Goal: Task Accomplishment & Management: Manage account settings

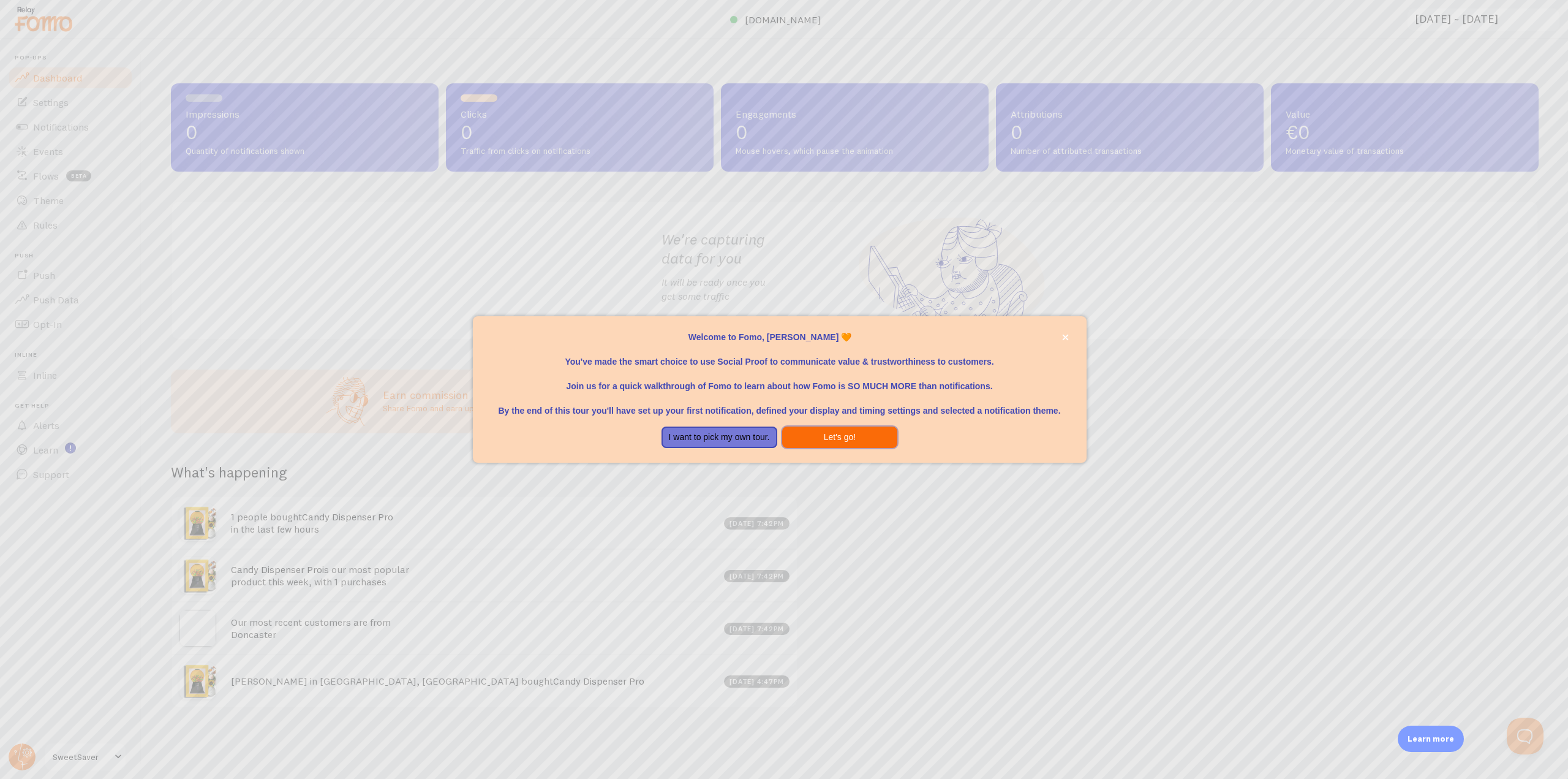
click at [828, 438] on button "Let's go!" at bounding box center [840, 437] width 116 height 22
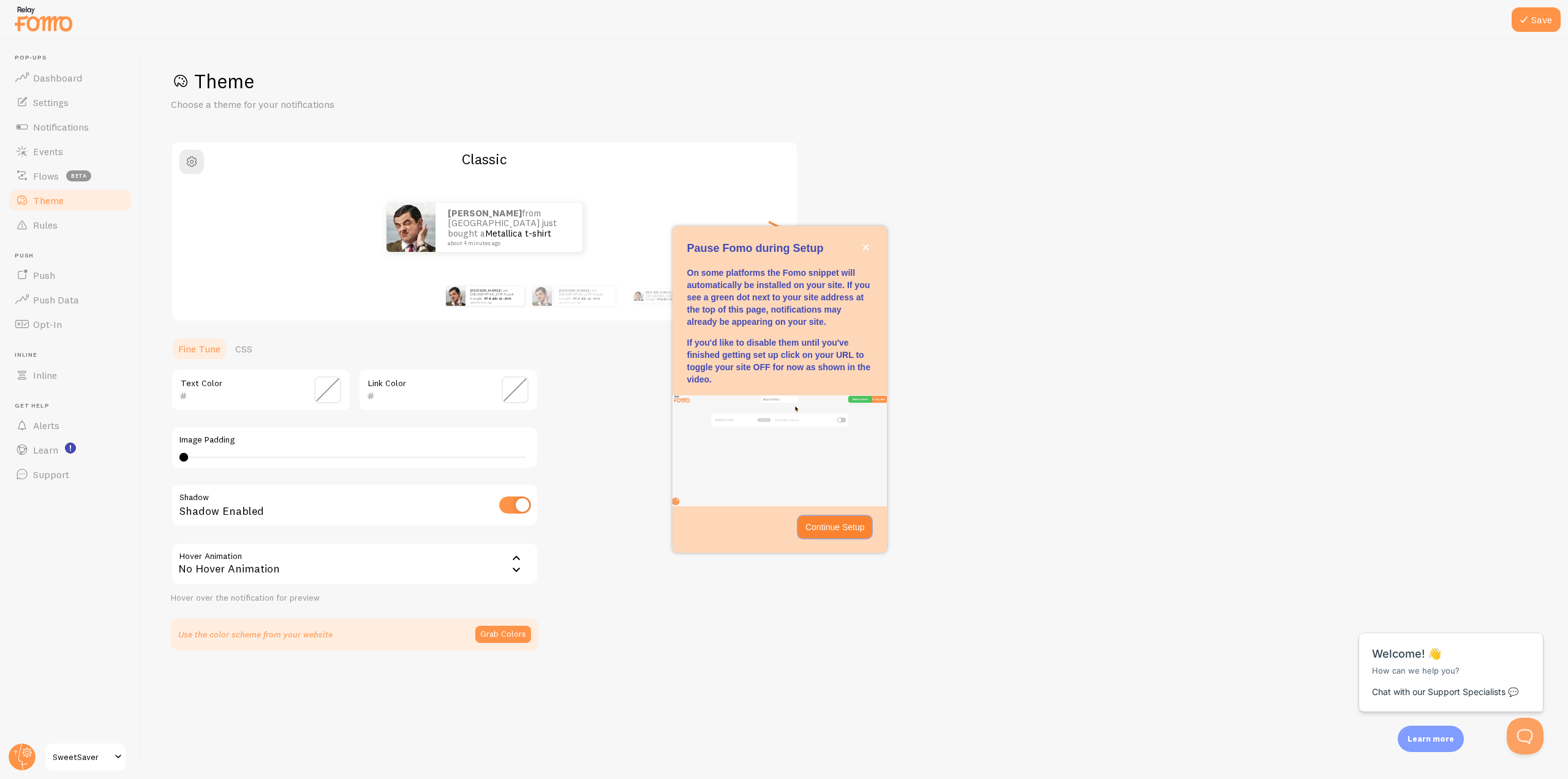
click at [826, 524] on p "Continue Setup" at bounding box center [835, 527] width 60 height 12
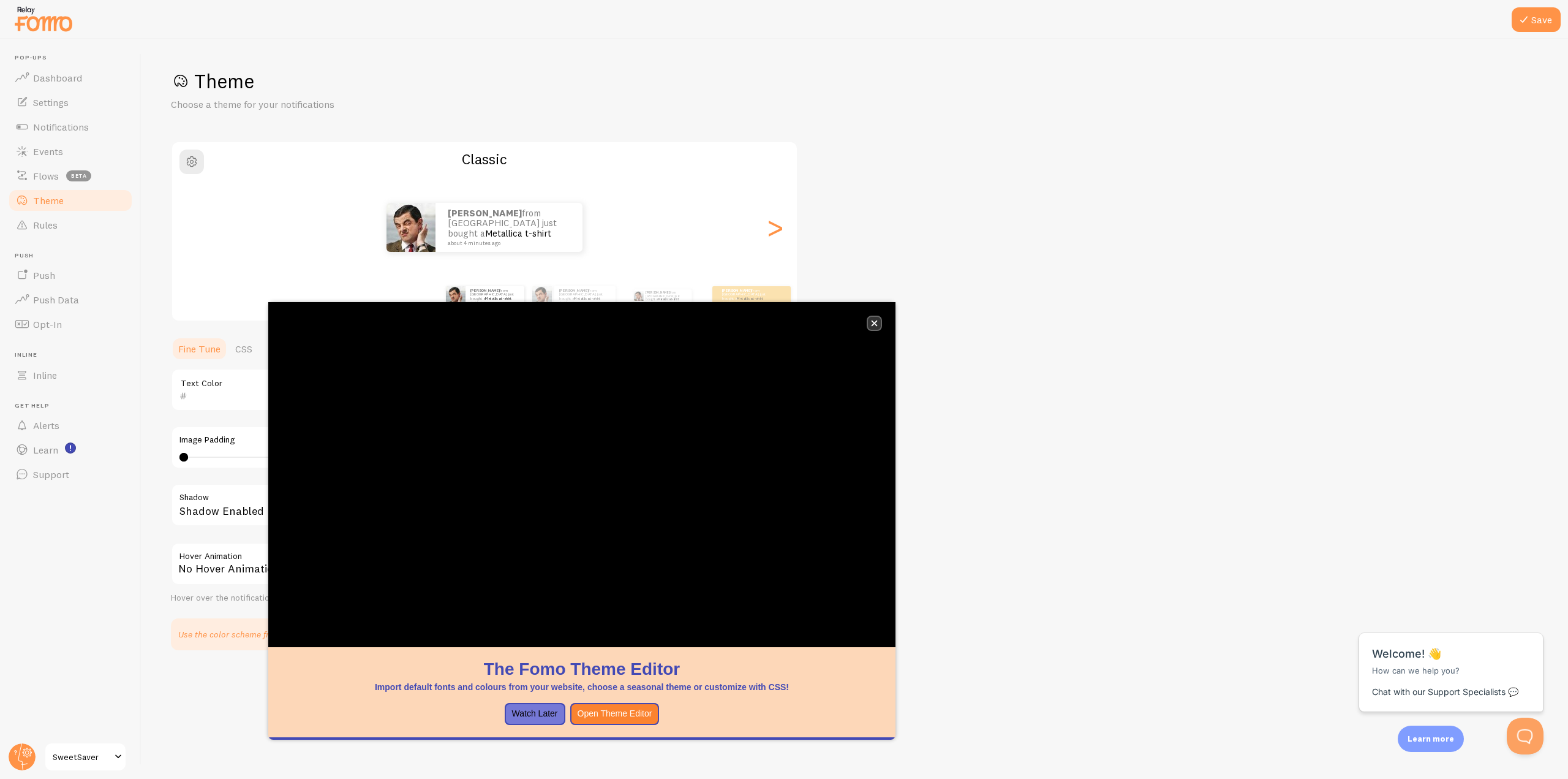
click at [875, 321] on icon "close," at bounding box center [875, 323] width 7 height 7
click at [880, 322] on button "close," at bounding box center [874, 323] width 13 height 13
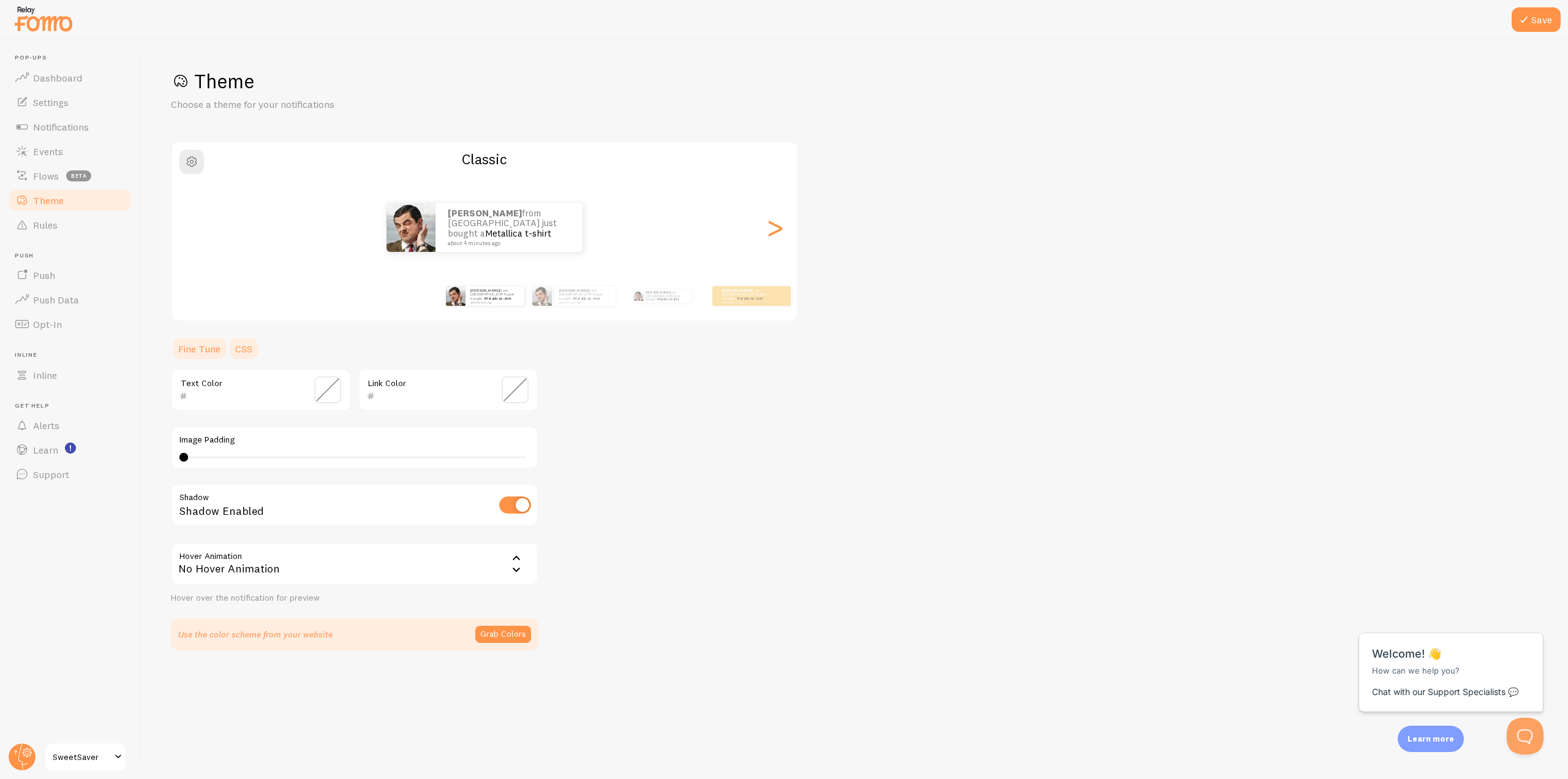
click at [236, 344] on link "CSS" at bounding box center [243, 348] width 32 height 25
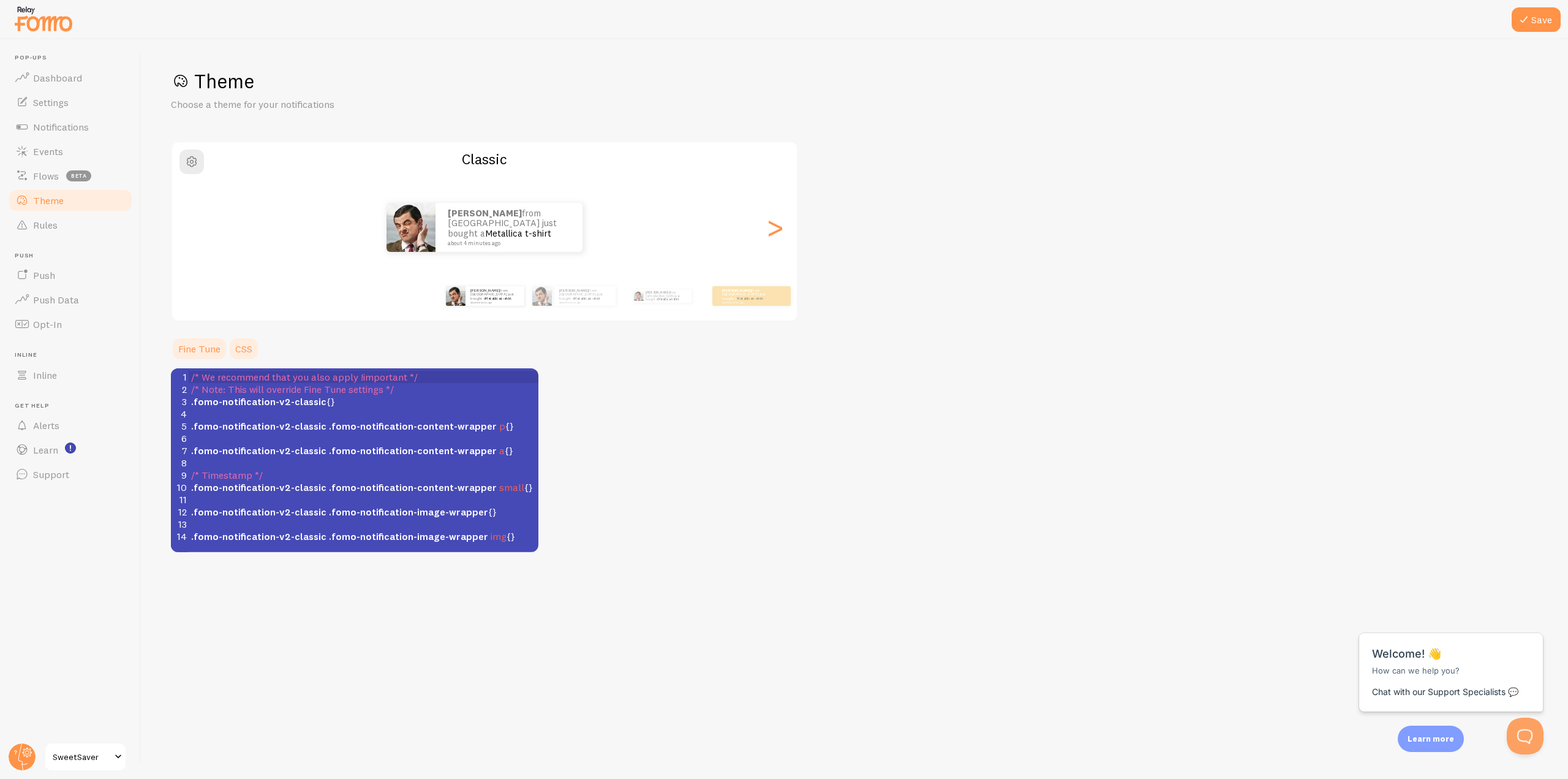
click at [216, 346] on link "Fine Tune" at bounding box center [199, 348] width 57 height 25
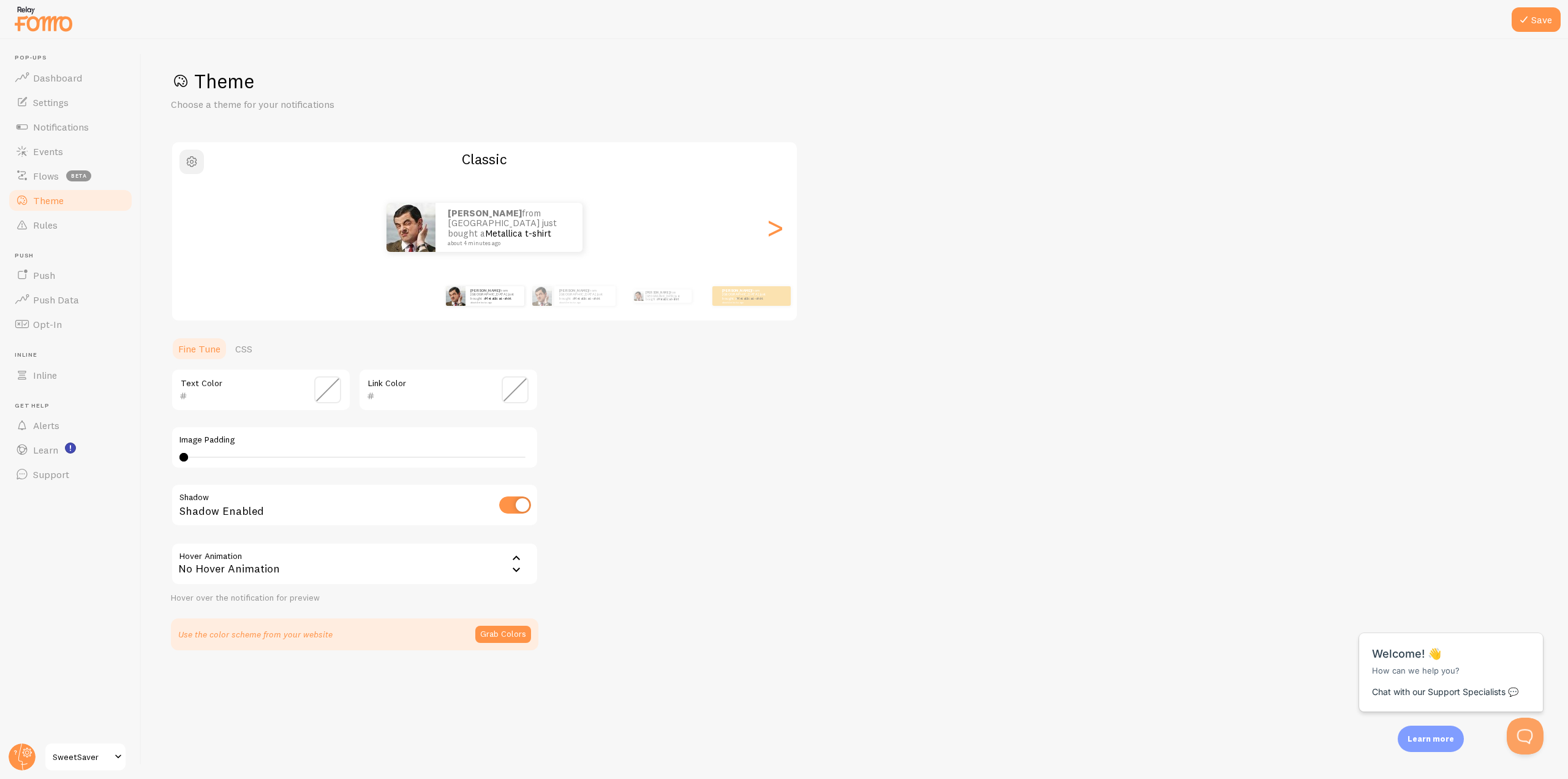
click at [194, 163] on span "button" at bounding box center [192, 162] width 15 height 15
click at [87, 127] on span "Notifications" at bounding box center [60, 127] width 56 height 12
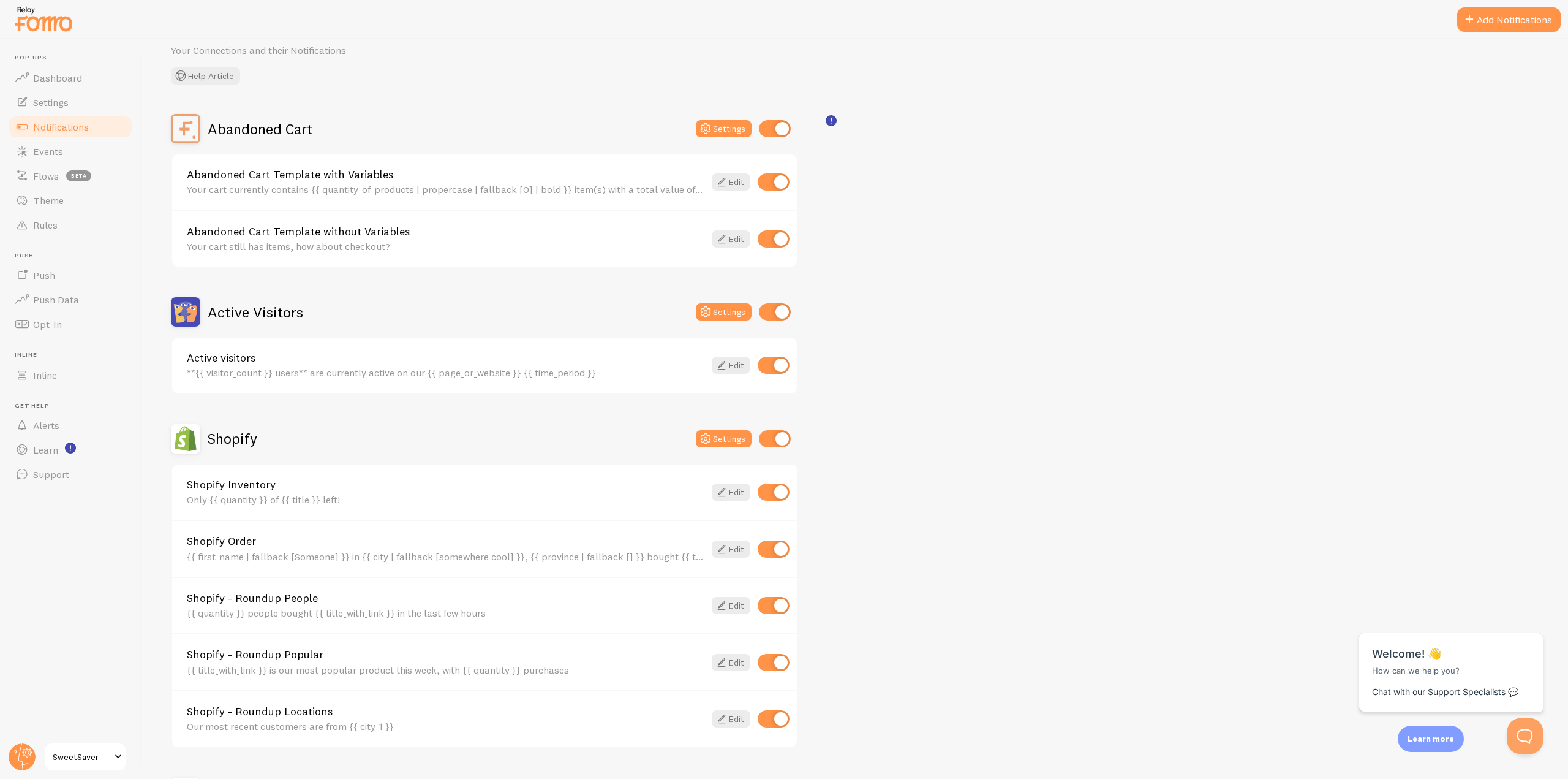
scroll to position [61, 0]
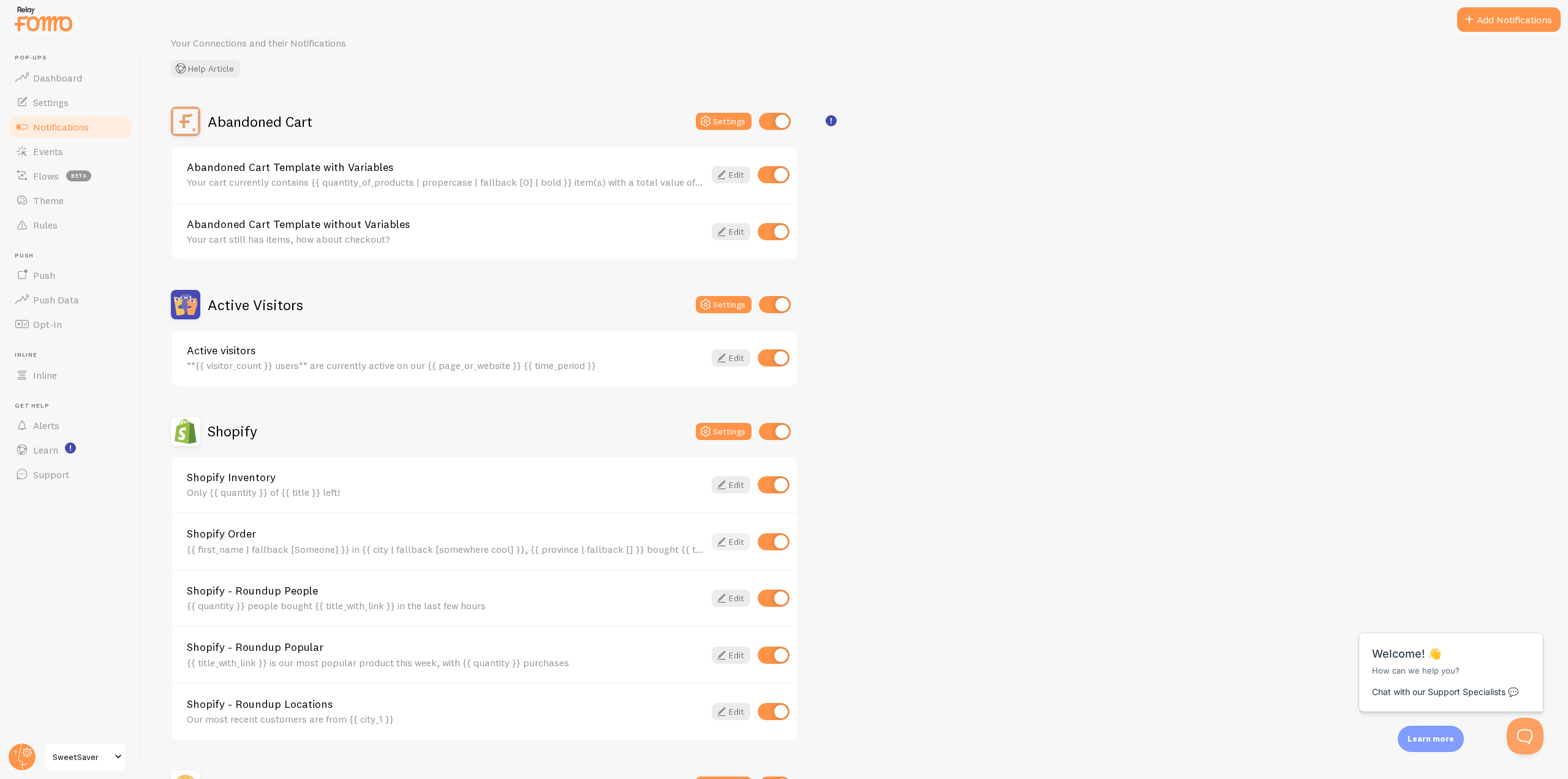
click at [741, 540] on link "Edit" at bounding box center [731, 542] width 39 height 17
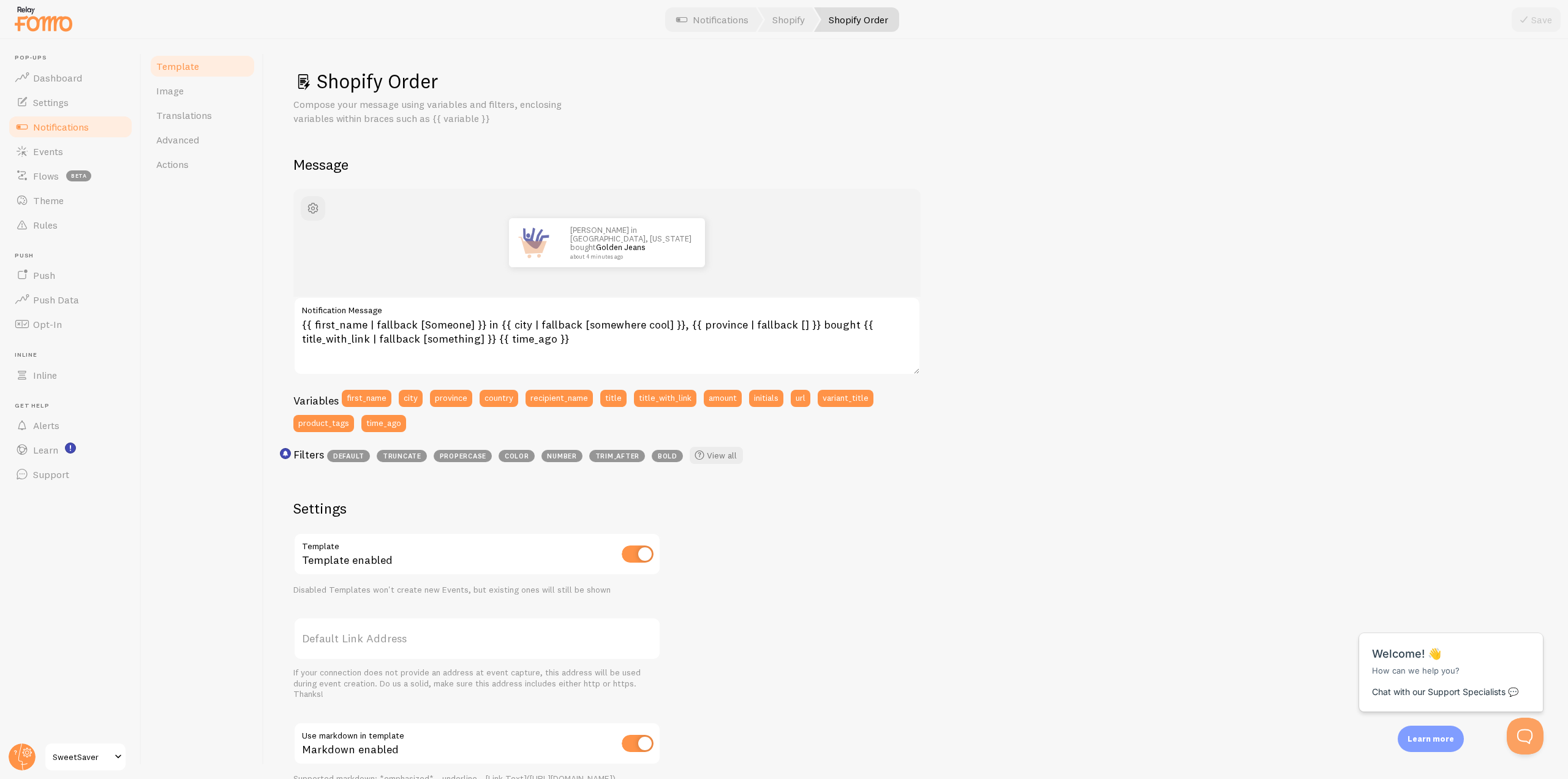
click at [50, 128] on span "Notifications" at bounding box center [60, 127] width 56 height 12
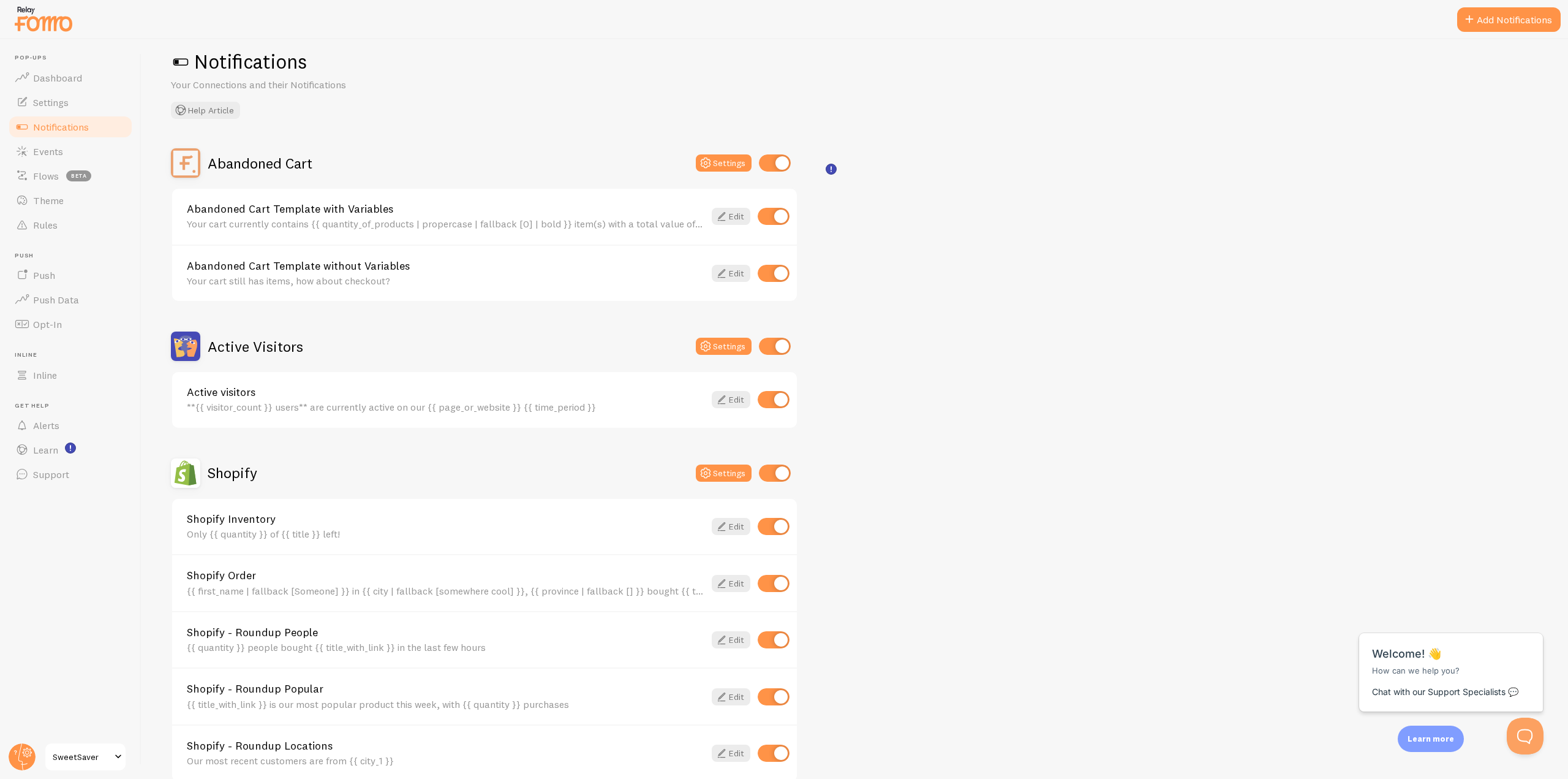
scroll to position [61, 0]
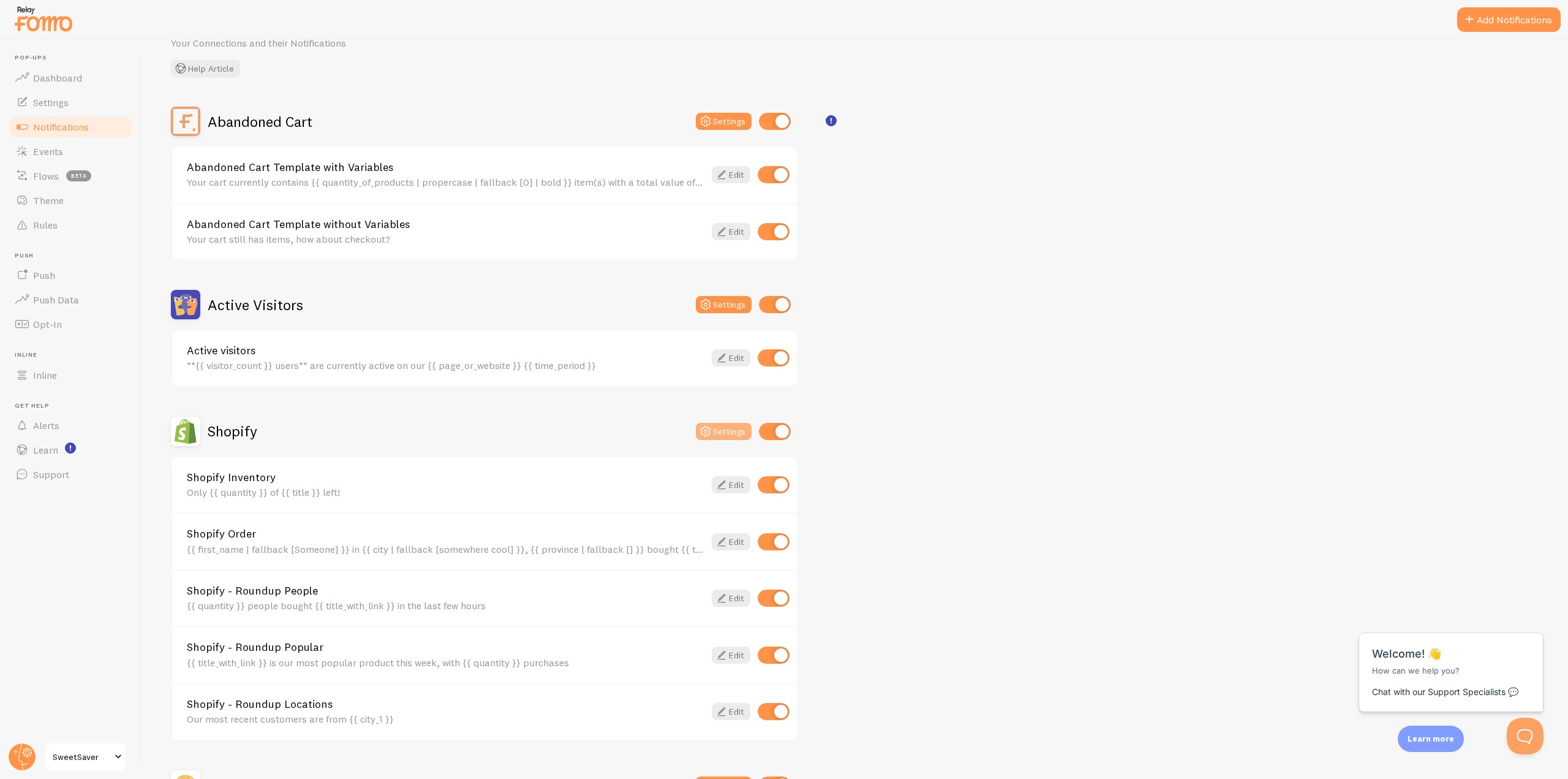
click at [712, 433] on icon at bounding box center [706, 431] width 15 height 15
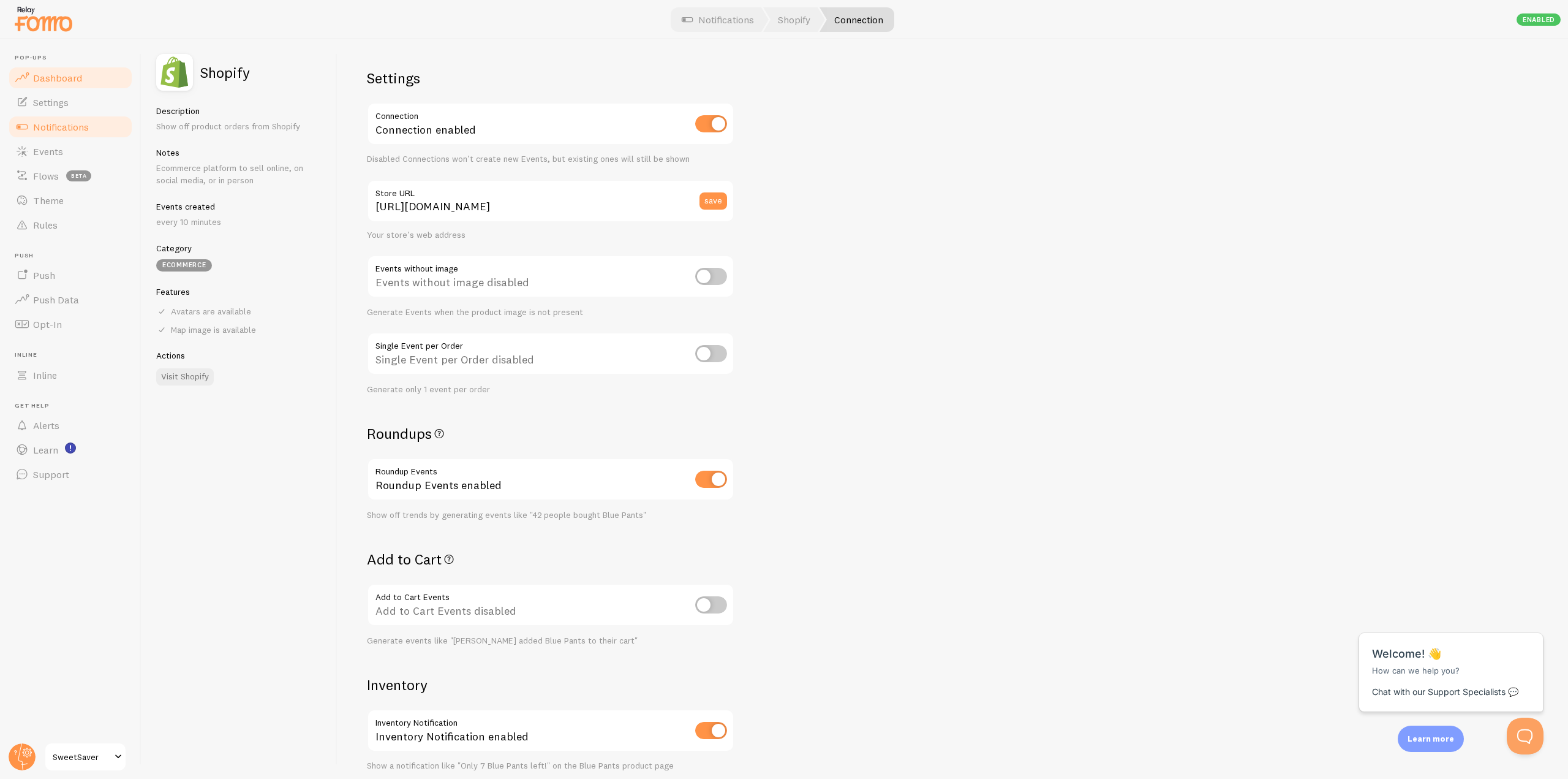
click at [101, 67] on link "Dashboard" at bounding box center [70, 78] width 126 height 25
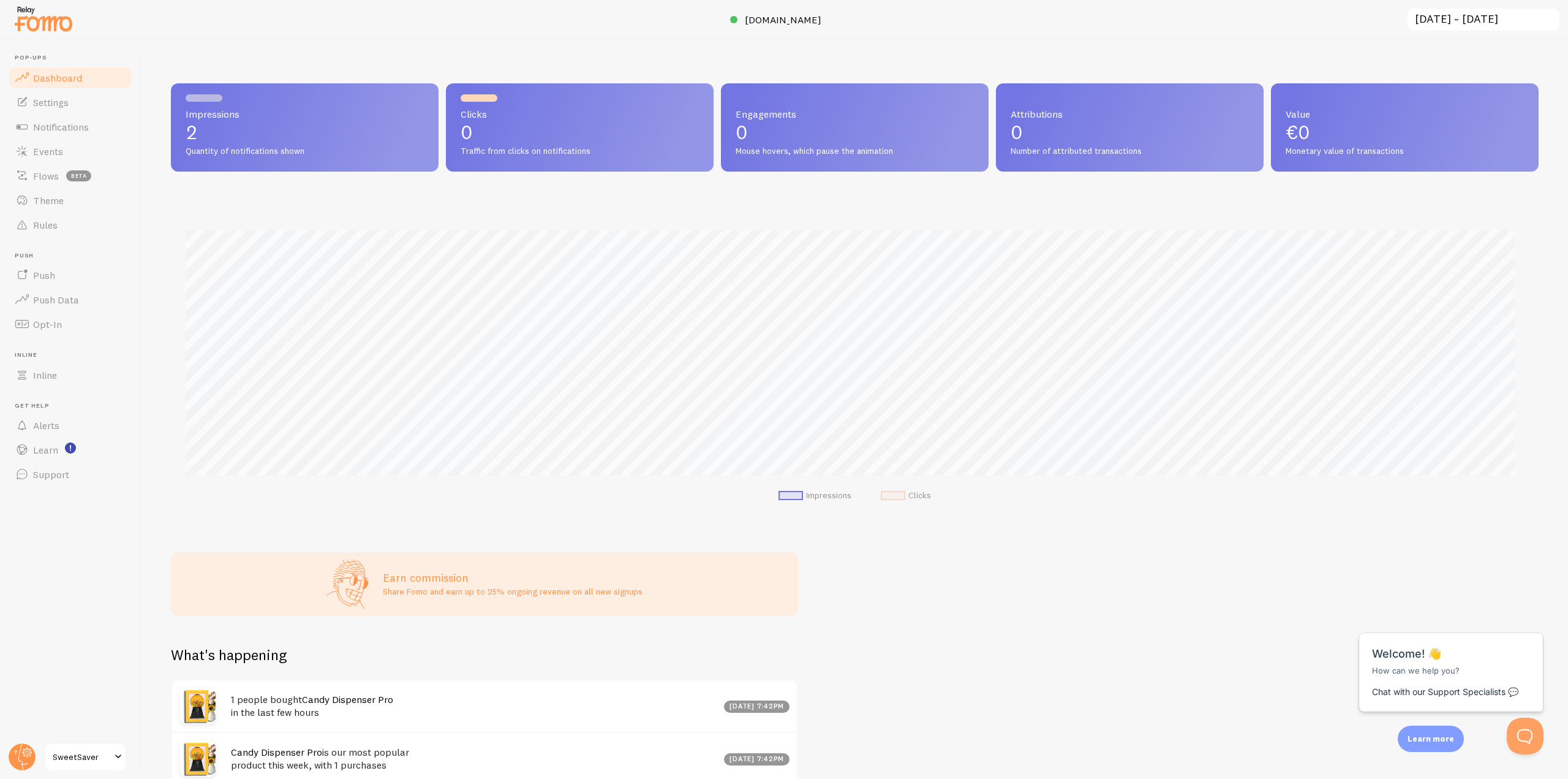
scroll to position [322, 1359]
click at [106, 113] on link "Settings" at bounding box center [70, 102] width 126 height 25
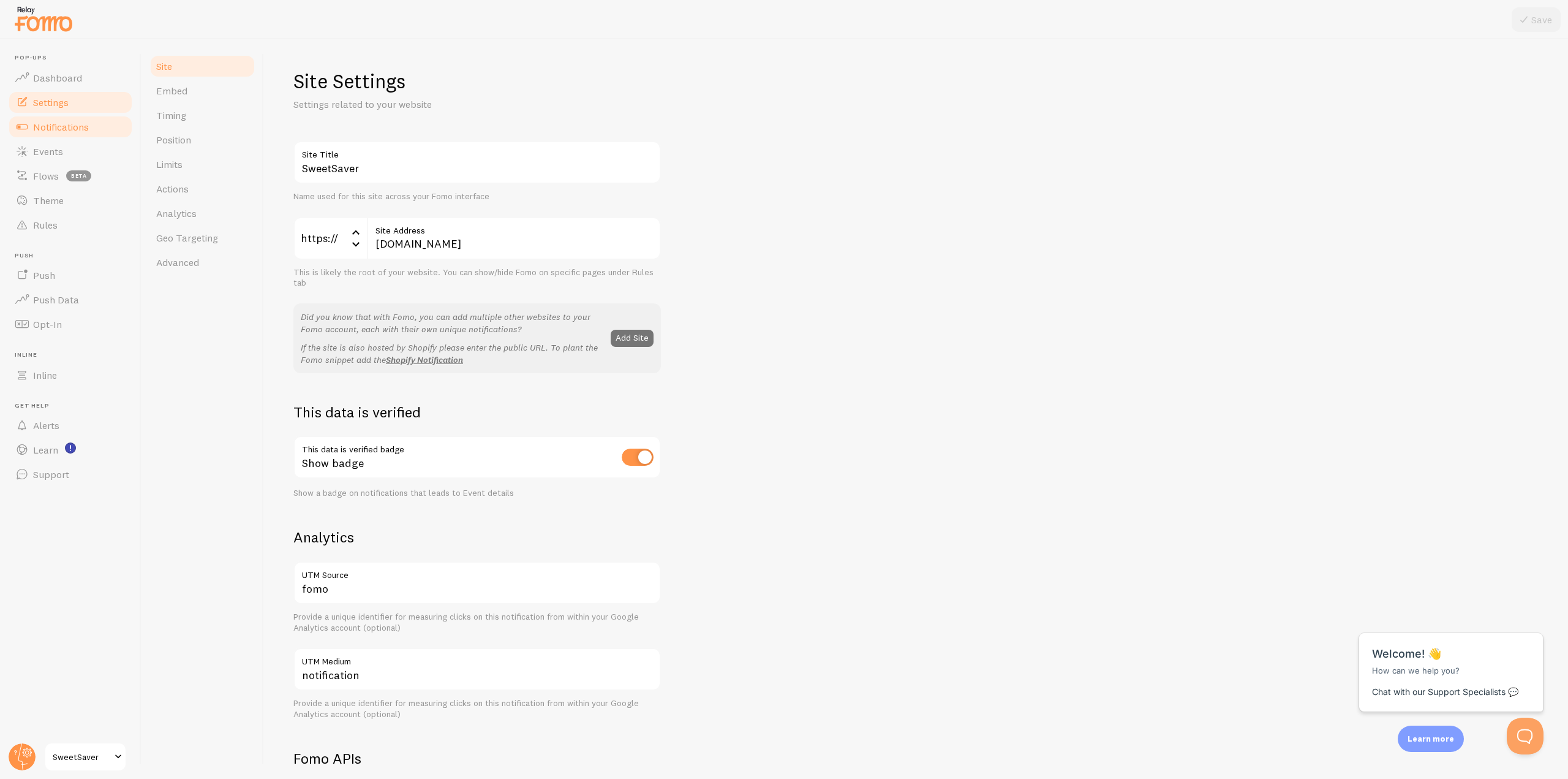
click at [82, 124] on span "Notifications" at bounding box center [60, 127] width 56 height 12
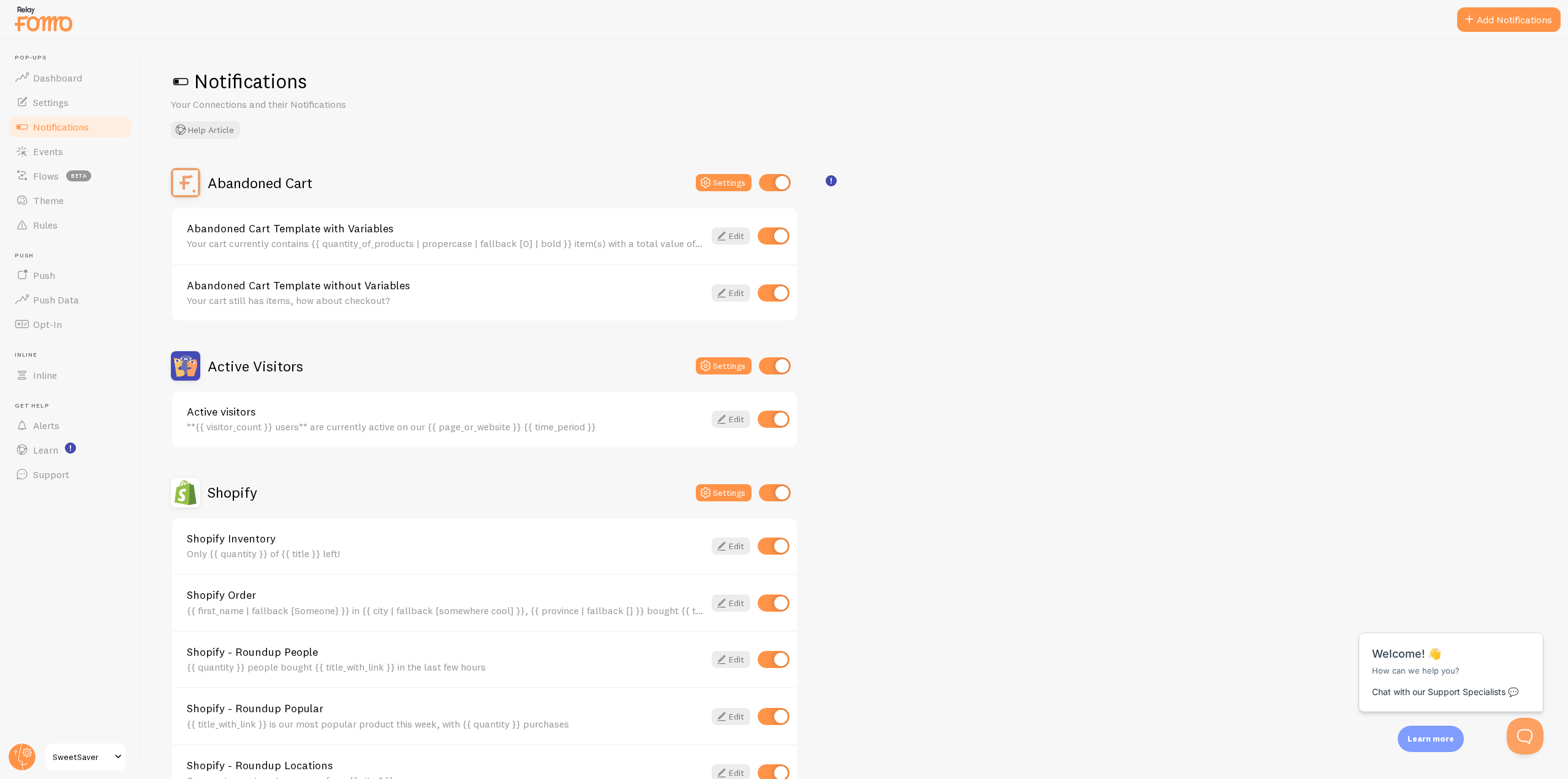
click at [187, 80] on span at bounding box center [180, 81] width 19 height 19
click at [74, 272] on link "Push" at bounding box center [70, 275] width 126 height 25
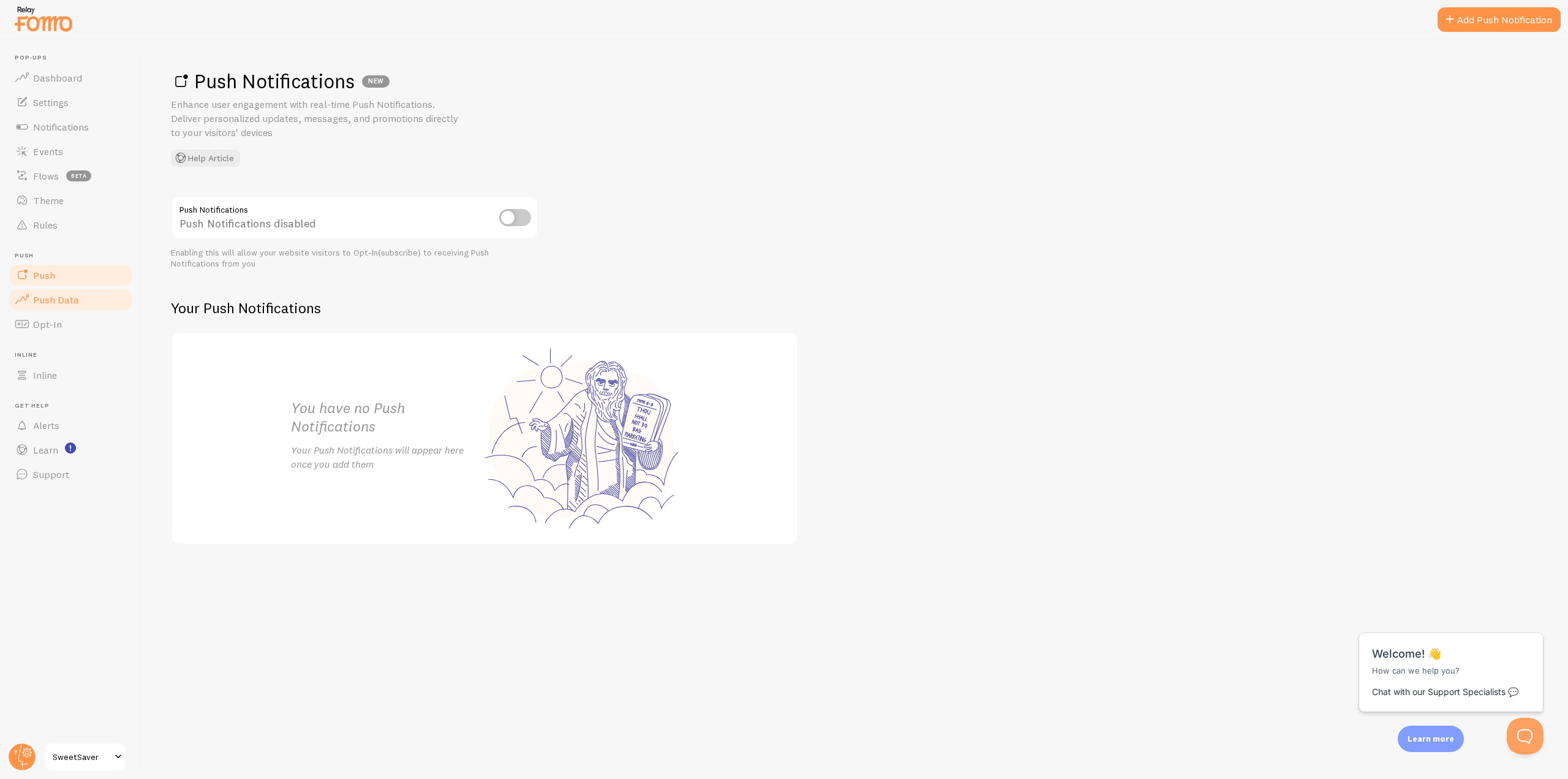
click at [74, 297] on span "Push Data" at bounding box center [56, 300] width 46 height 12
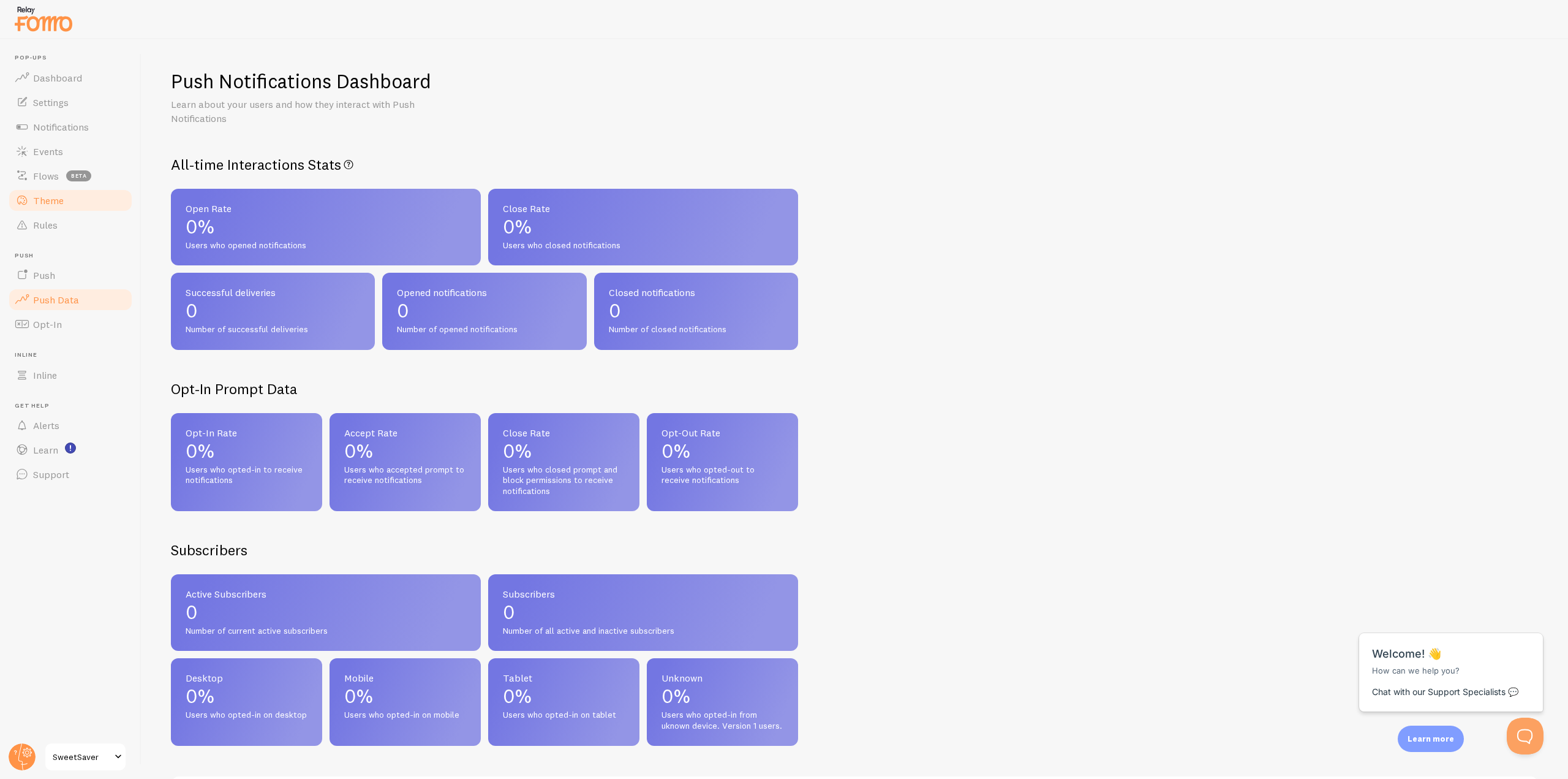
click at [64, 199] on link "Theme" at bounding box center [70, 200] width 126 height 25
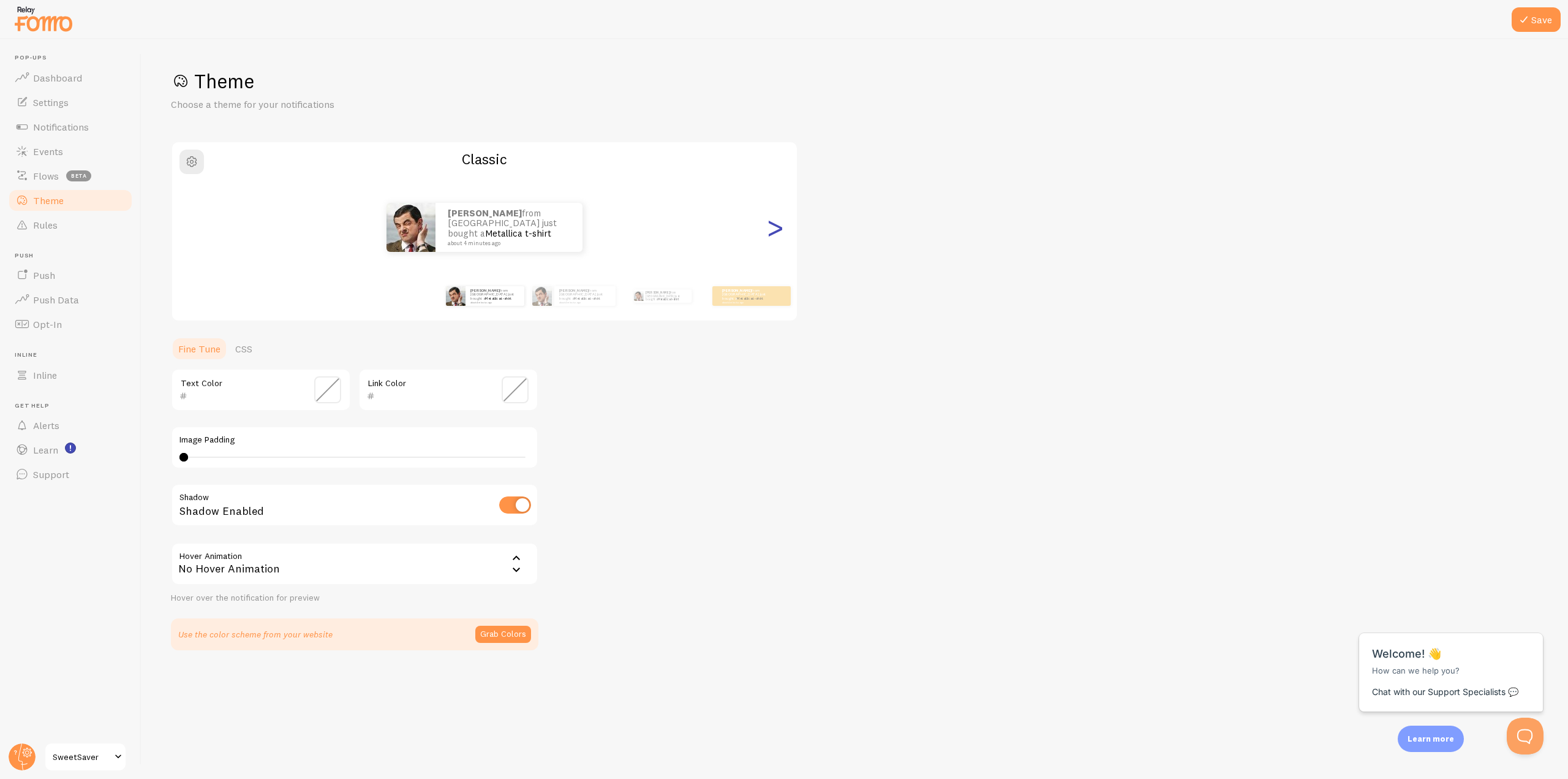
click at [776, 238] on div ">" at bounding box center [775, 227] width 15 height 89
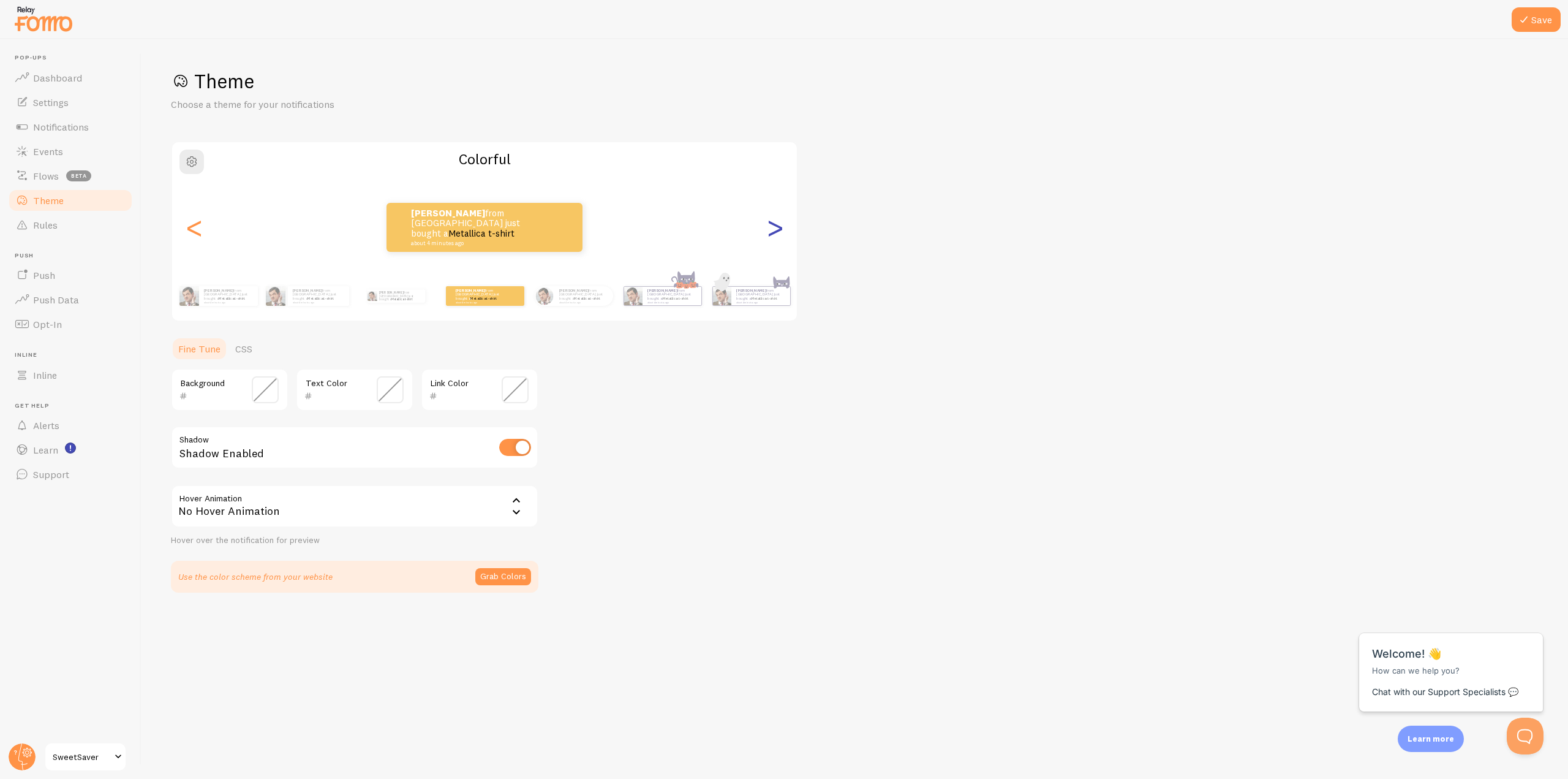
click at [776, 238] on div ">" at bounding box center [775, 227] width 15 height 89
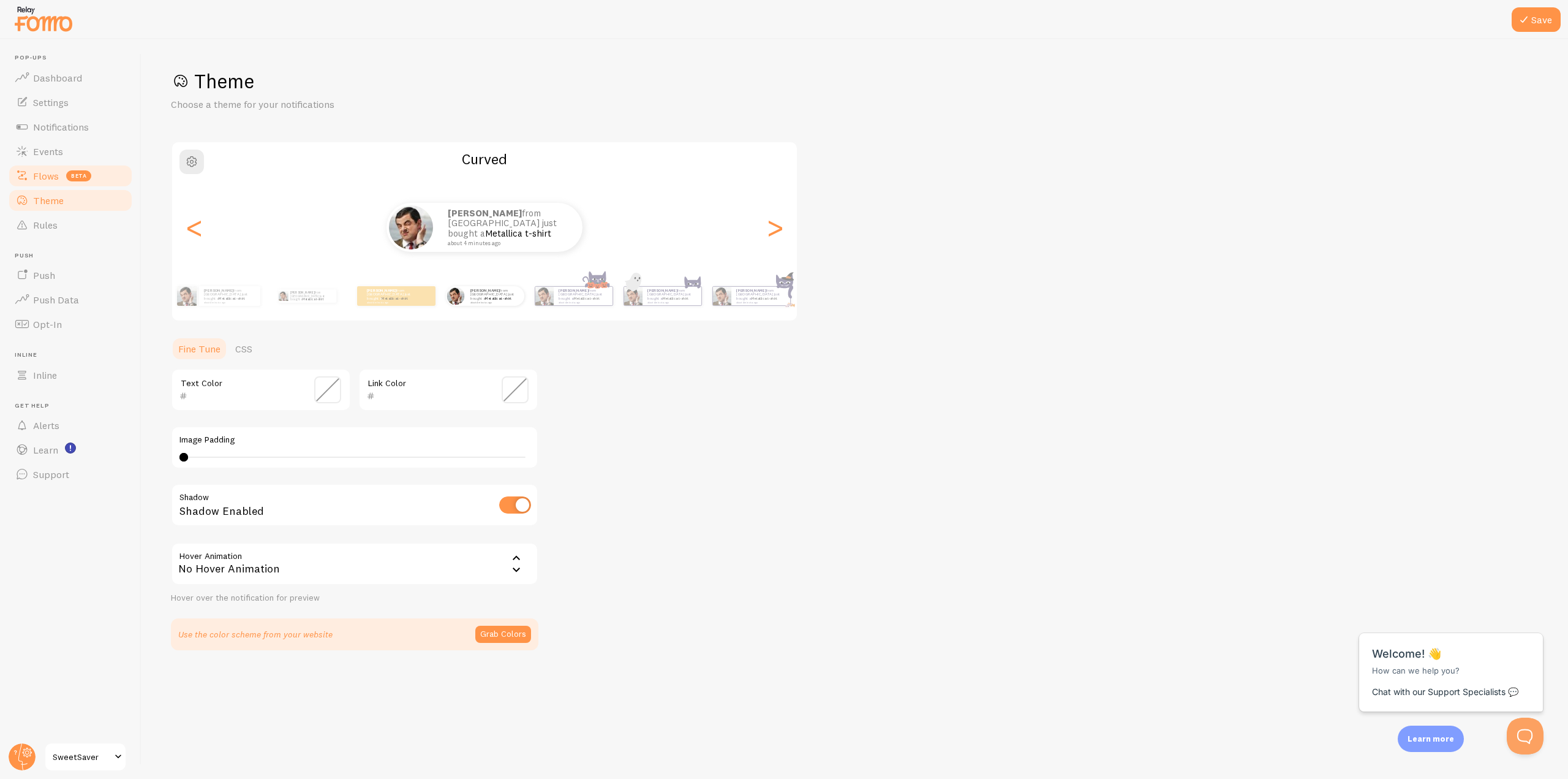
click at [80, 173] on span "beta" at bounding box center [78, 176] width 25 height 11
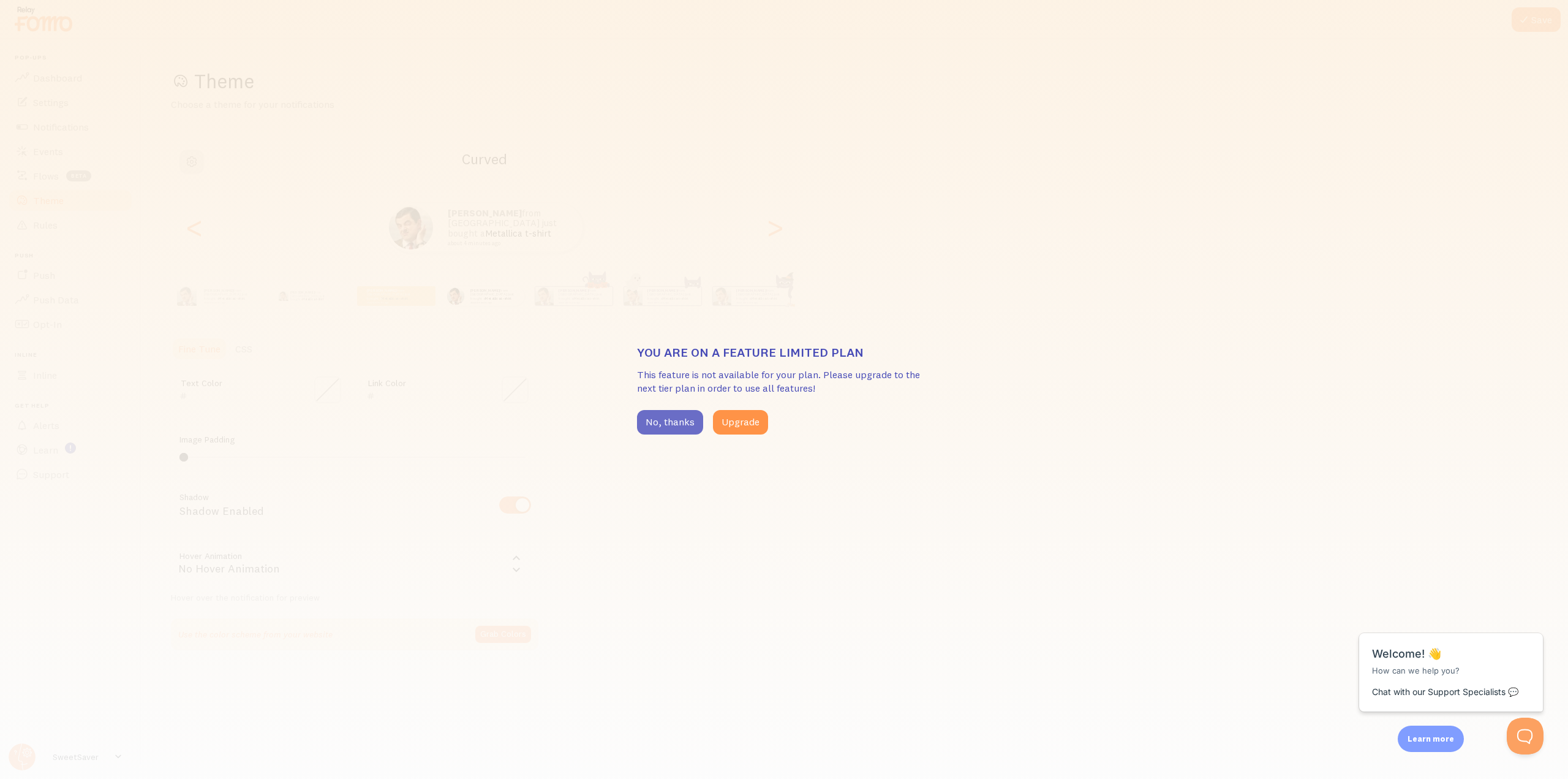
click at [640, 420] on button "No, thanks" at bounding box center [670, 422] width 66 height 25
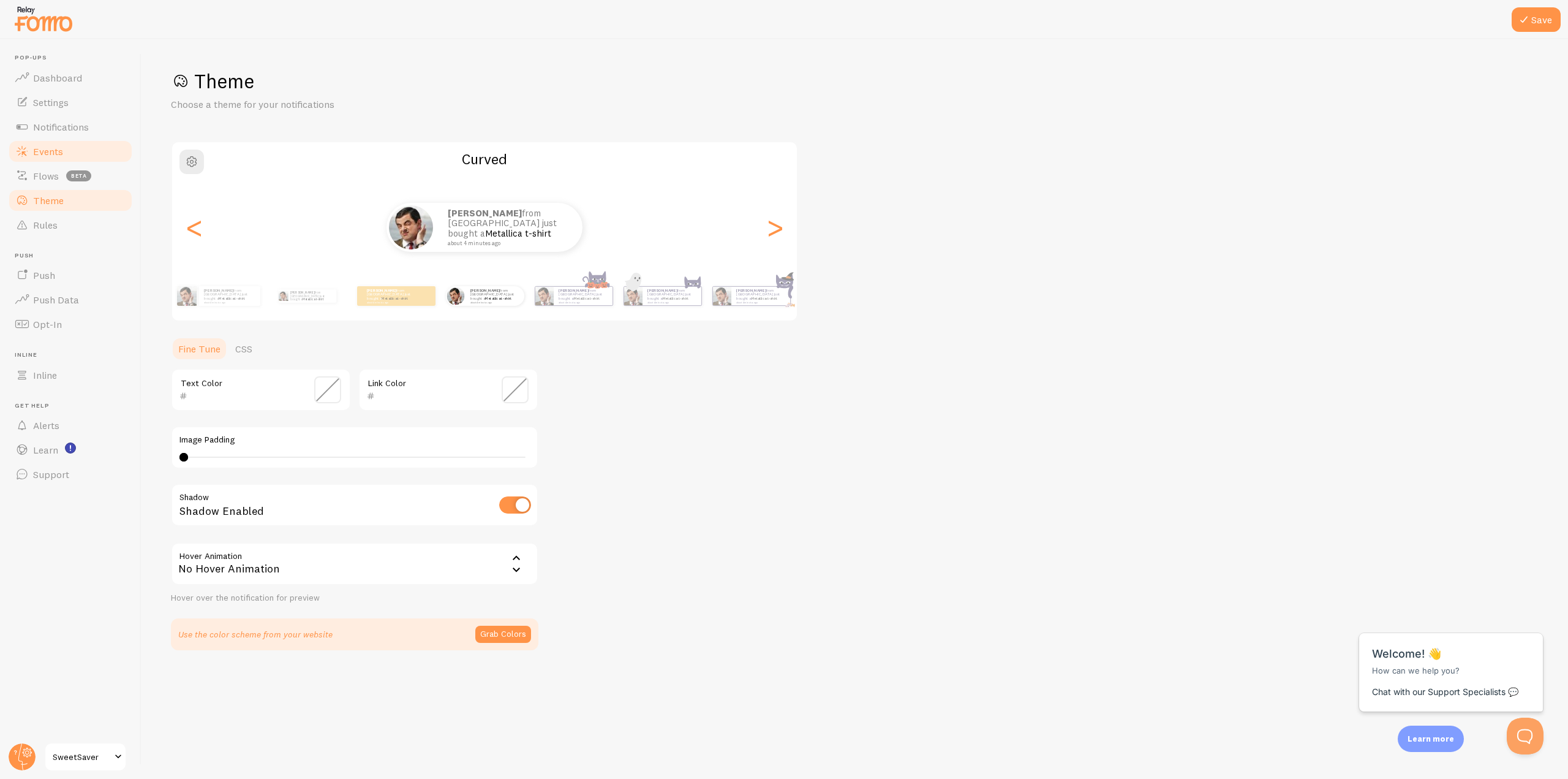
click at [91, 156] on link "Events" at bounding box center [70, 151] width 126 height 25
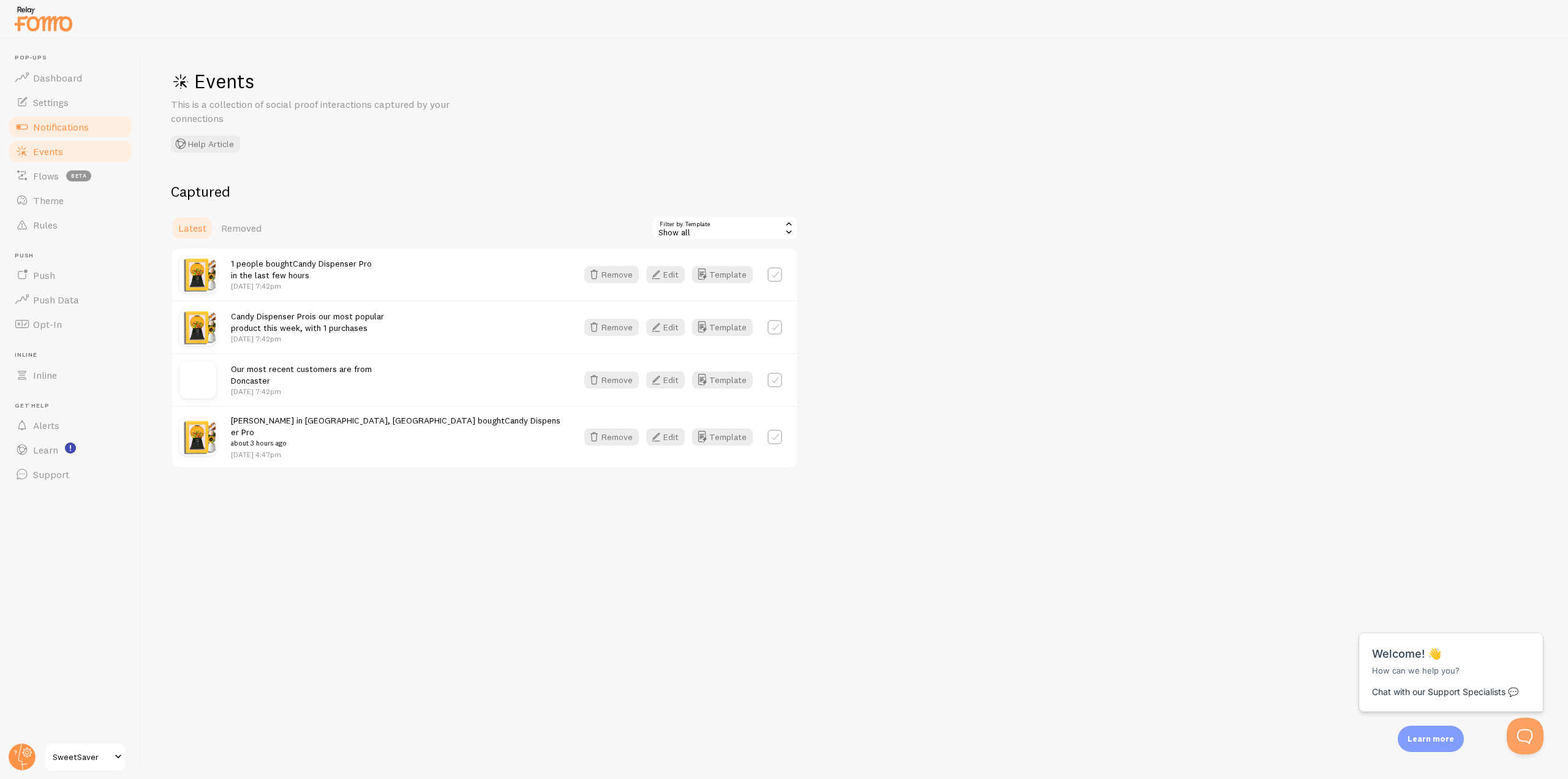
click at [100, 119] on link "Notifications" at bounding box center [70, 127] width 126 height 25
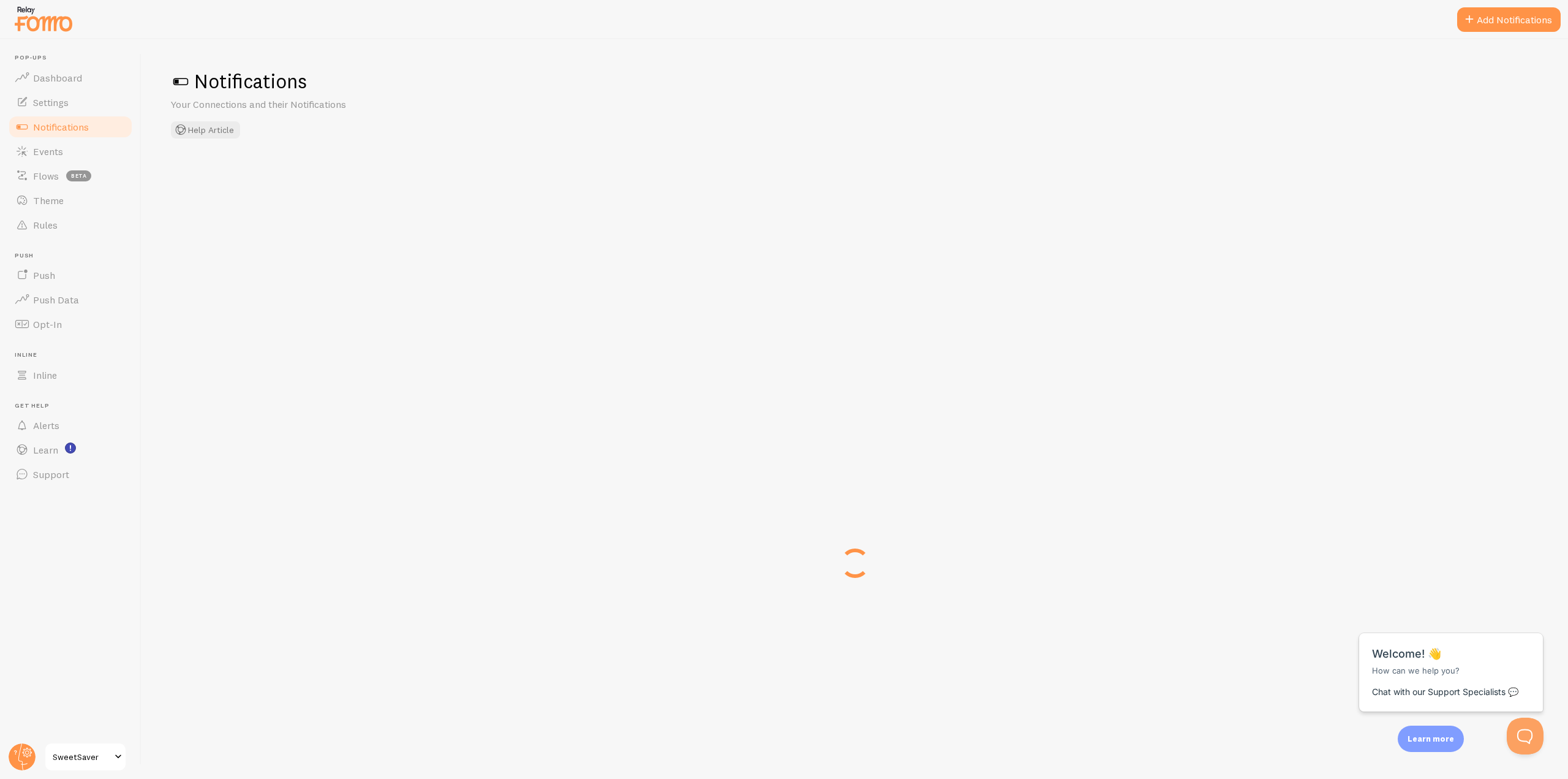
click at [92, 756] on span "SweetSaver" at bounding box center [82, 757] width 58 height 15
click at [91, 95] on link "Settings" at bounding box center [70, 102] width 126 height 25
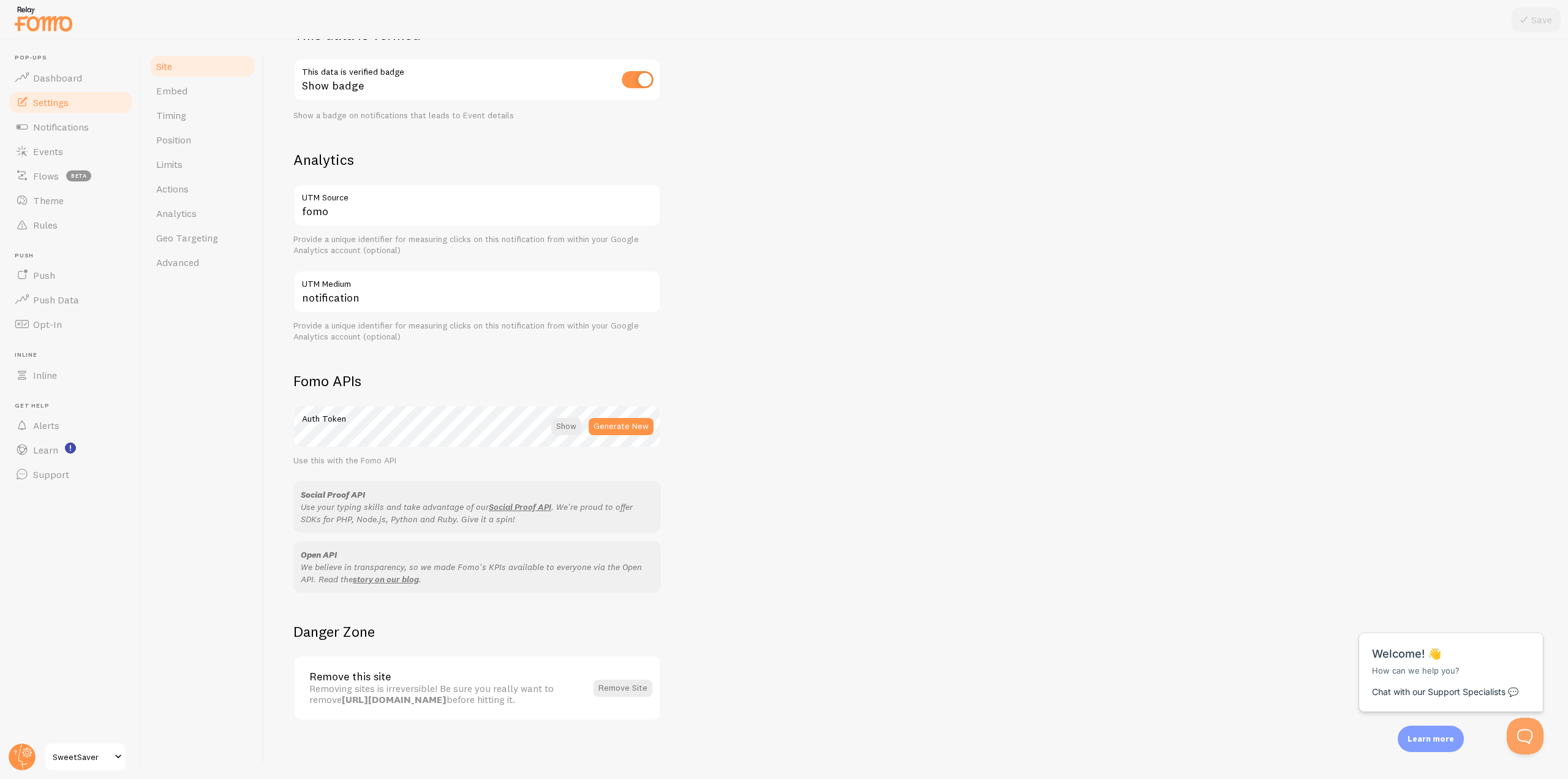
scroll to position [378, 0]
click at [198, 189] on link "Actions" at bounding box center [203, 189] width 107 height 25
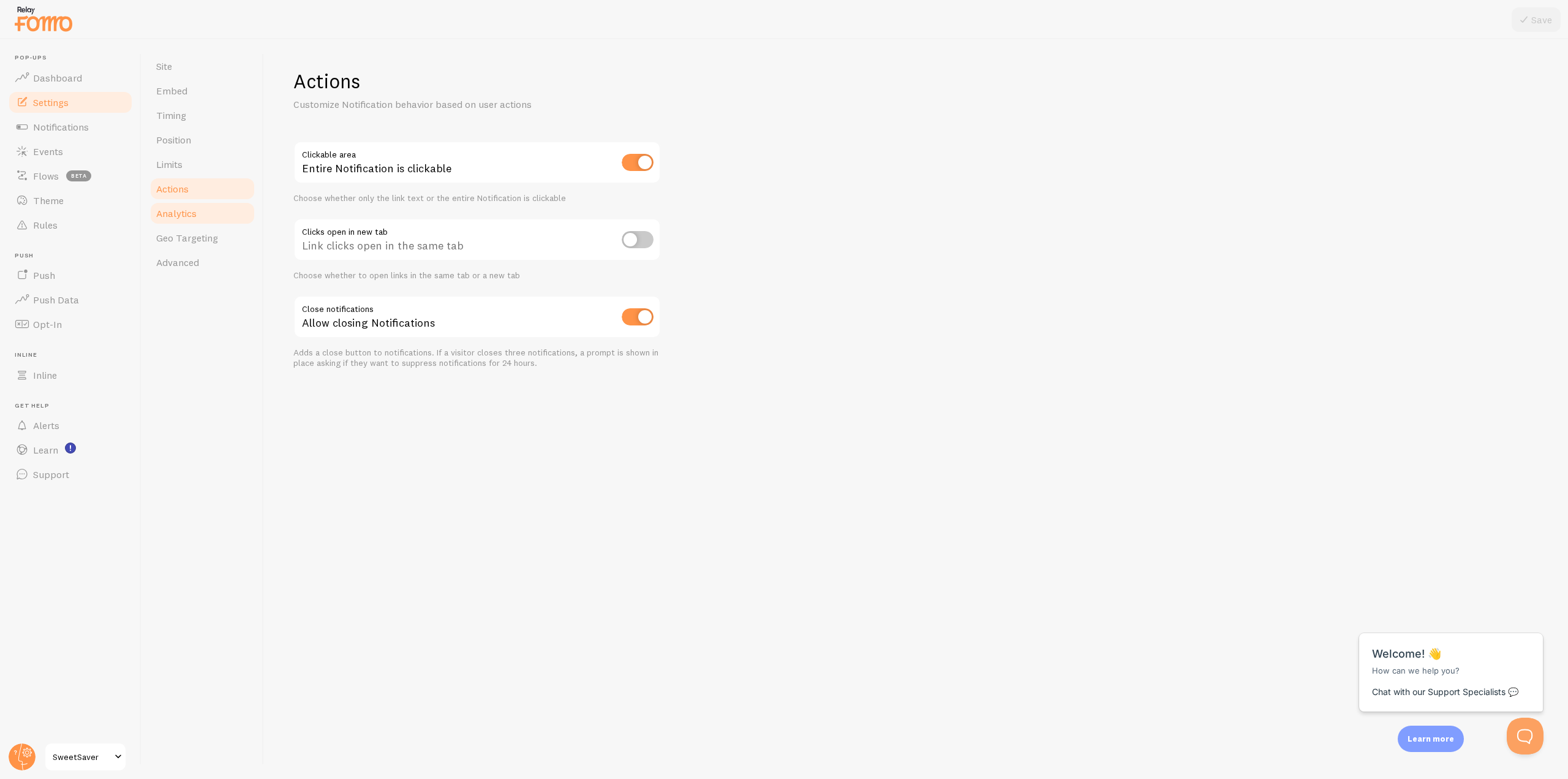
click at [215, 209] on link "Analytics" at bounding box center [203, 213] width 107 height 25
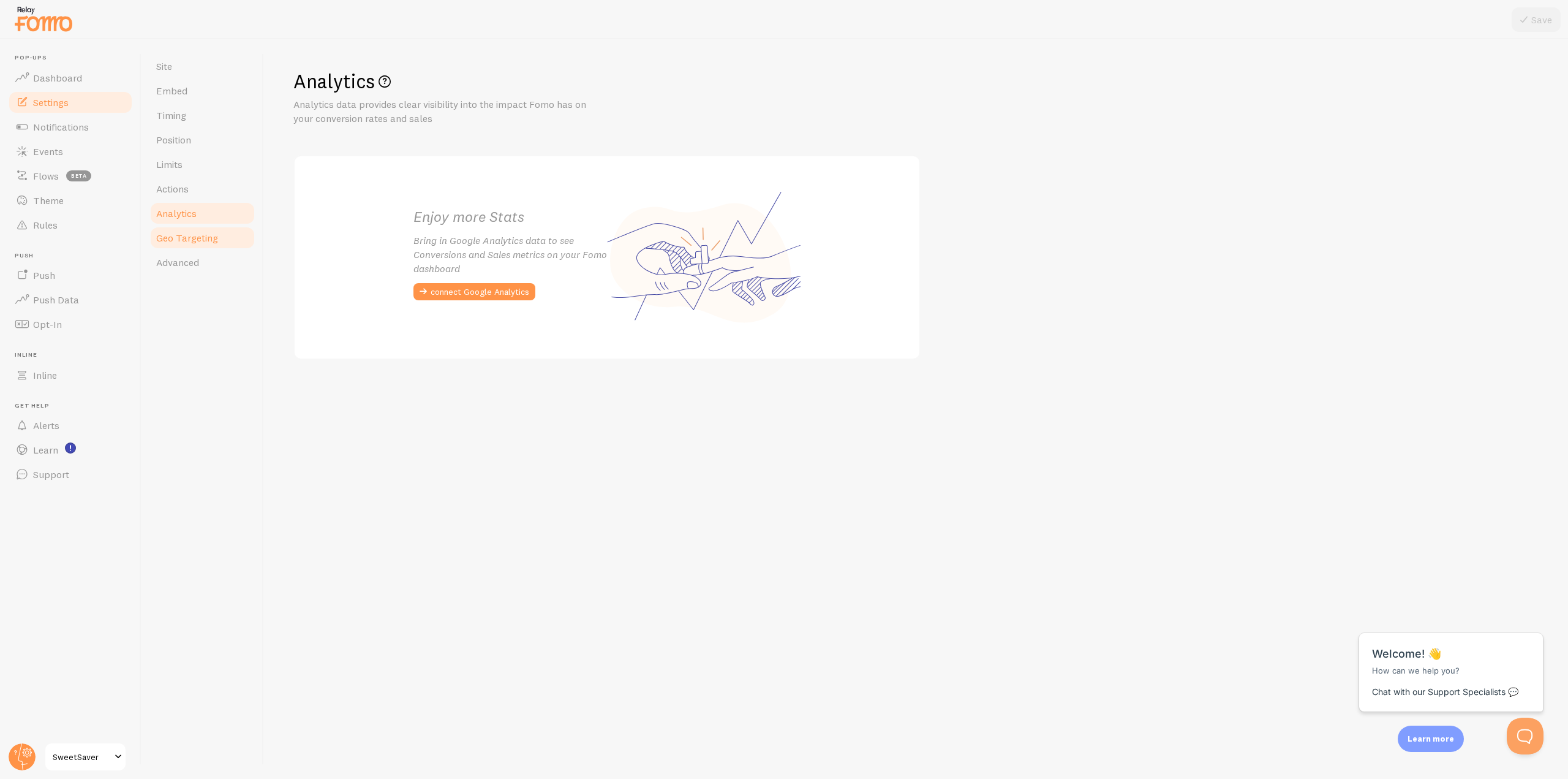
click at [219, 234] on link "Geo Targeting" at bounding box center [203, 238] width 107 height 25
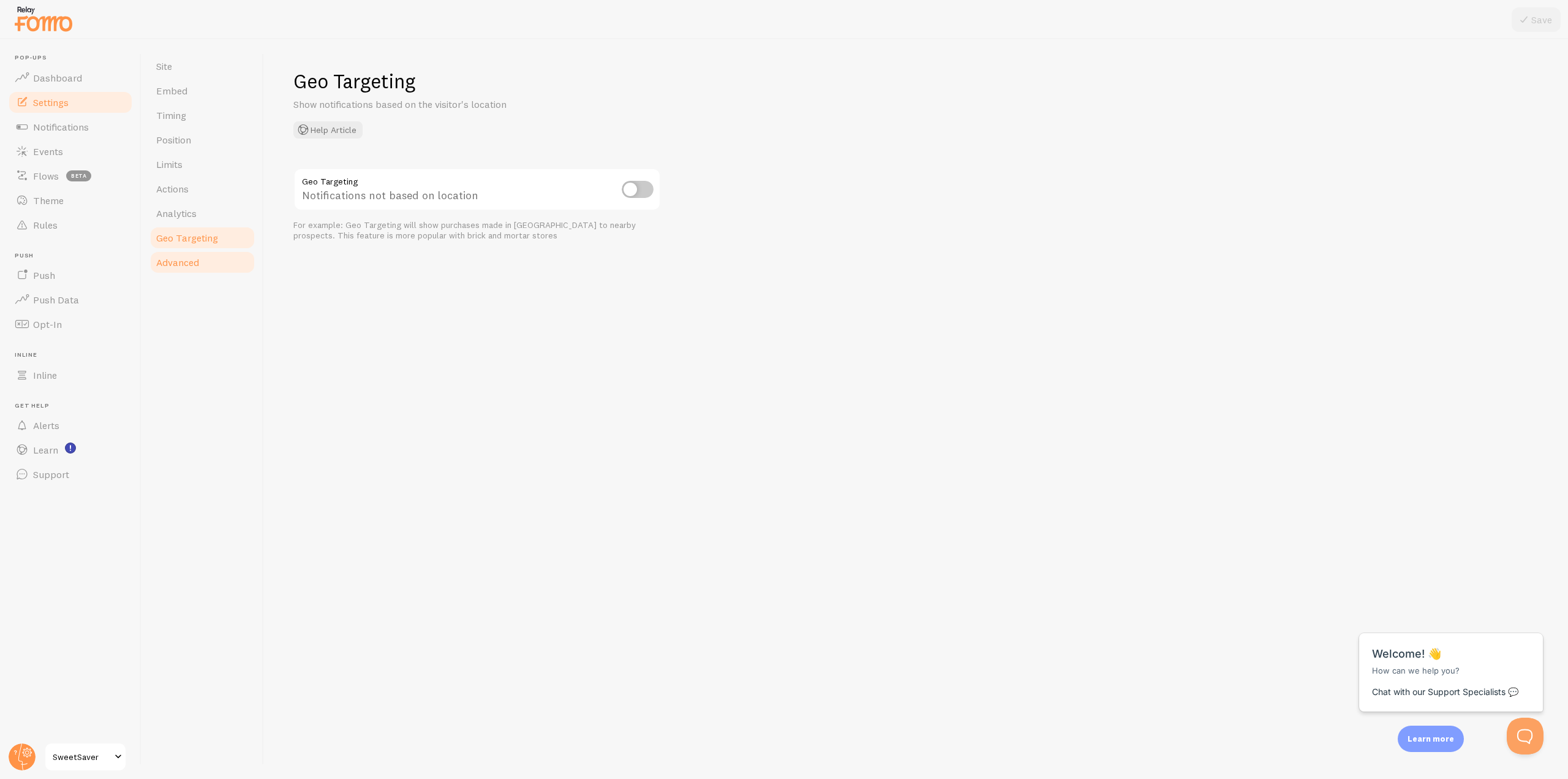
click at [215, 271] on link "Advanced" at bounding box center [203, 262] width 107 height 25
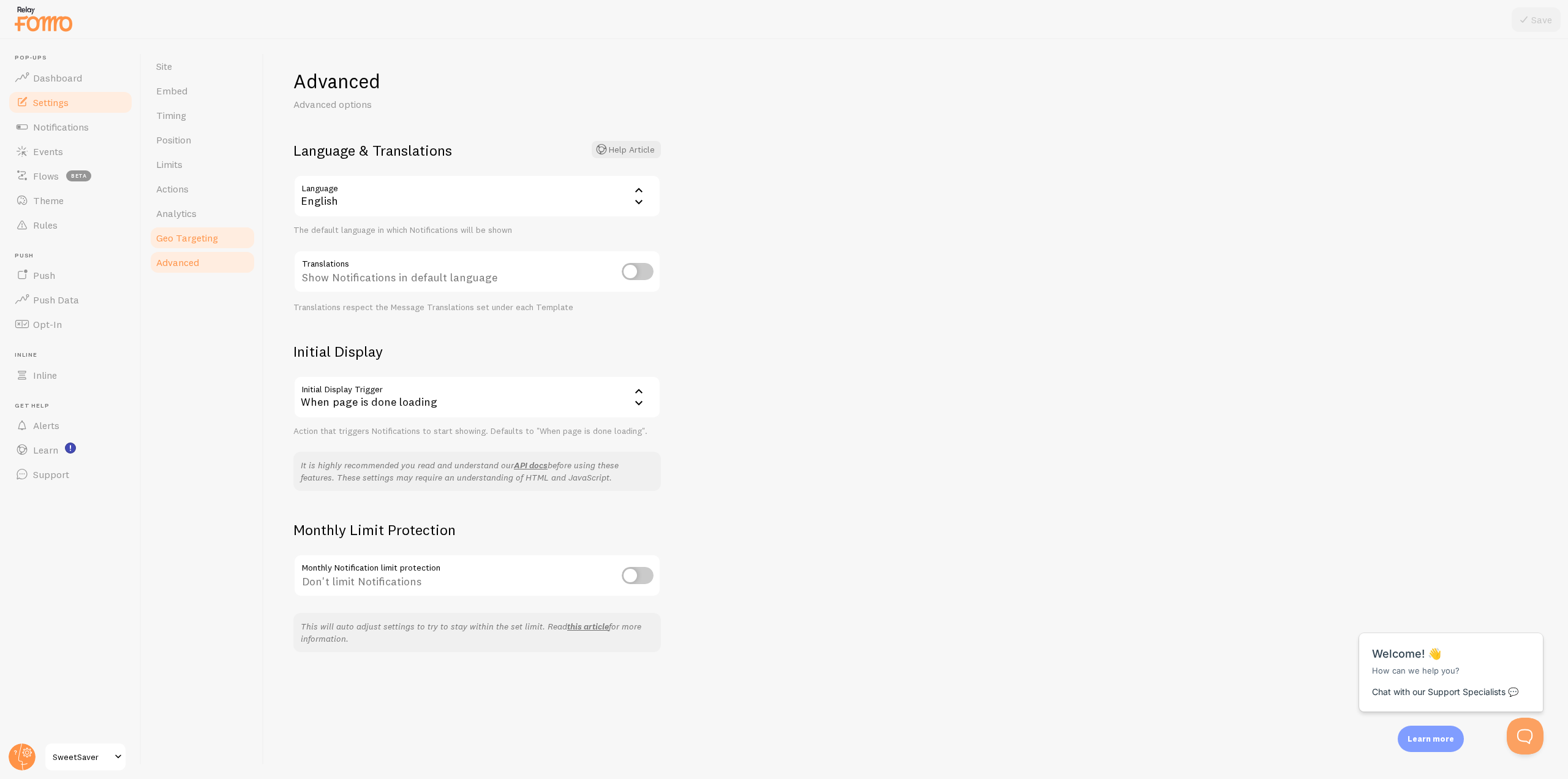
click at [221, 238] on link "Geo Targeting" at bounding box center [203, 238] width 107 height 25
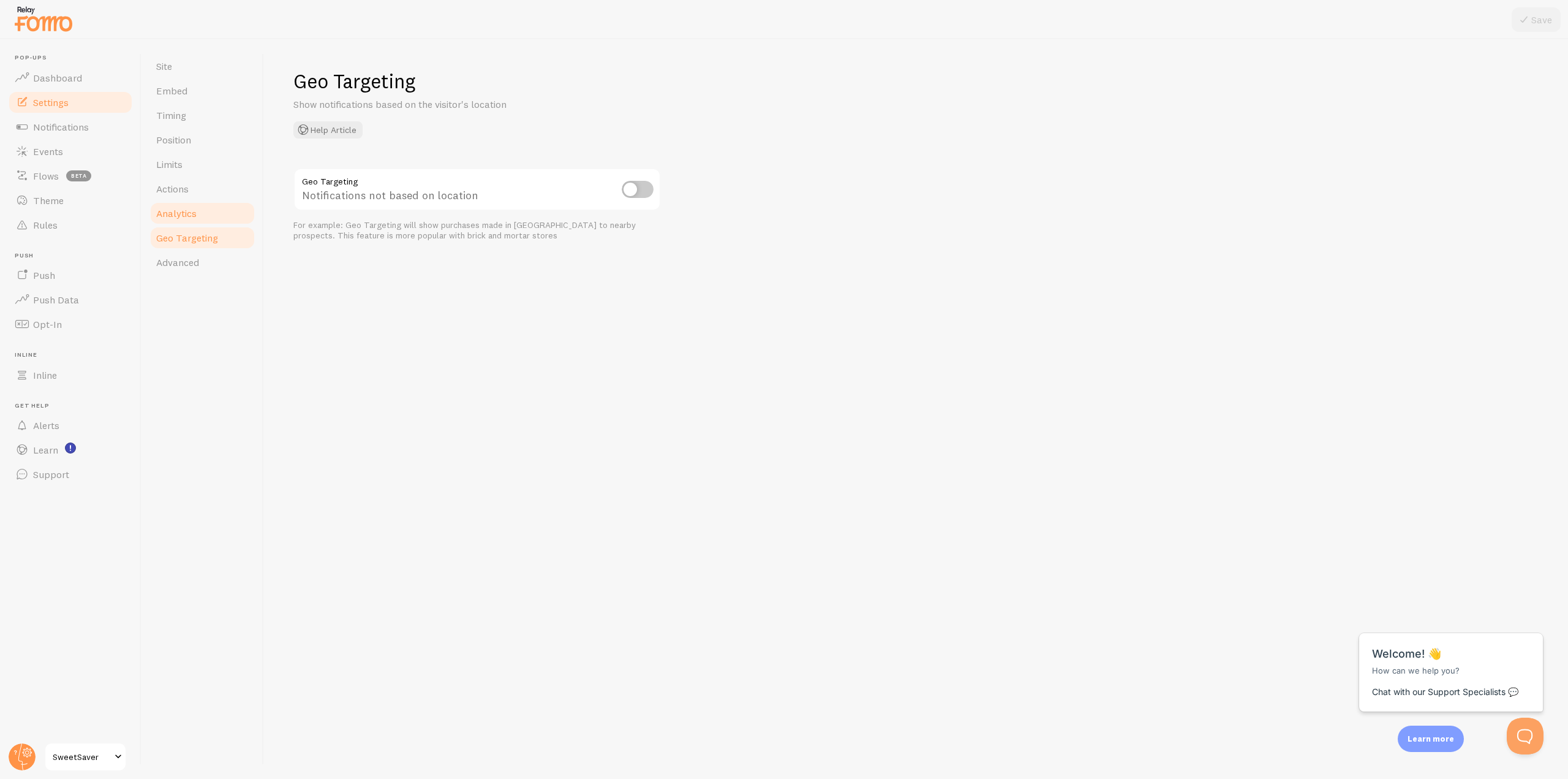
click at [216, 217] on link "Analytics" at bounding box center [203, 213] width 107 height 25
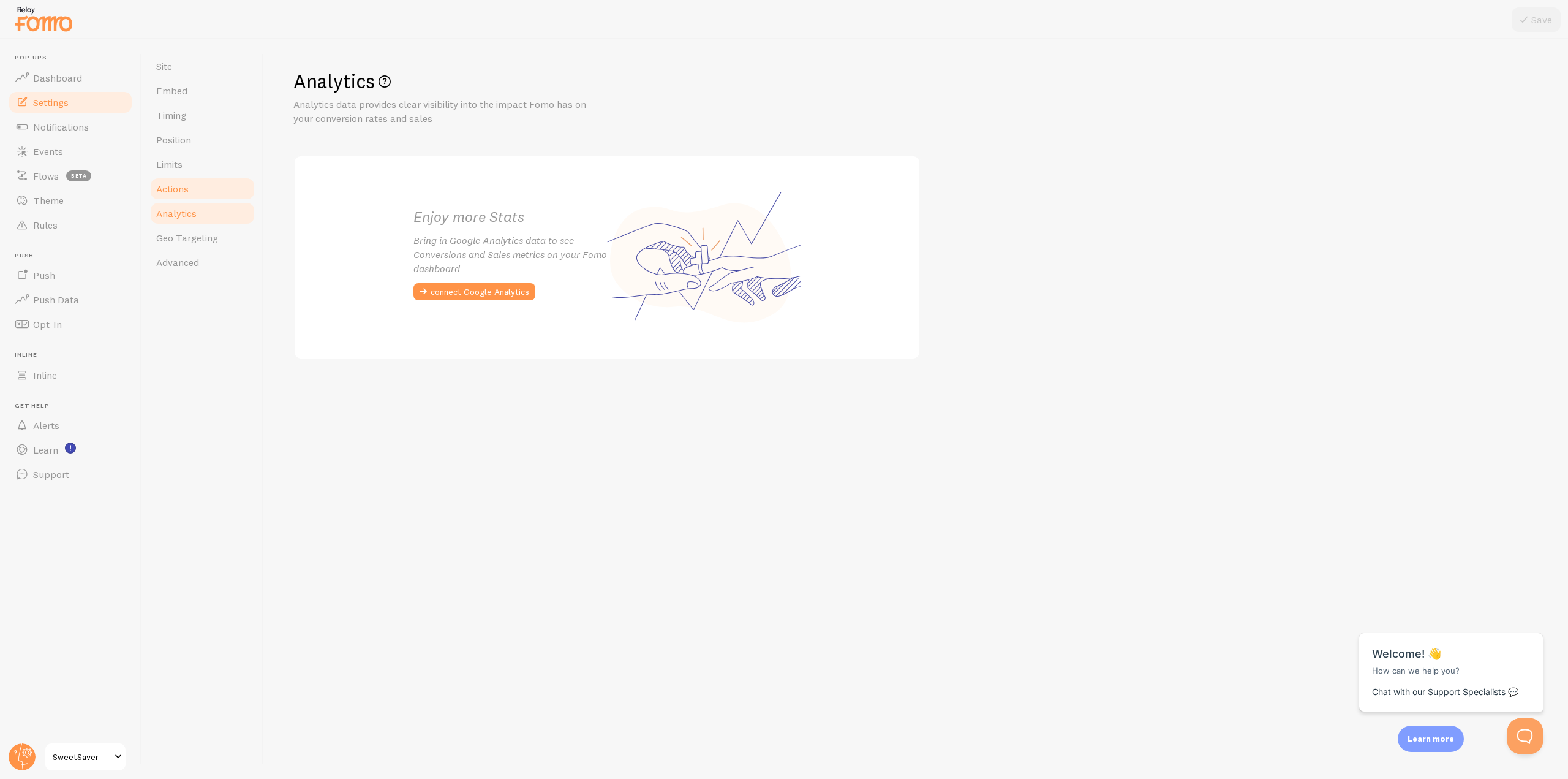
click at [215, 196] on link "Actions" at bounding box center [203, 189] width 107 height 25
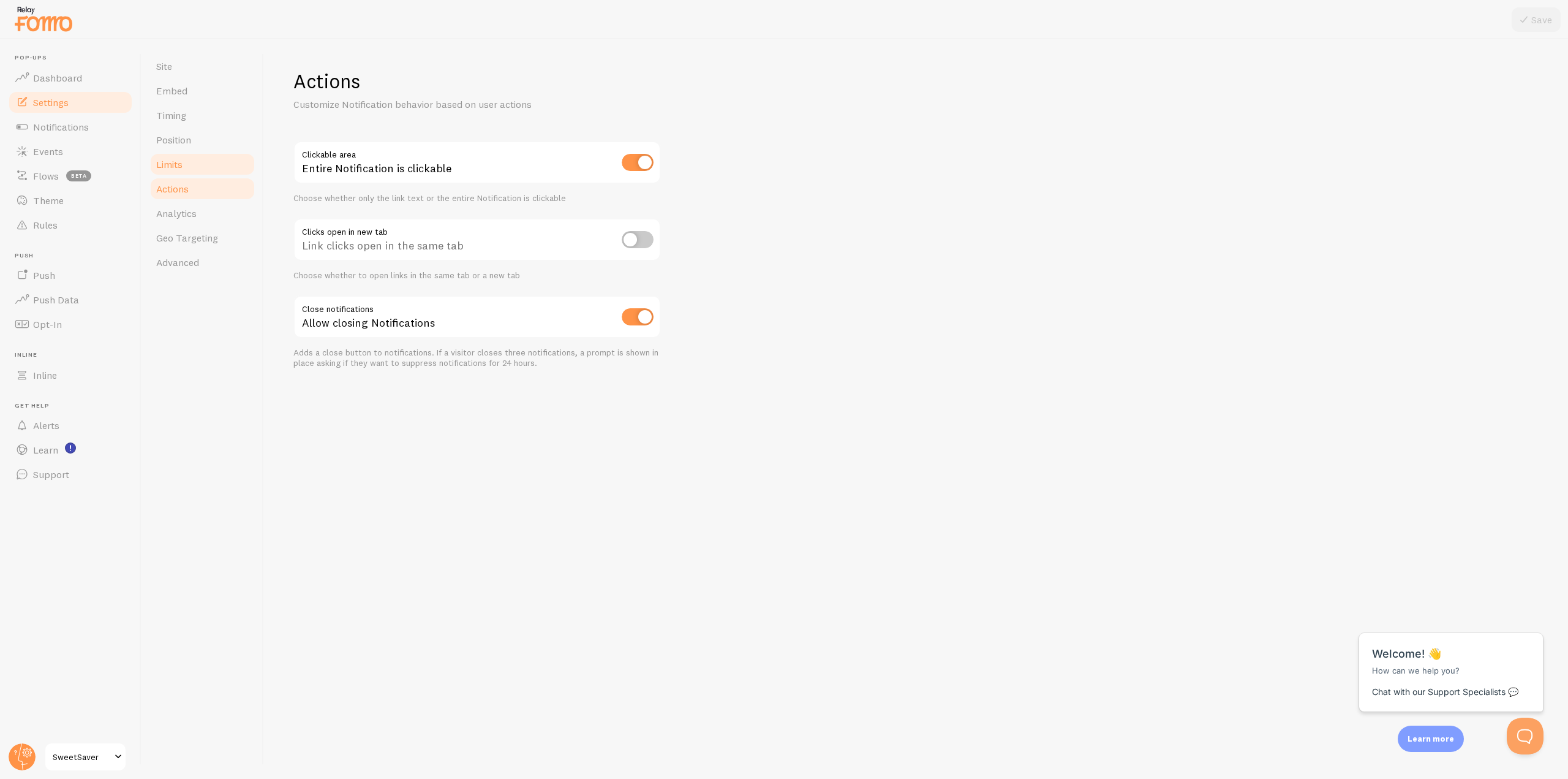
click at [220, 162] on link "Limits" at bounding box center [203, 164] width 107 height 25
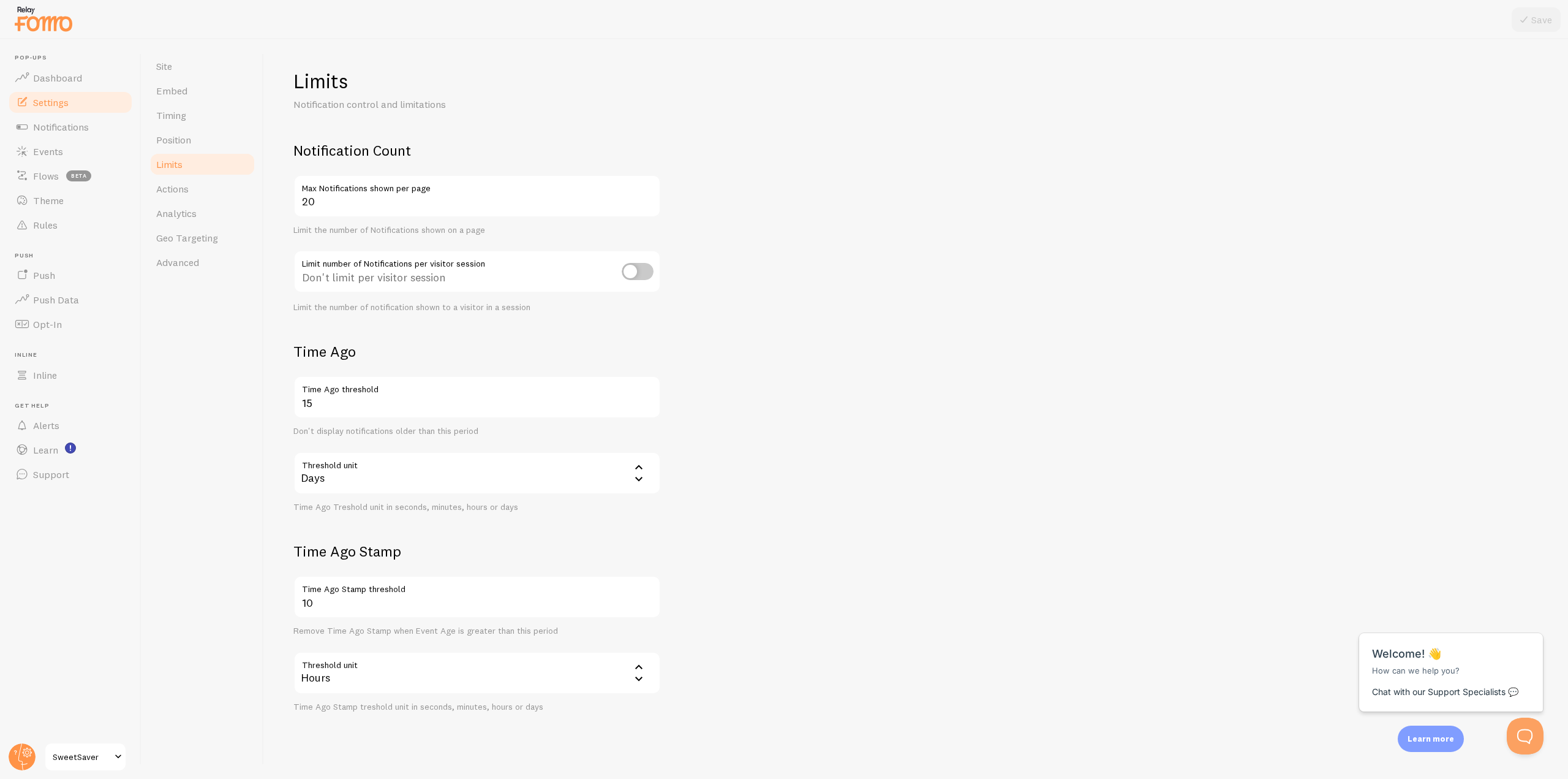
click at [218, 154] on link "Limits" at bounding box center [203, 164] width 107 height 25
click at [218, 148] on link "Position" at bounding box center [203, 140] width 107 height 25
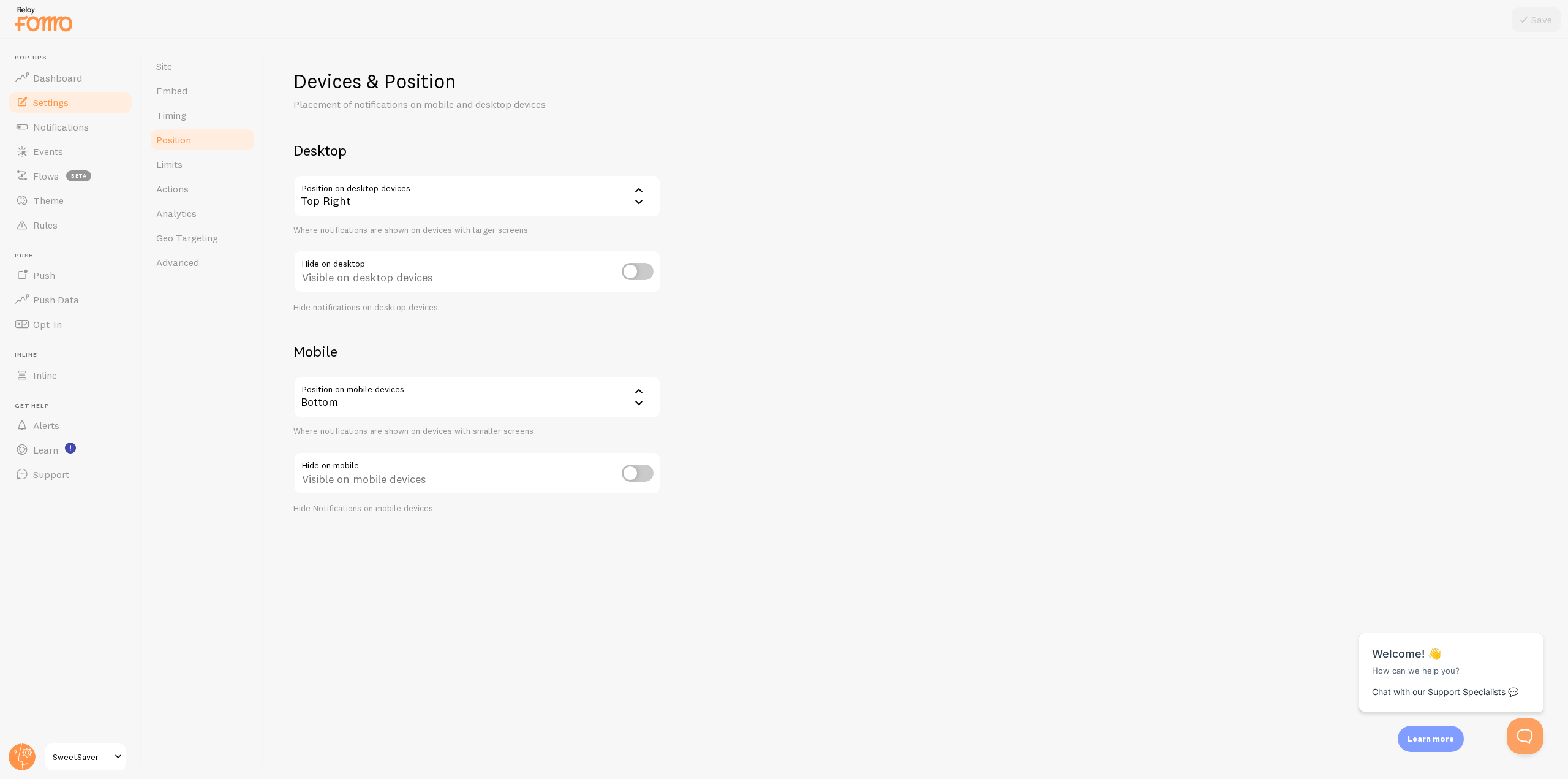
click at [216, 128] on link "Position" at bounding box center [203, 140] width 107 height 25
click at [217, 112] on link "Timing" at bounding box center [203, 115] width 107 height 25
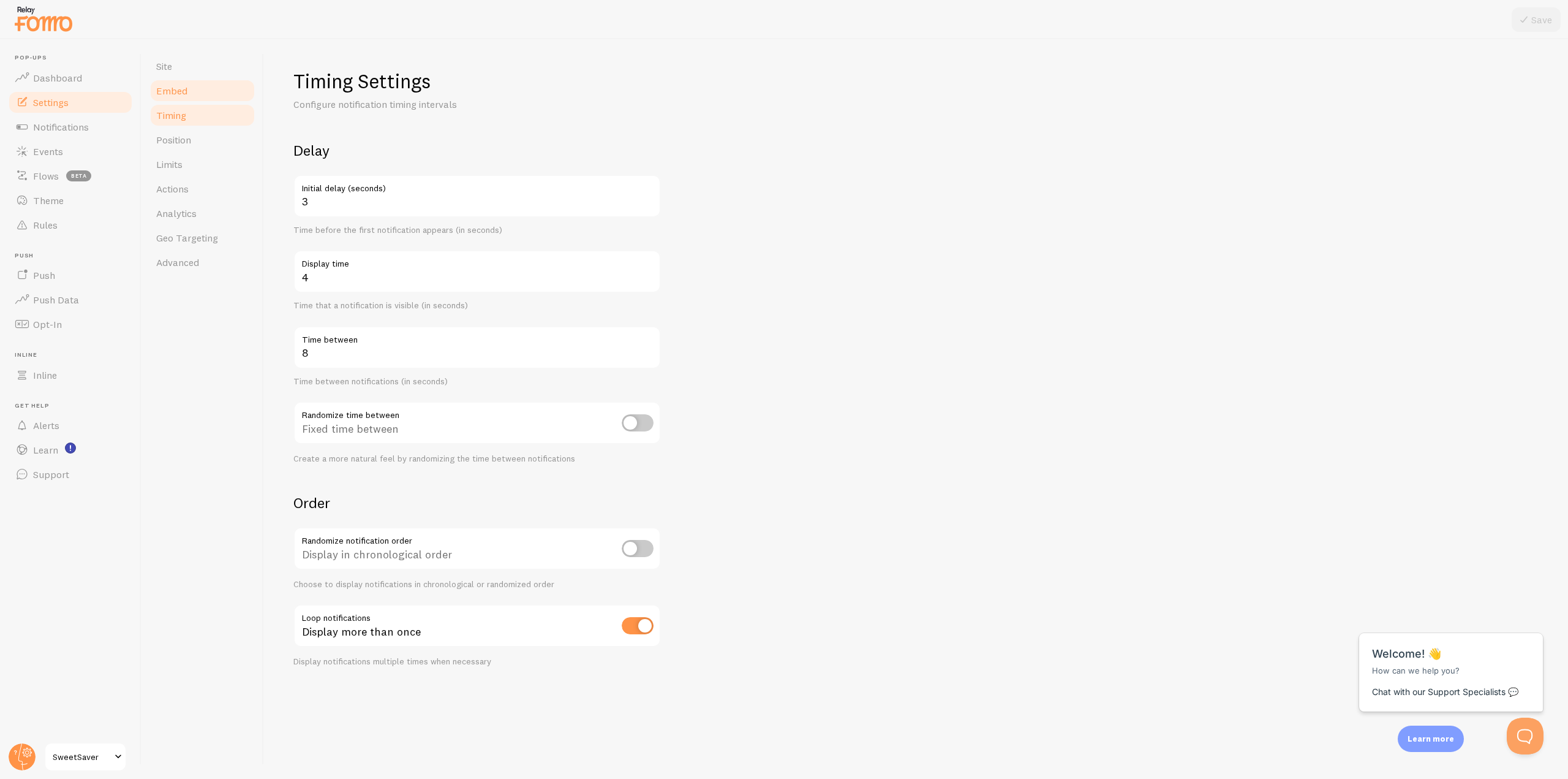
click at [217, 89] on link "Embed" at bounding box center [203, 91] width 107 height 25
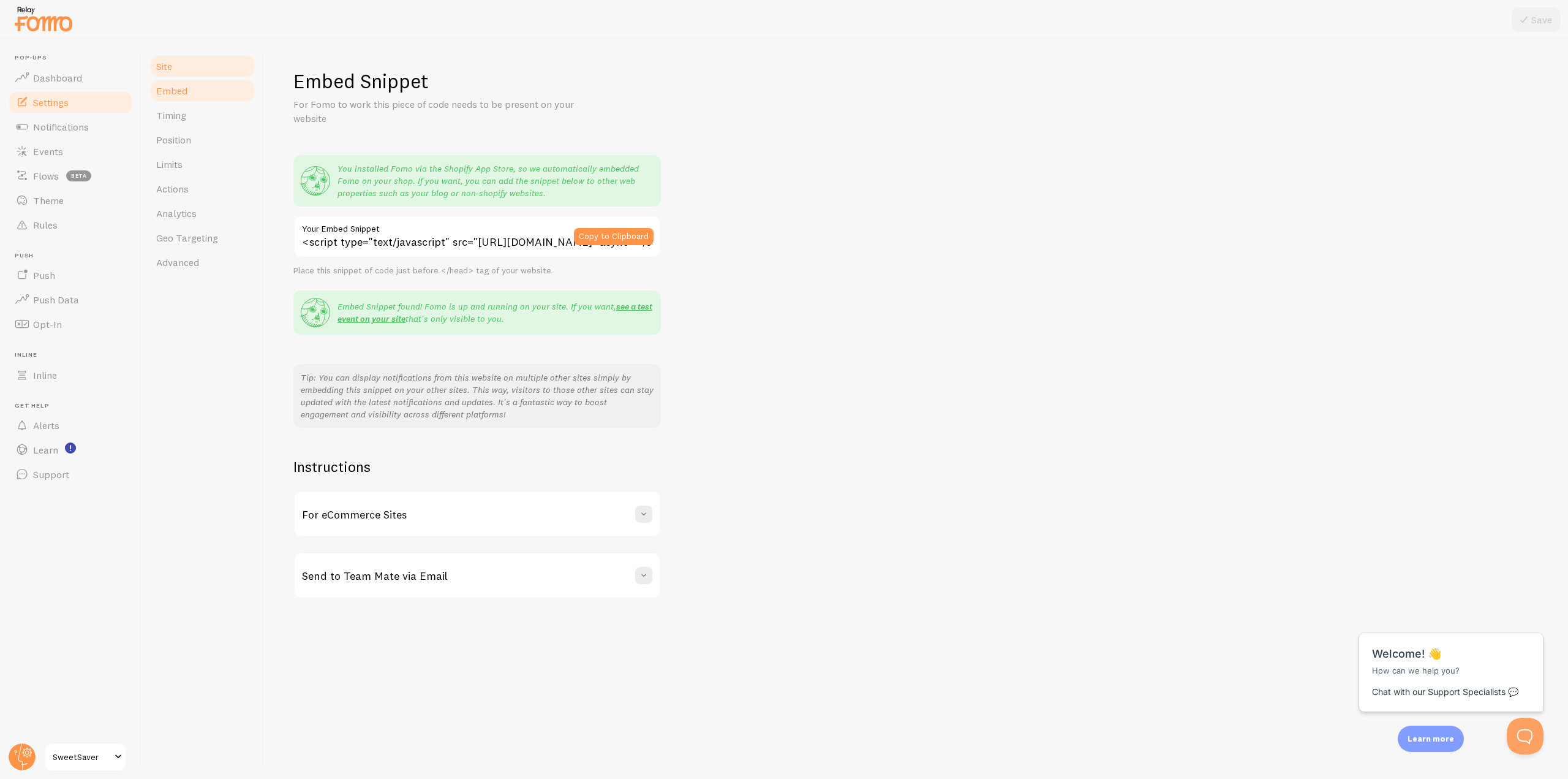
click at [219, 69] on link "Site" at bounding box center [203, 66] width 107 height 25
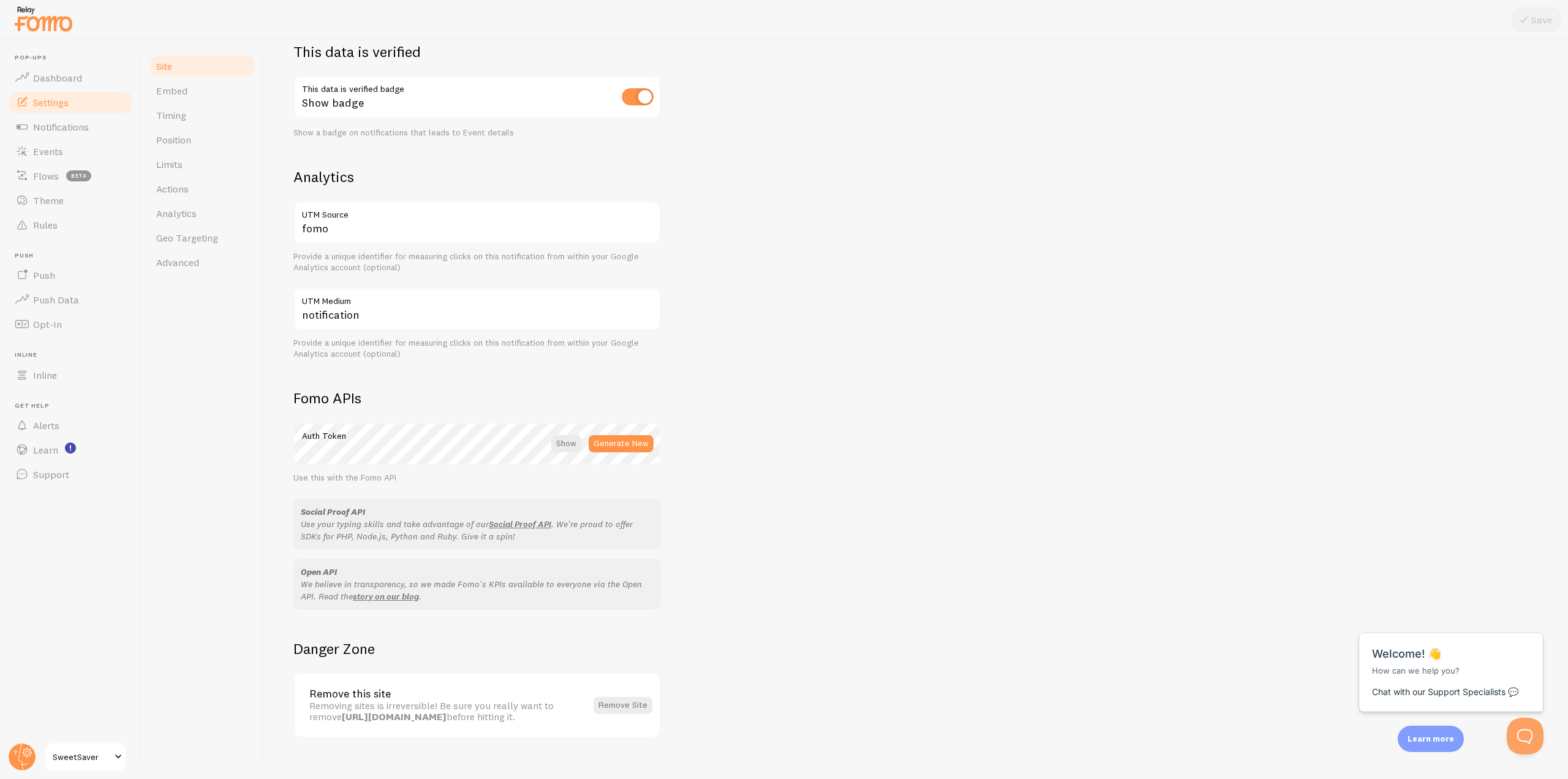
scroll to position [378, 0]
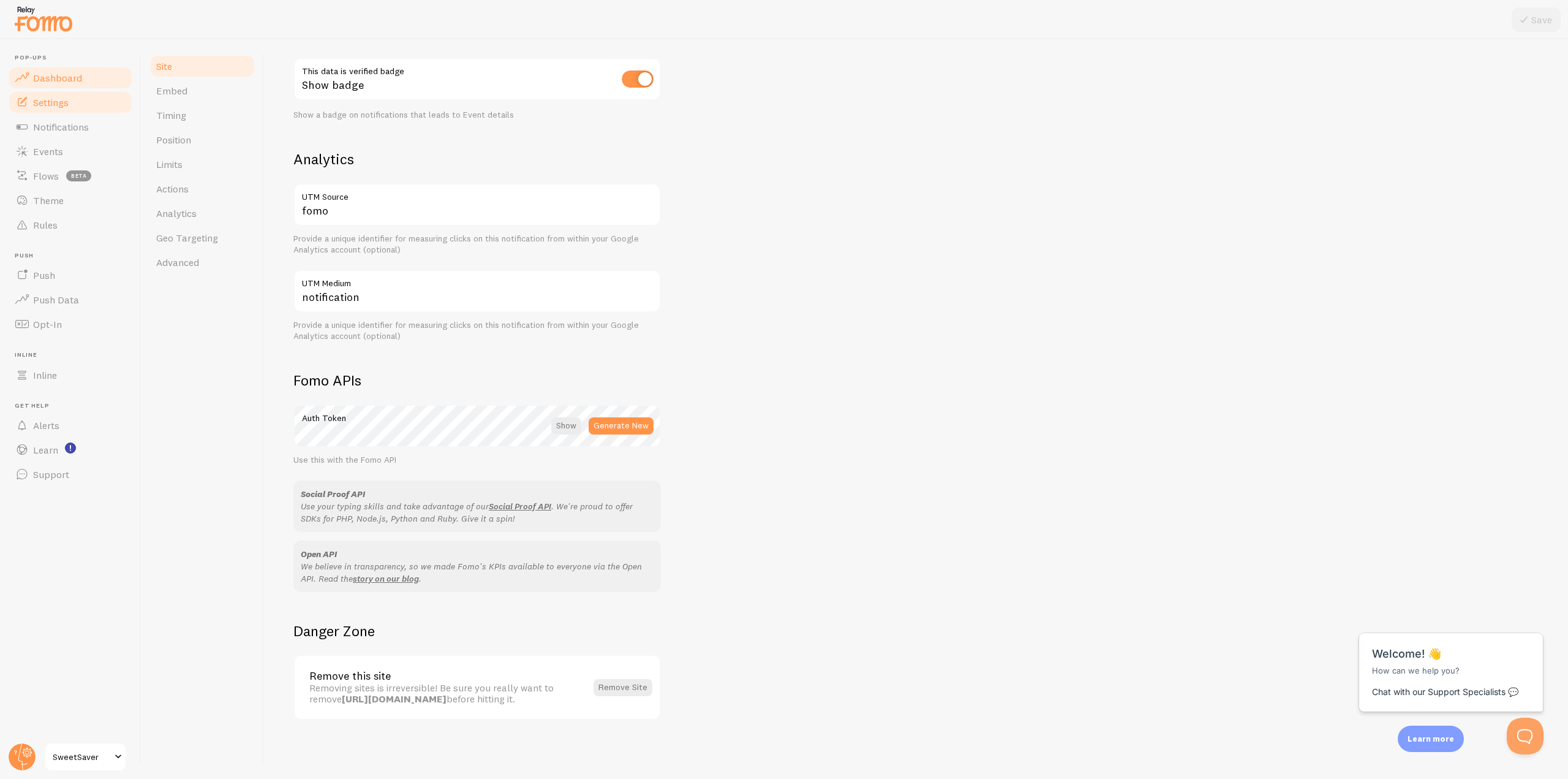
click at [105, 79] on link "Dashboard" at bounding box center [70, 78] width 126 height 25
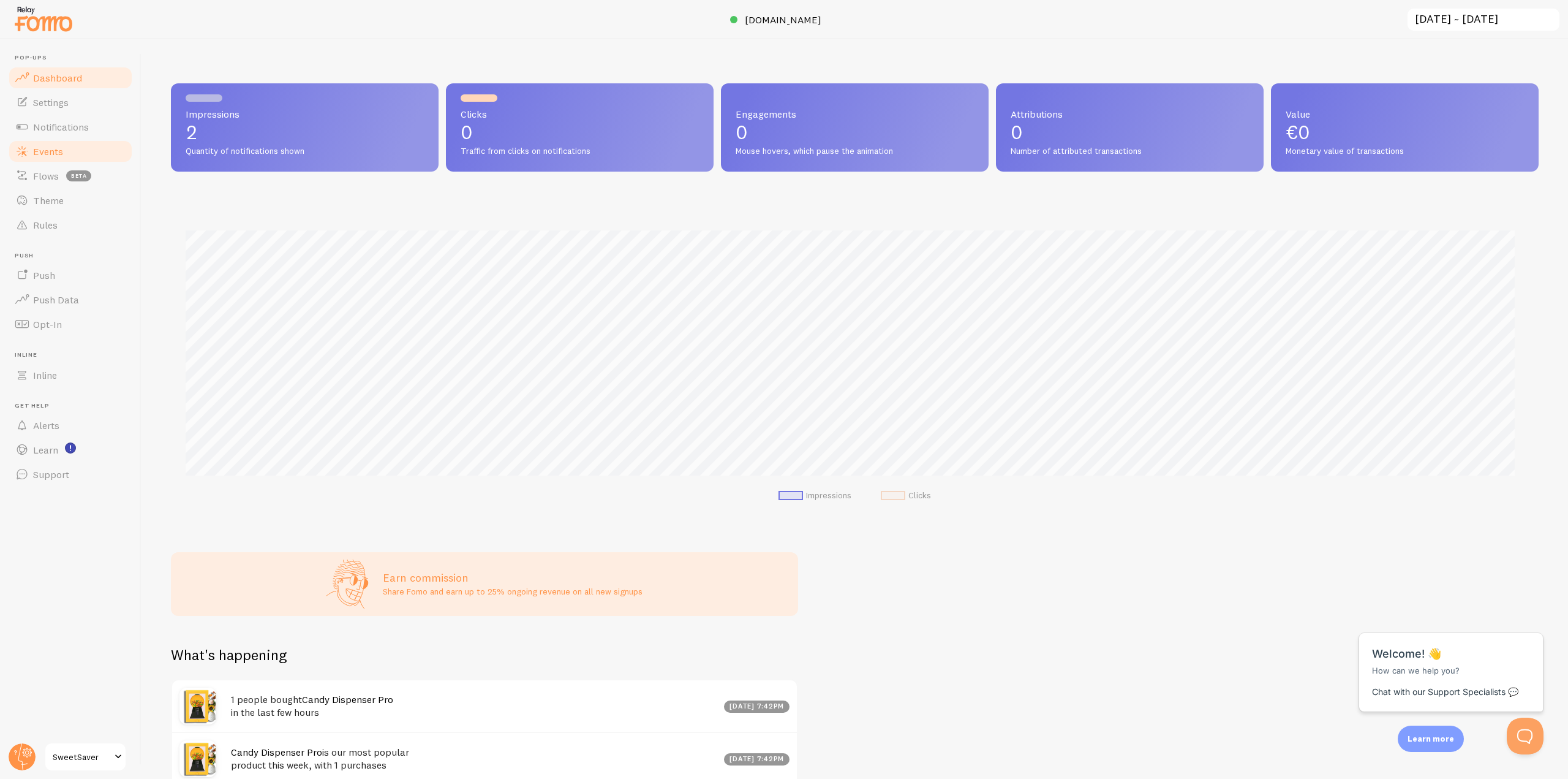
scroll to position [322, 1359]
click at [88, 129] on span "Notifications" at bounding box center [60, 127] width 56 height 12
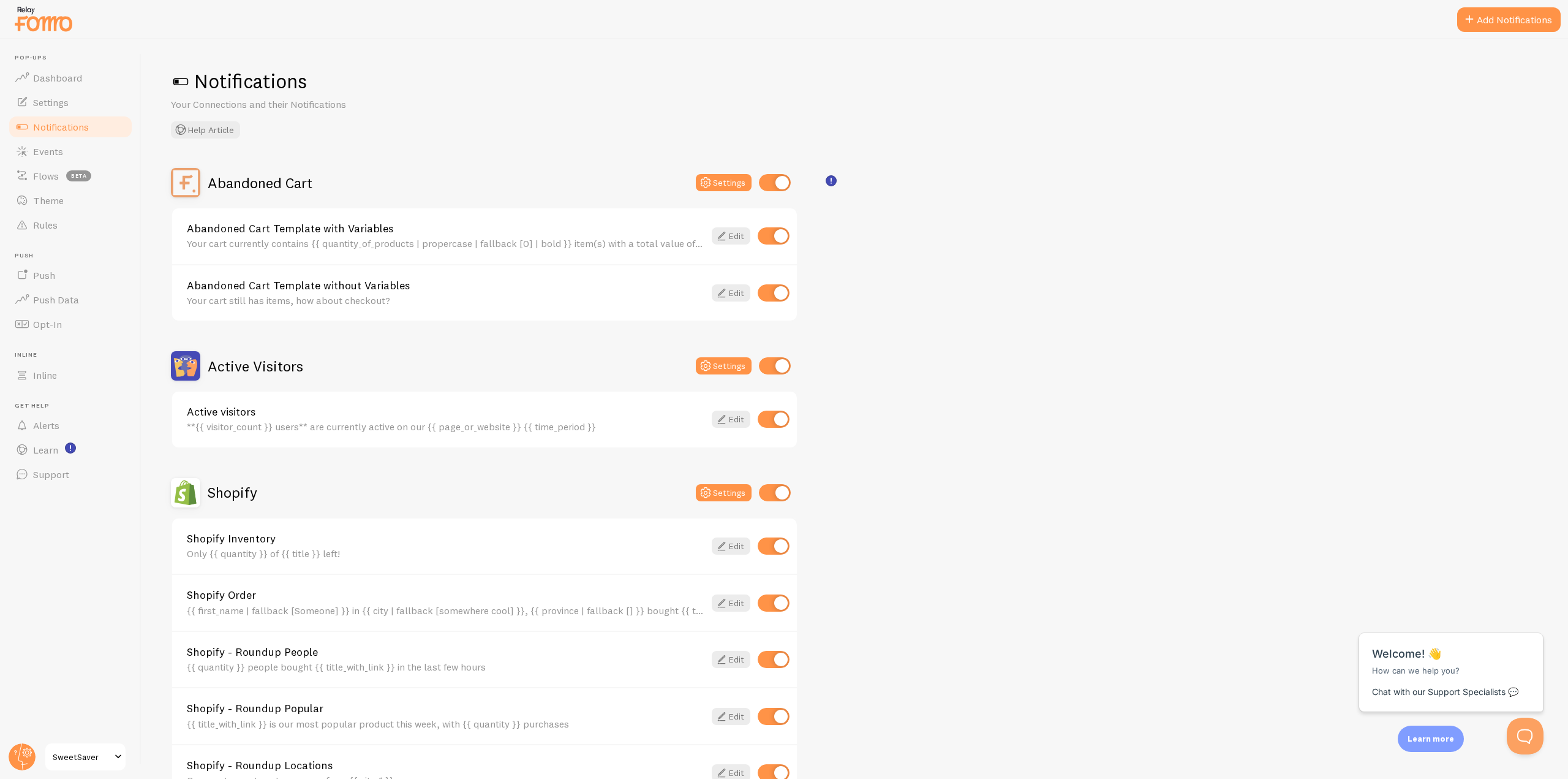
scroll to position [61, 0]
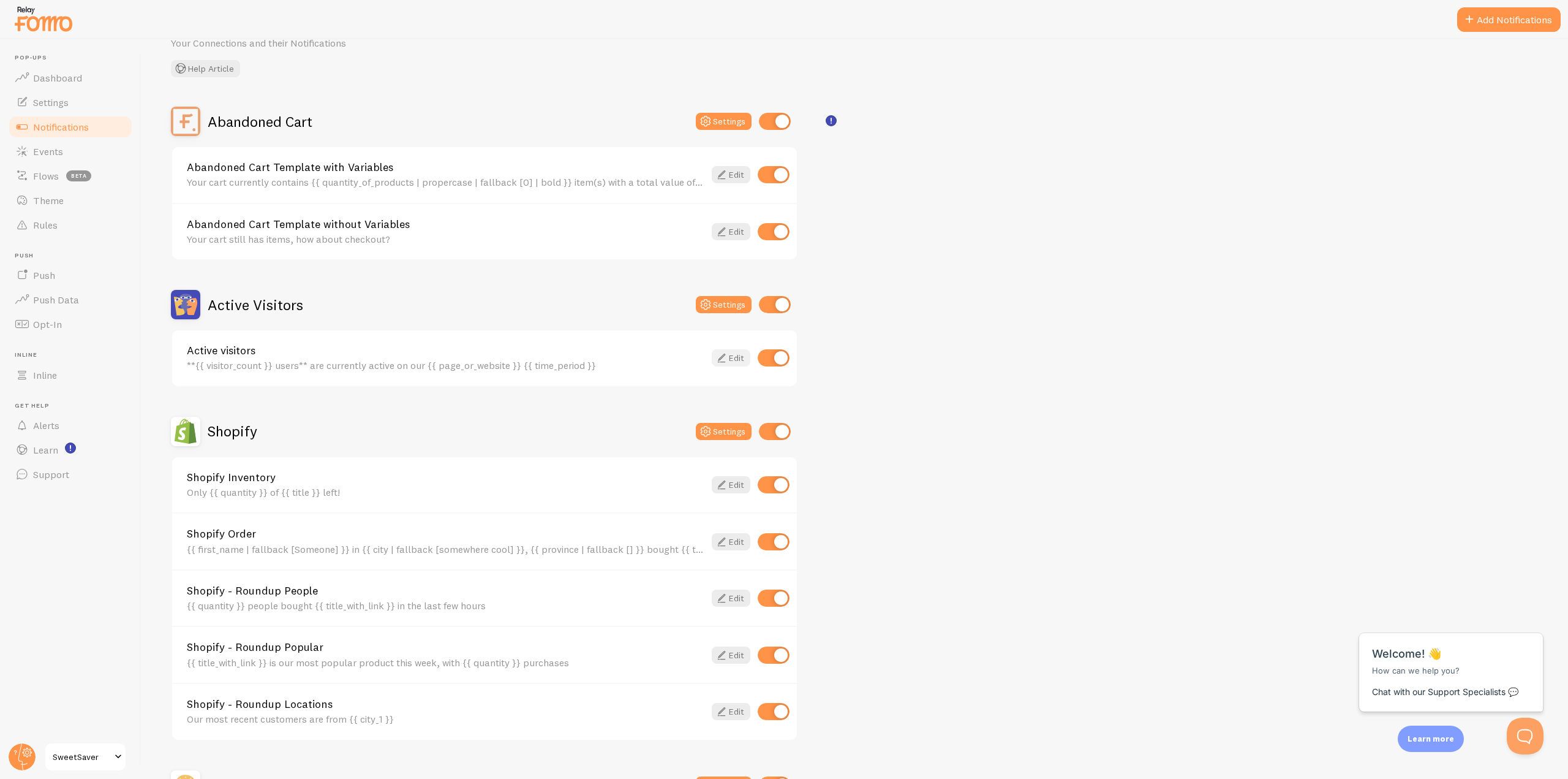
click at [726, 358] on icon at bounding box center [722, 358] width 15 height 15
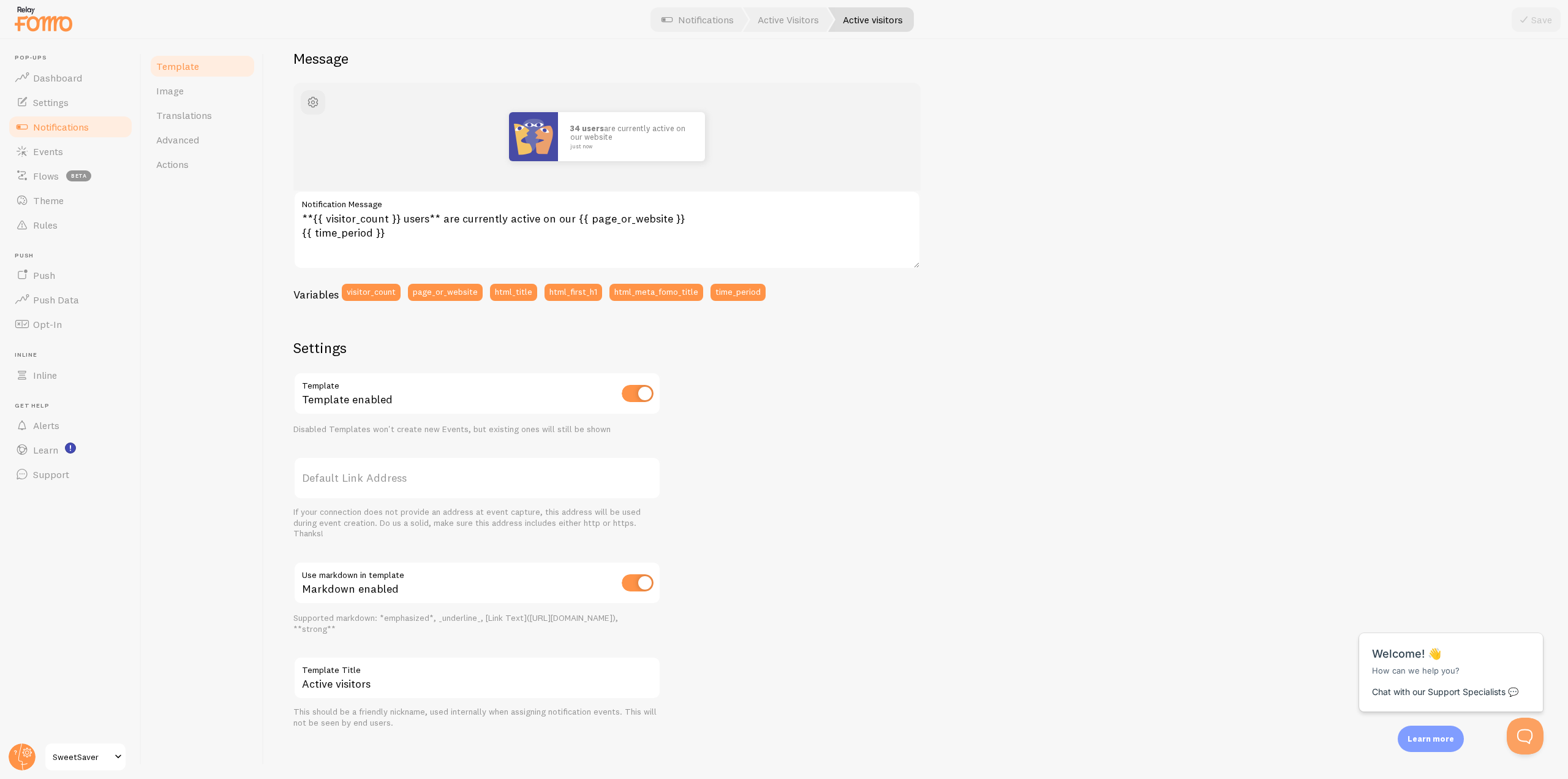
scroll to position [107, 0]
click at [350, 693] on input "Active visitors" at bounding box center [478, 677] width 368 height 43
click at [227, 442] on div "Template Image Translations Advanced Actions" at bounding box center [203, 409] width 123 height 740
click at [221, 95] on link "Image" at bounding box center [203, 91] width 107 height 25
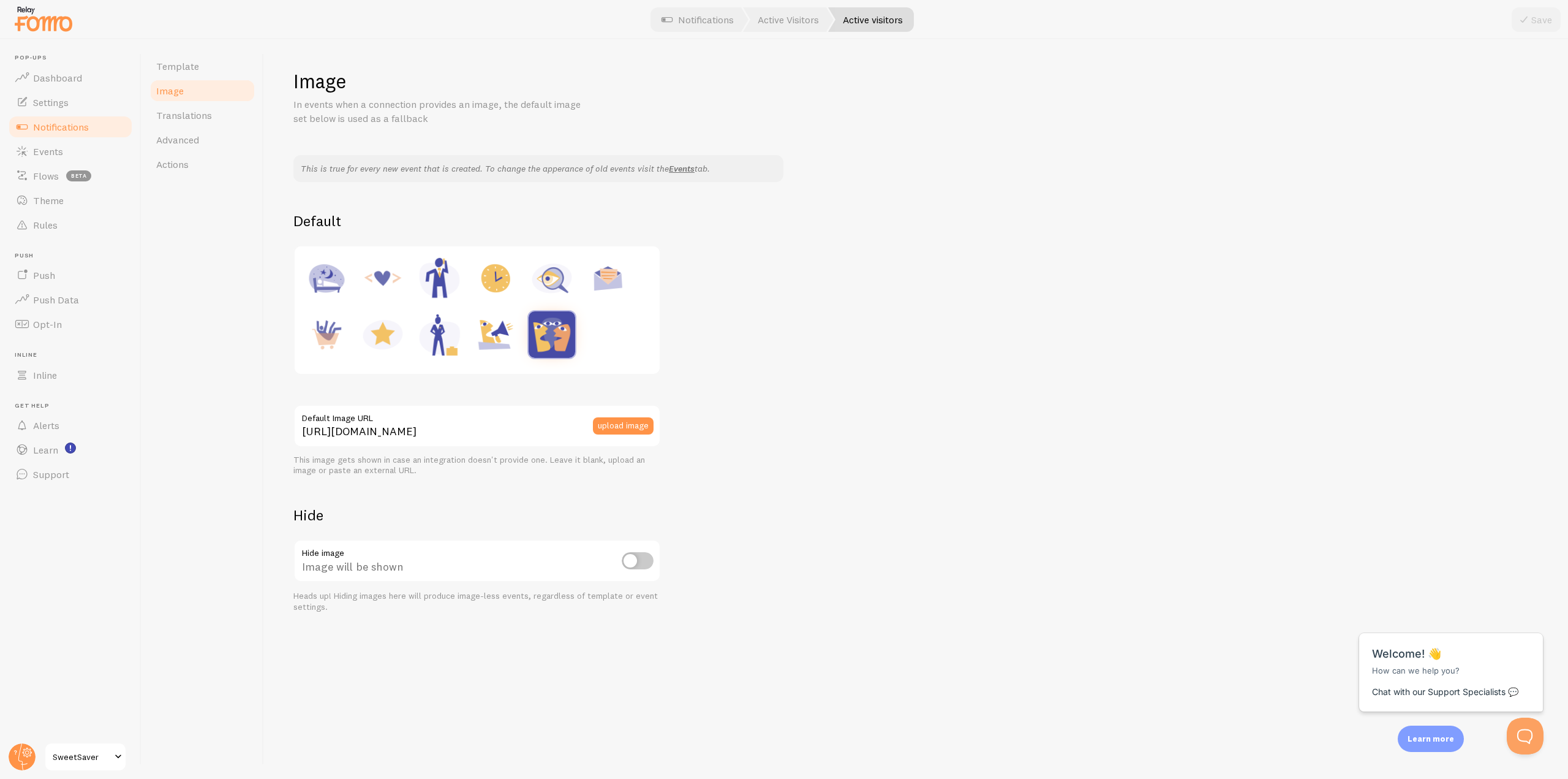
click at [229, 103] on link "Image" at bounding box center [203, 91] width 107 height 25
click at [231, 119] on link "Translations" at bounding box center [203, 115] width 107 height 25
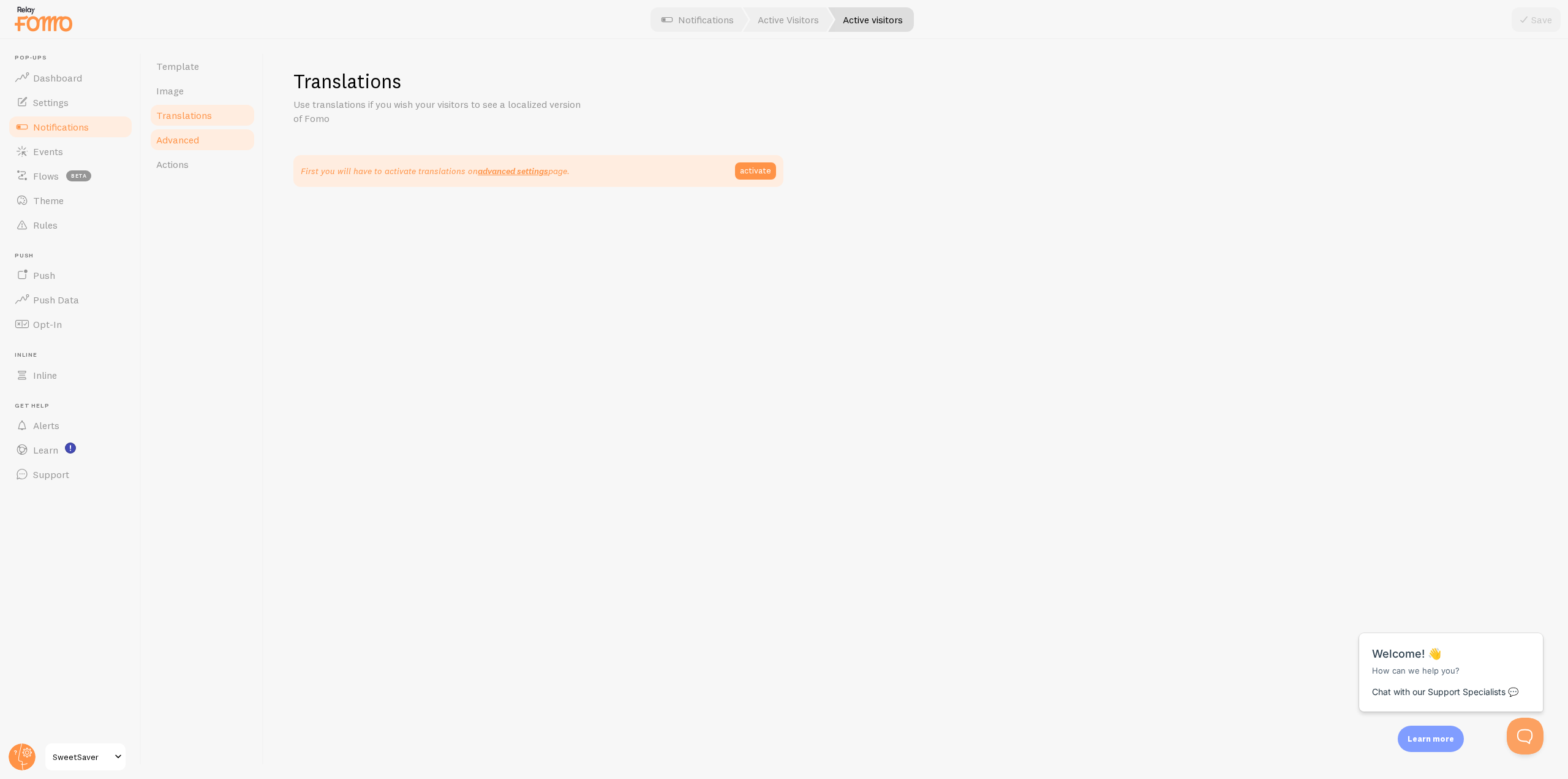
click at [225, 137] on link "Advanced" at bounding box center [203, 140] width 107 height 25
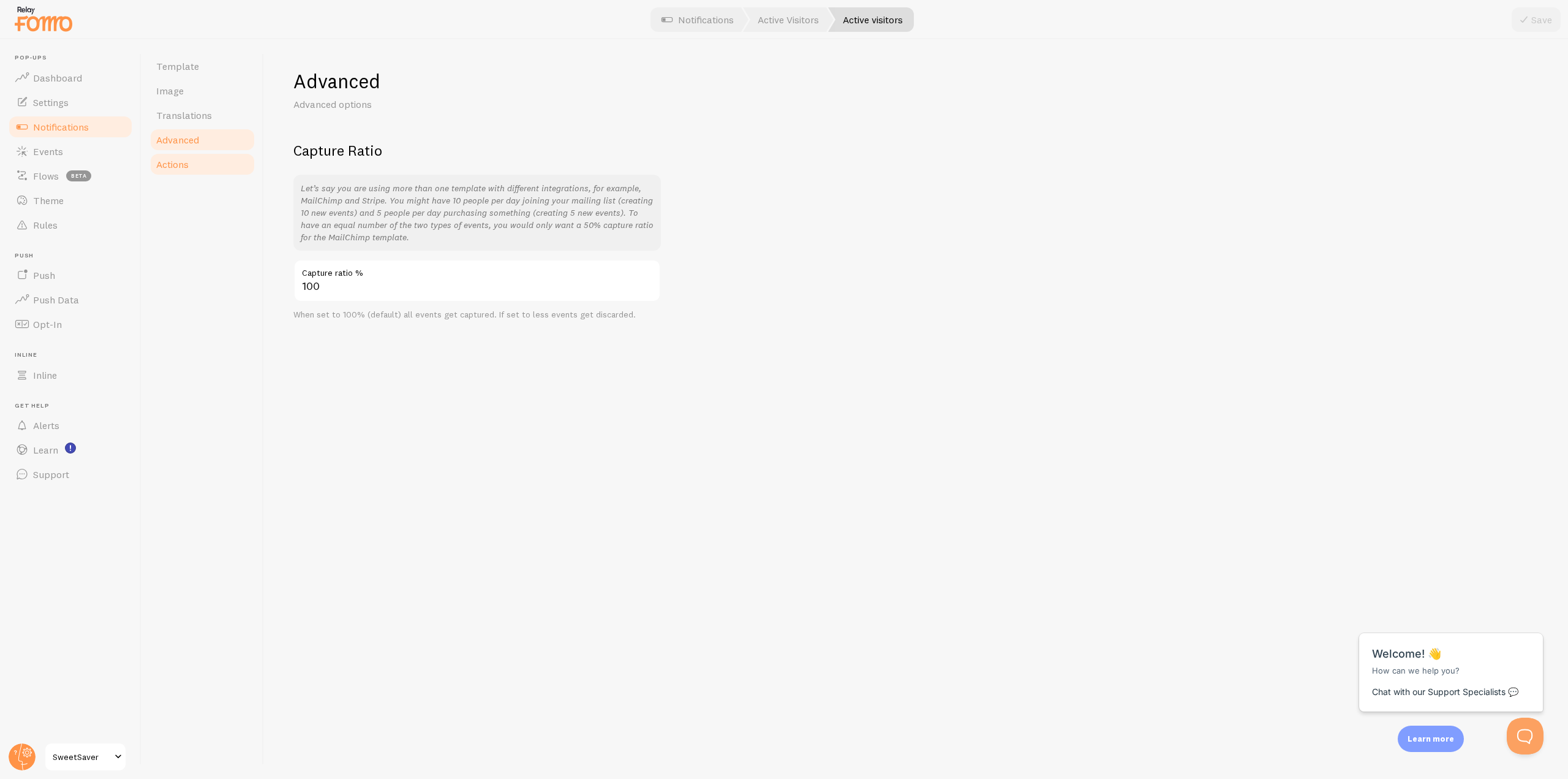
click at [231, 165] on link "Actions" at bounding box center [203, 164] width 107 height 25
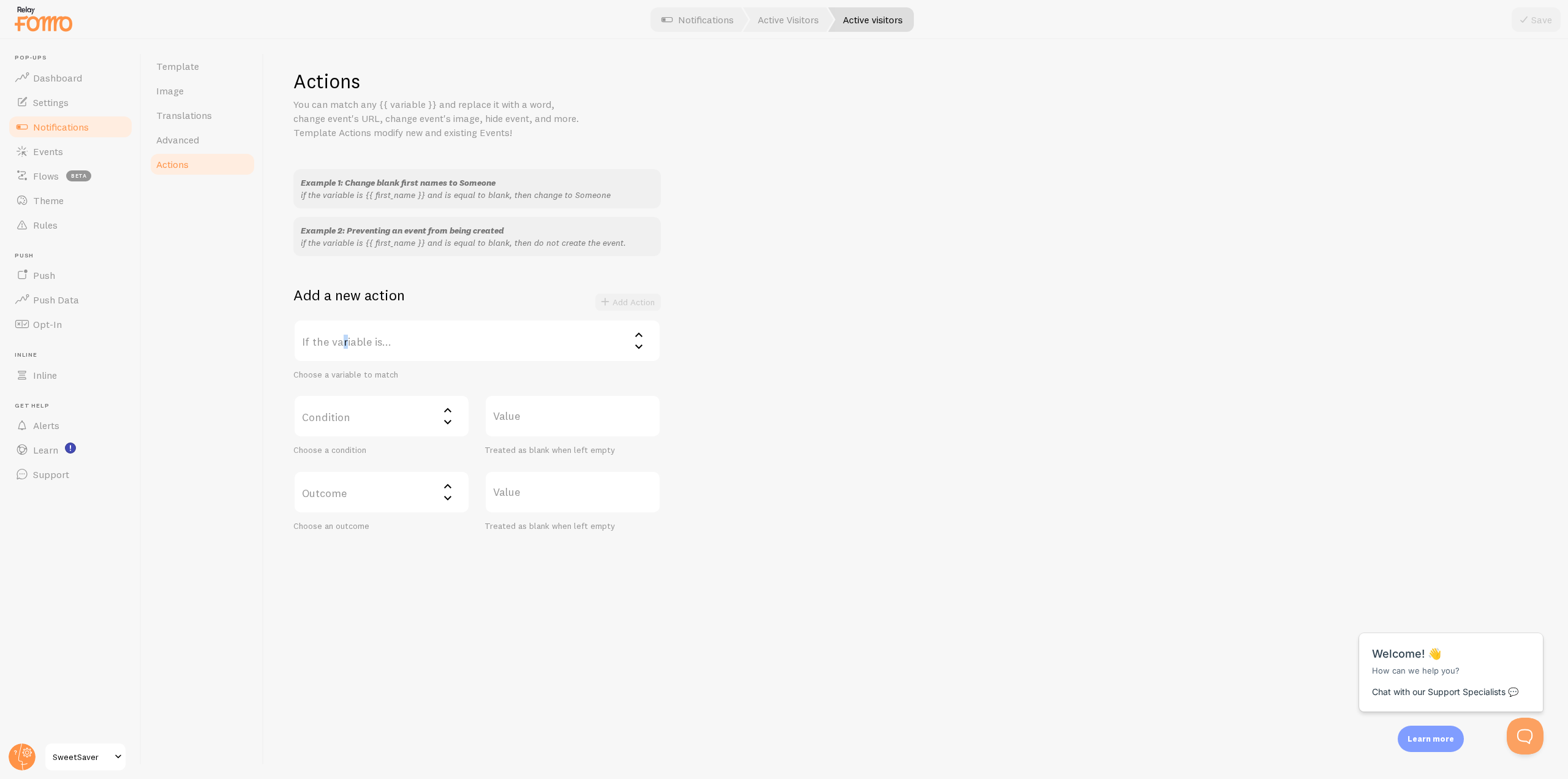
click at [343, 333] on label "If the variable is..." at bounding box center [478, 341] width 368 height 43
click at [771, 332] on div "Example 1: Change blank first names to Someone if the variable is {{ first_name…" at bounding box center [916, 350] width 1245 height 362
click at [170, 72] on link "Template" at bounding box center [203, 66] width 107 height 25
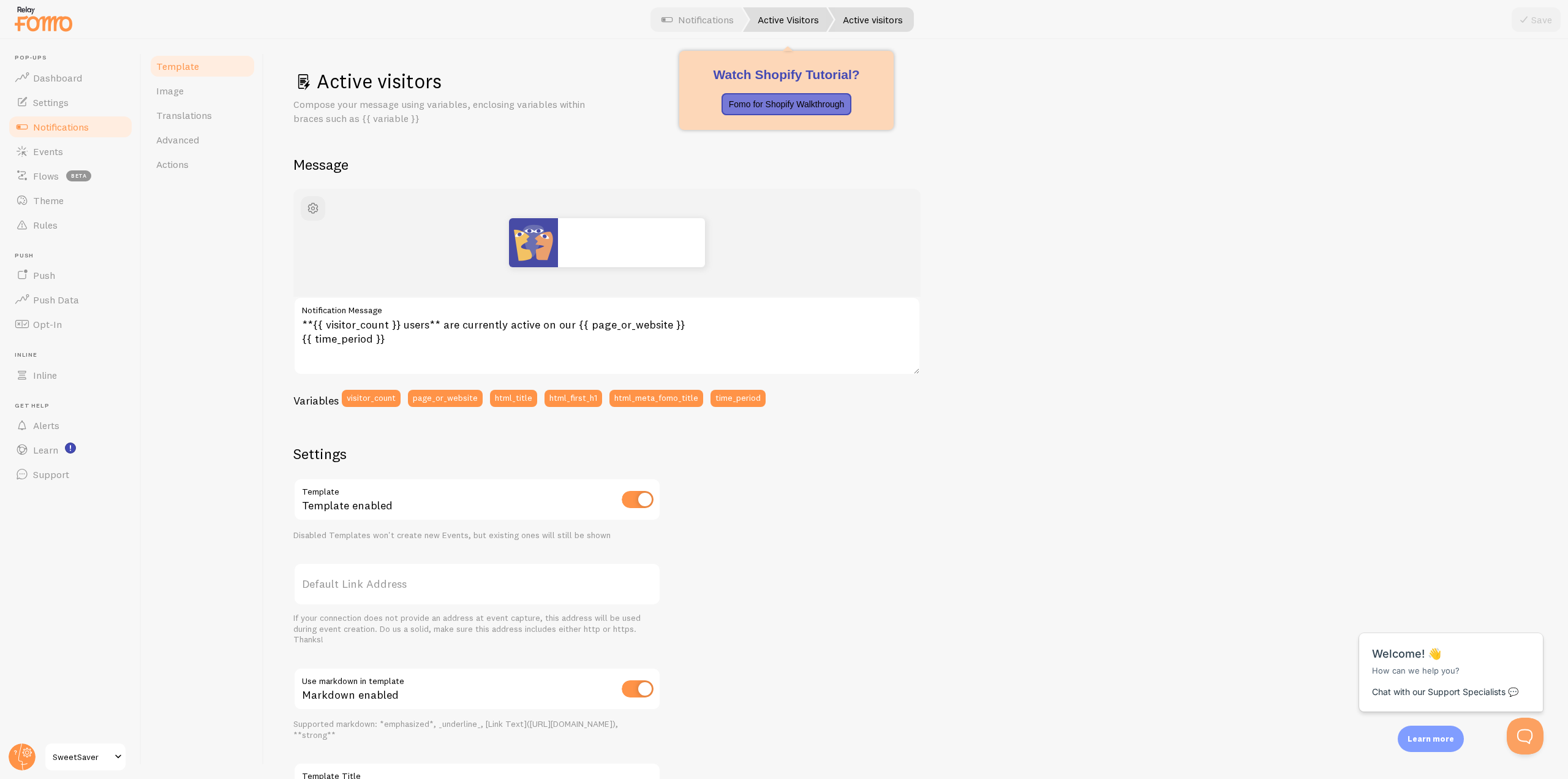
click at [780, 14] on link "Active Visitors" at bounding box center [788, 19] width 91 height 25
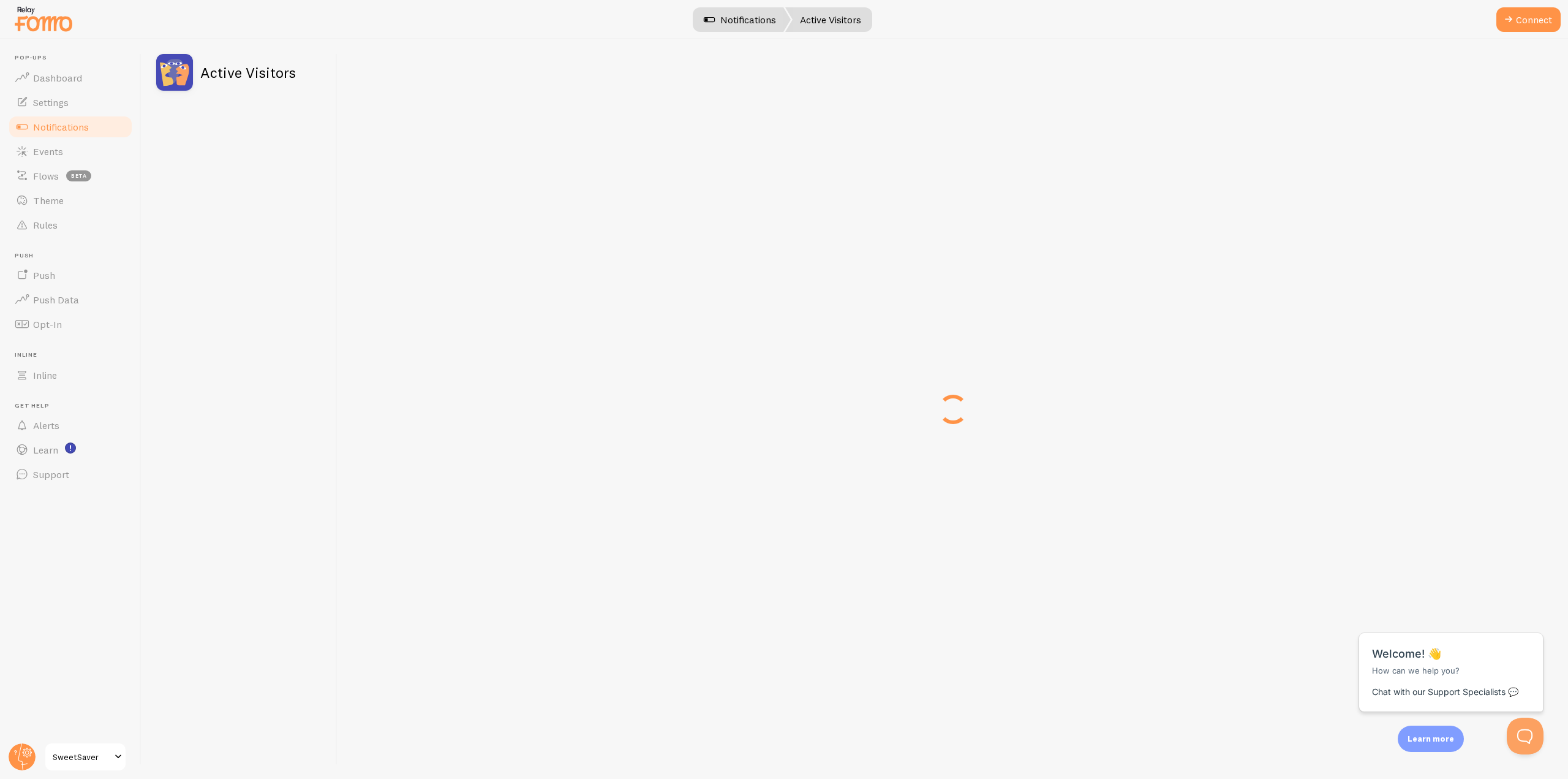
click at [712, 23] on span at bounding box center [710, 19] width 15 height 15
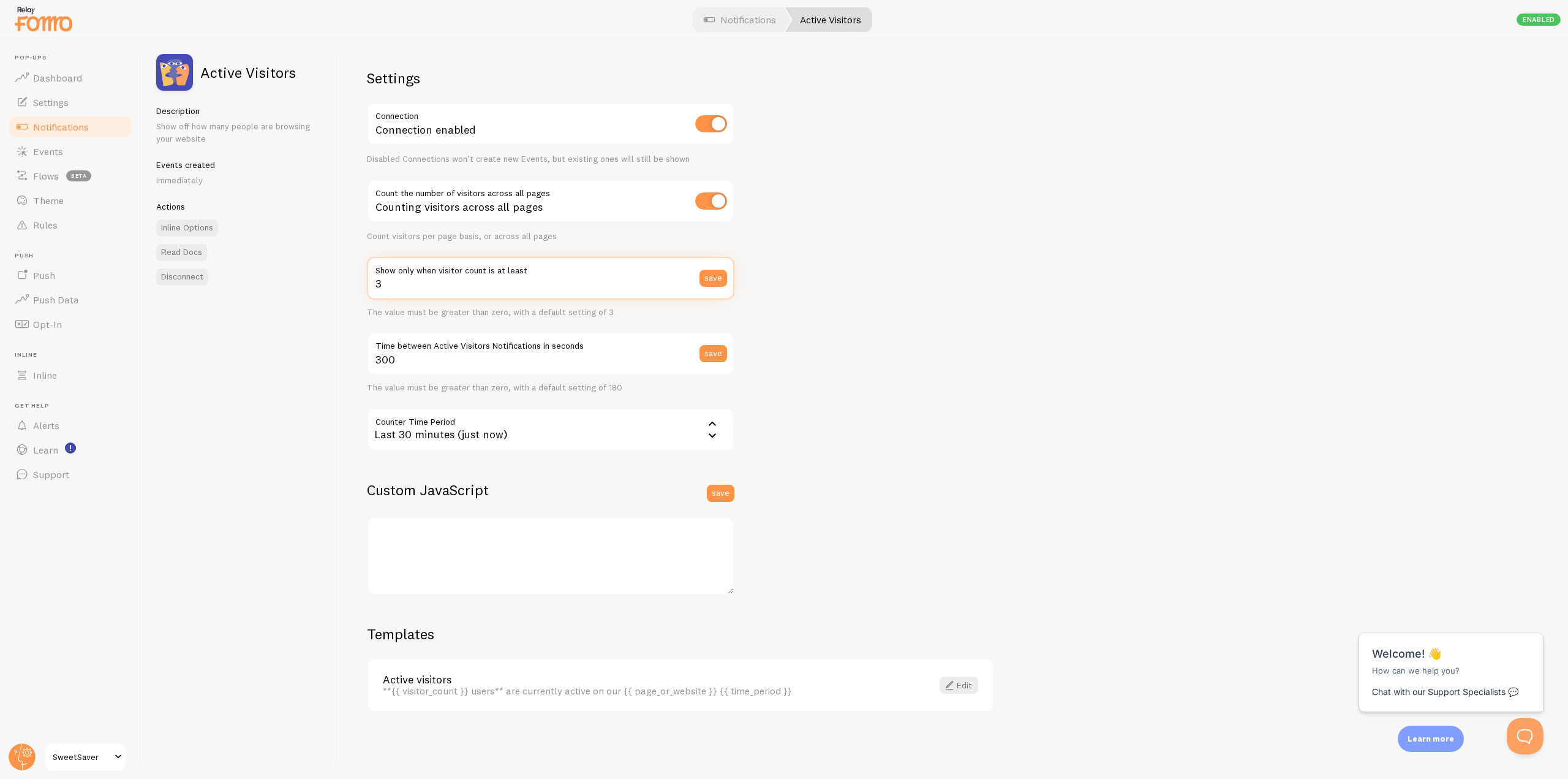
click at [469, 283] on input "3" at bounding box center [551, 278] width 368 height 43
click at [747, 15] on link "Notifications" at bounding box center [740, 19] width 102 height 25
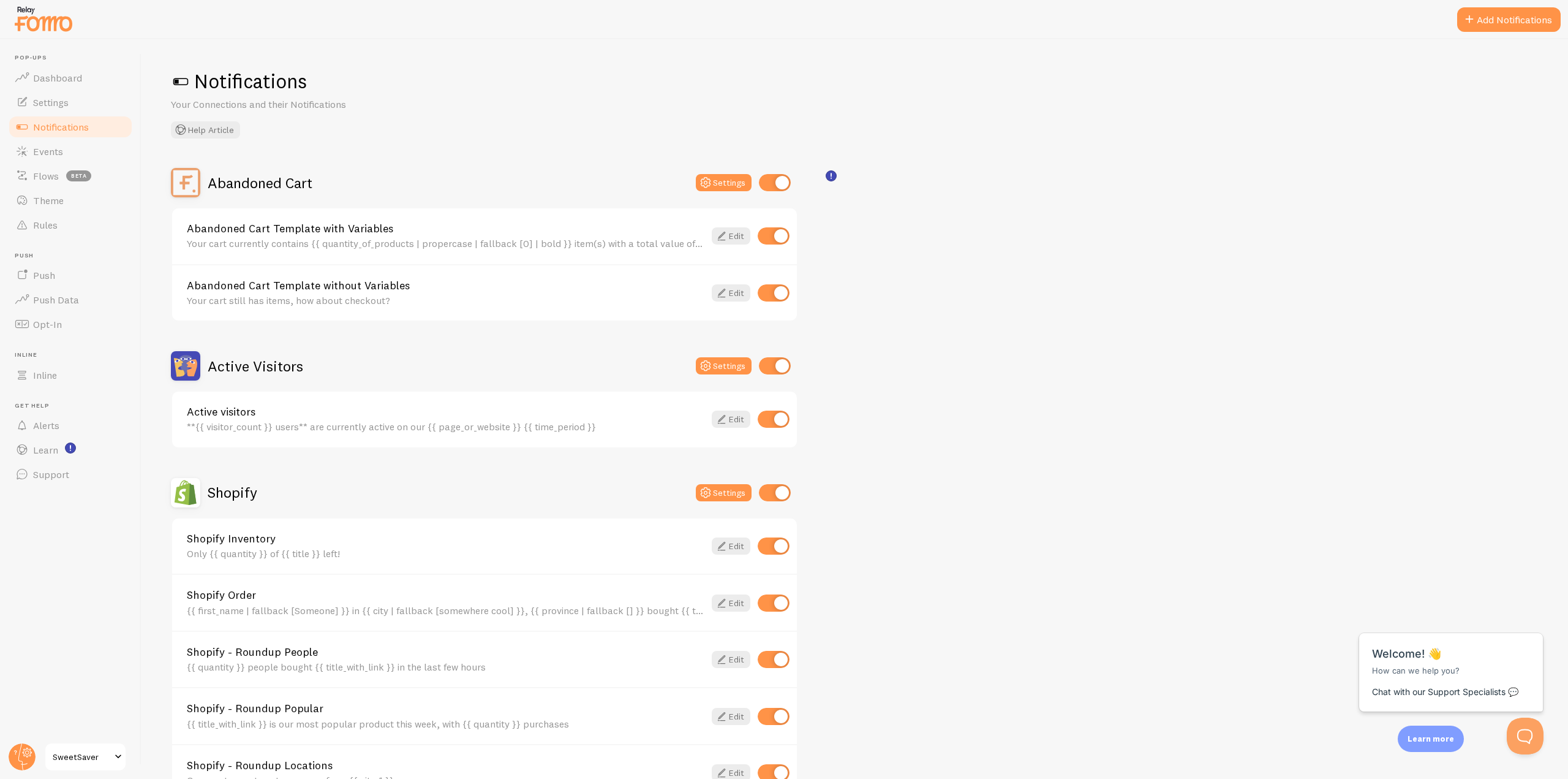
scroll to position [61, 0]
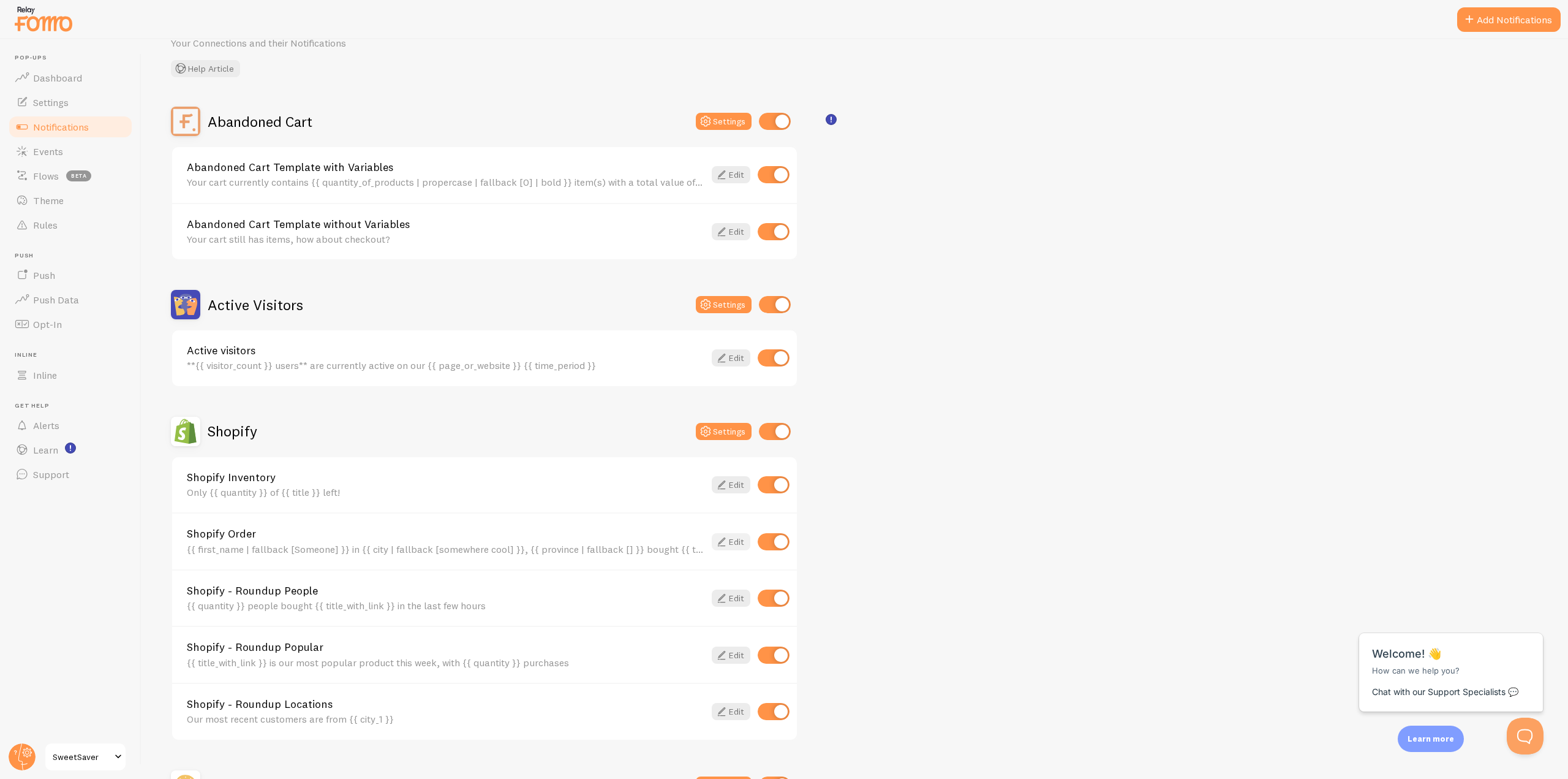
click at [736, 541] on link "Edit" at bounding box center [731, 542] width 39 height 17
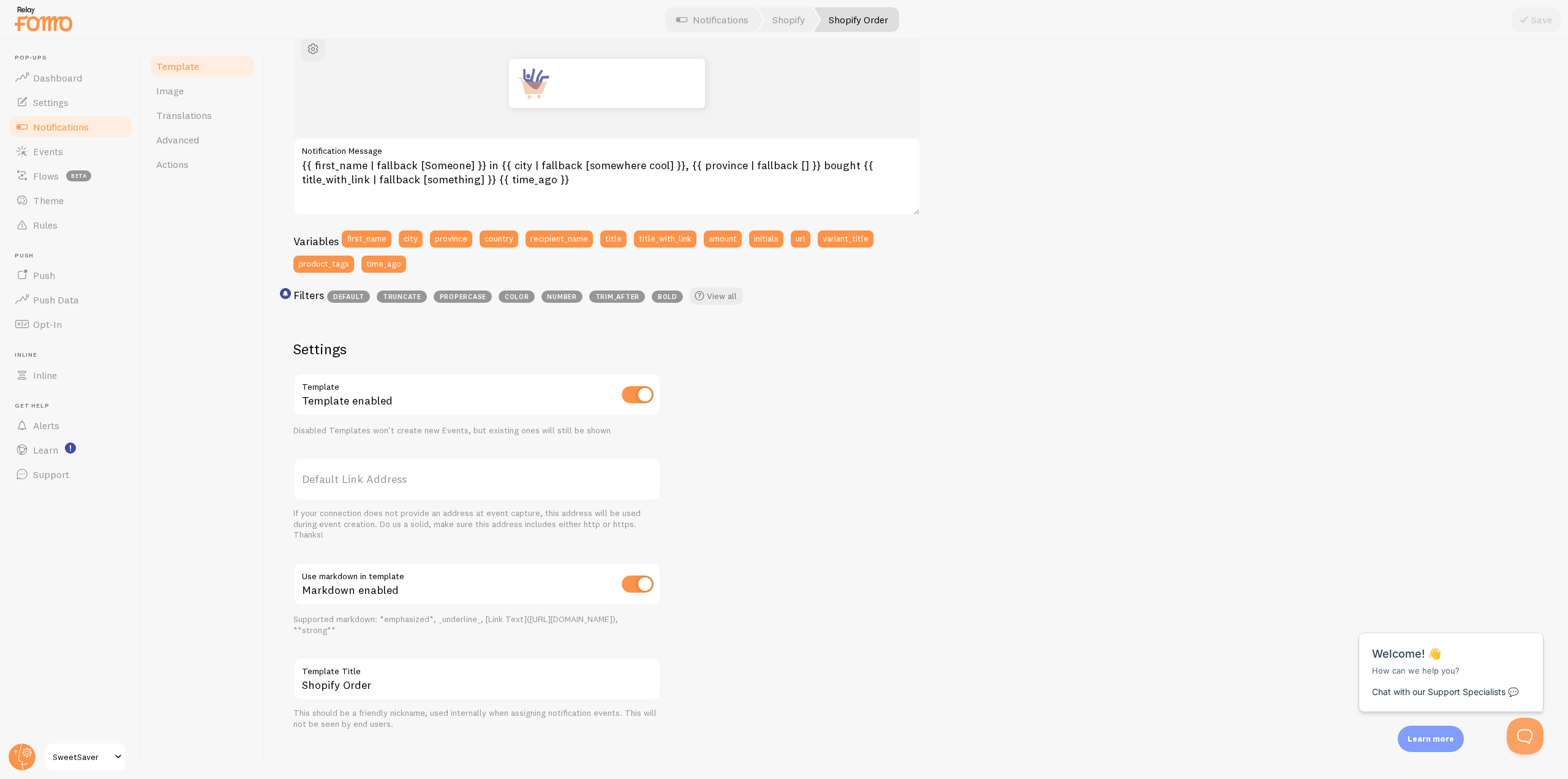
scroll to position [161, 0]
click at [217, 90] on link "Image" at bounding box center [203, 91] width 107 height 25
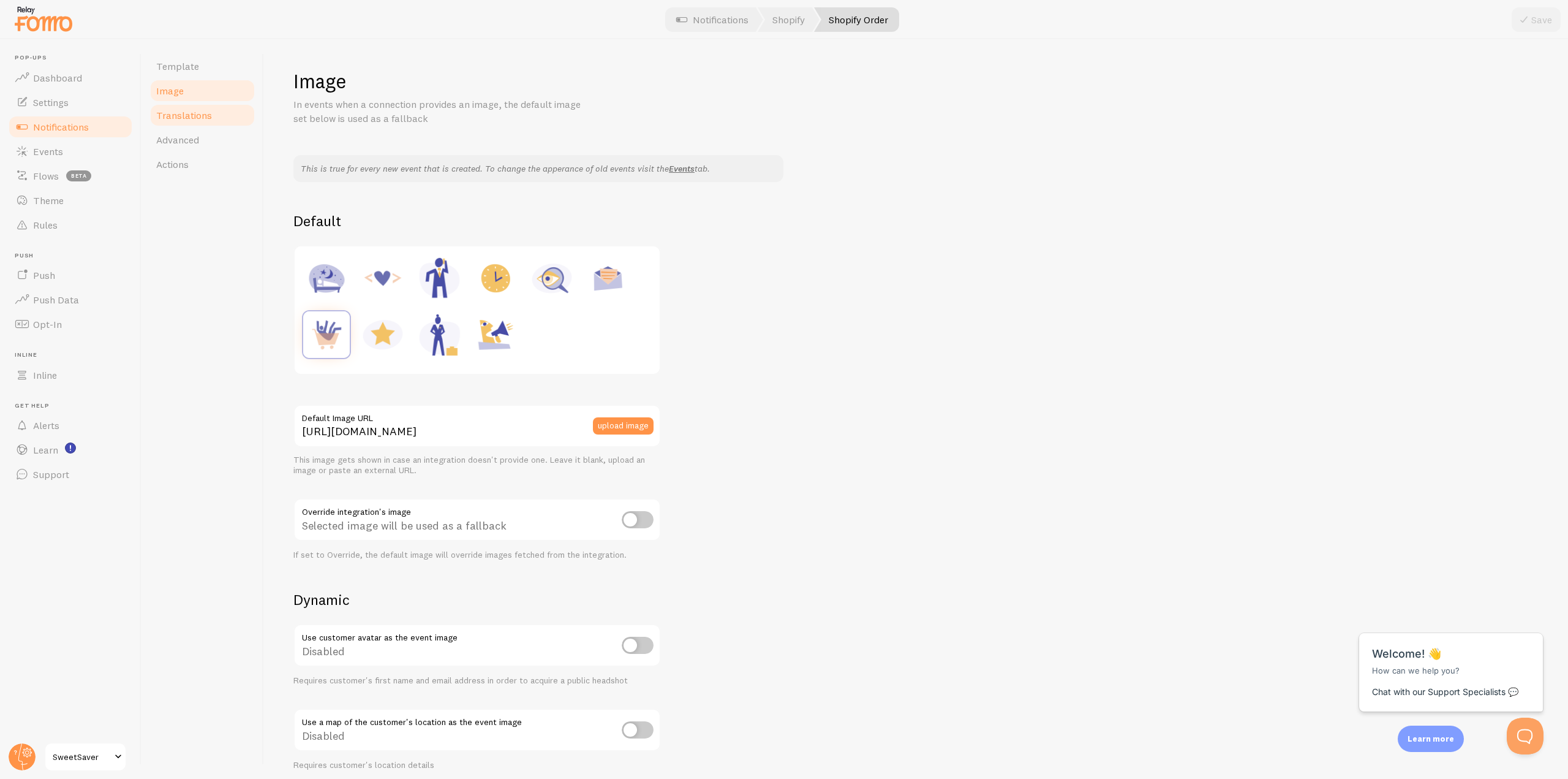
click at [217, 125] on link "Translations" at bounding box center [203, 115] width 107 height 25
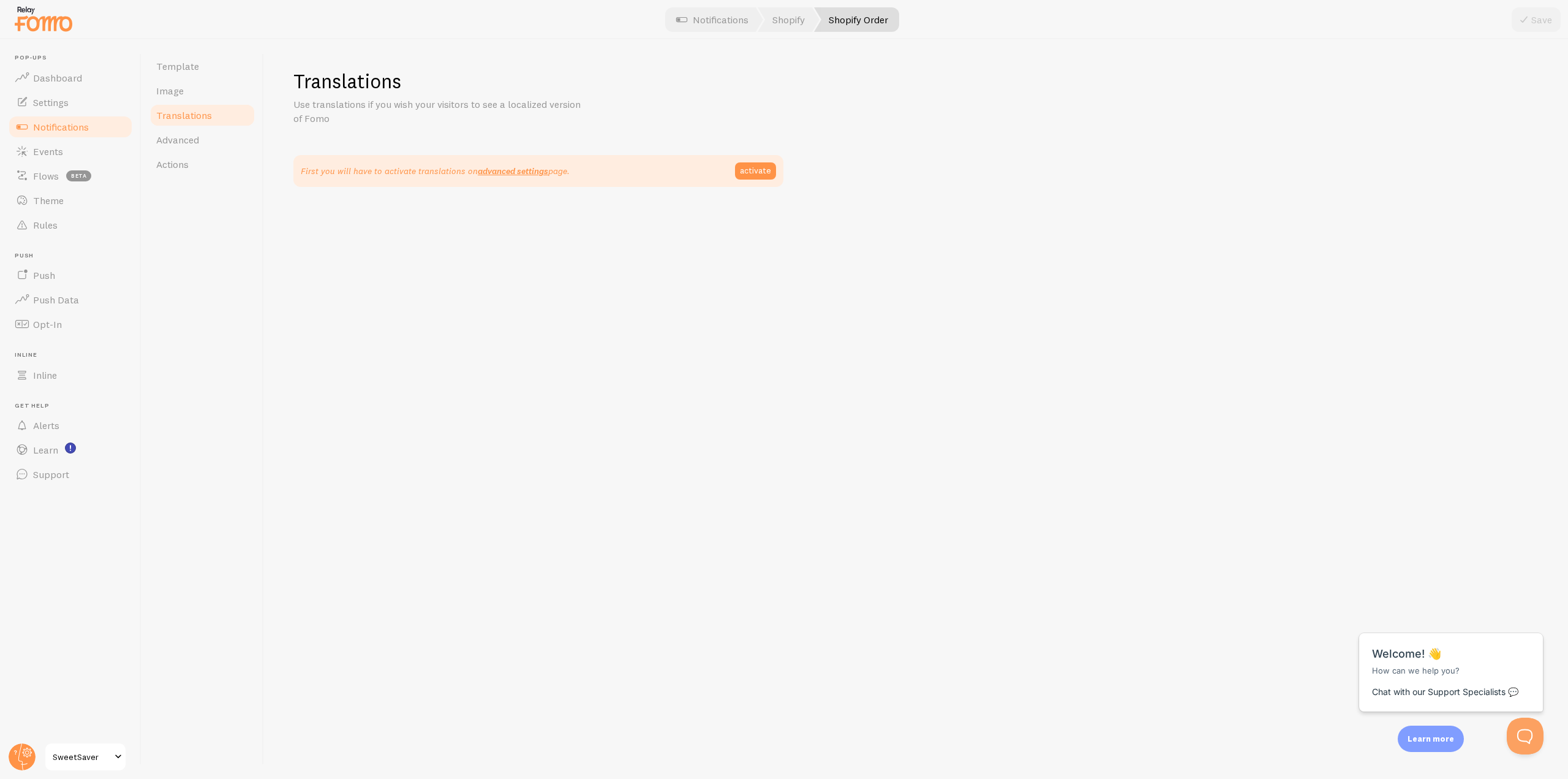
click at [219, 125] on link "Translations" at bounding box center [203, 115] width 107 height 25
click at [221, 136] on link "Advanced" at bounding box center [203, 140] width 107 height 25
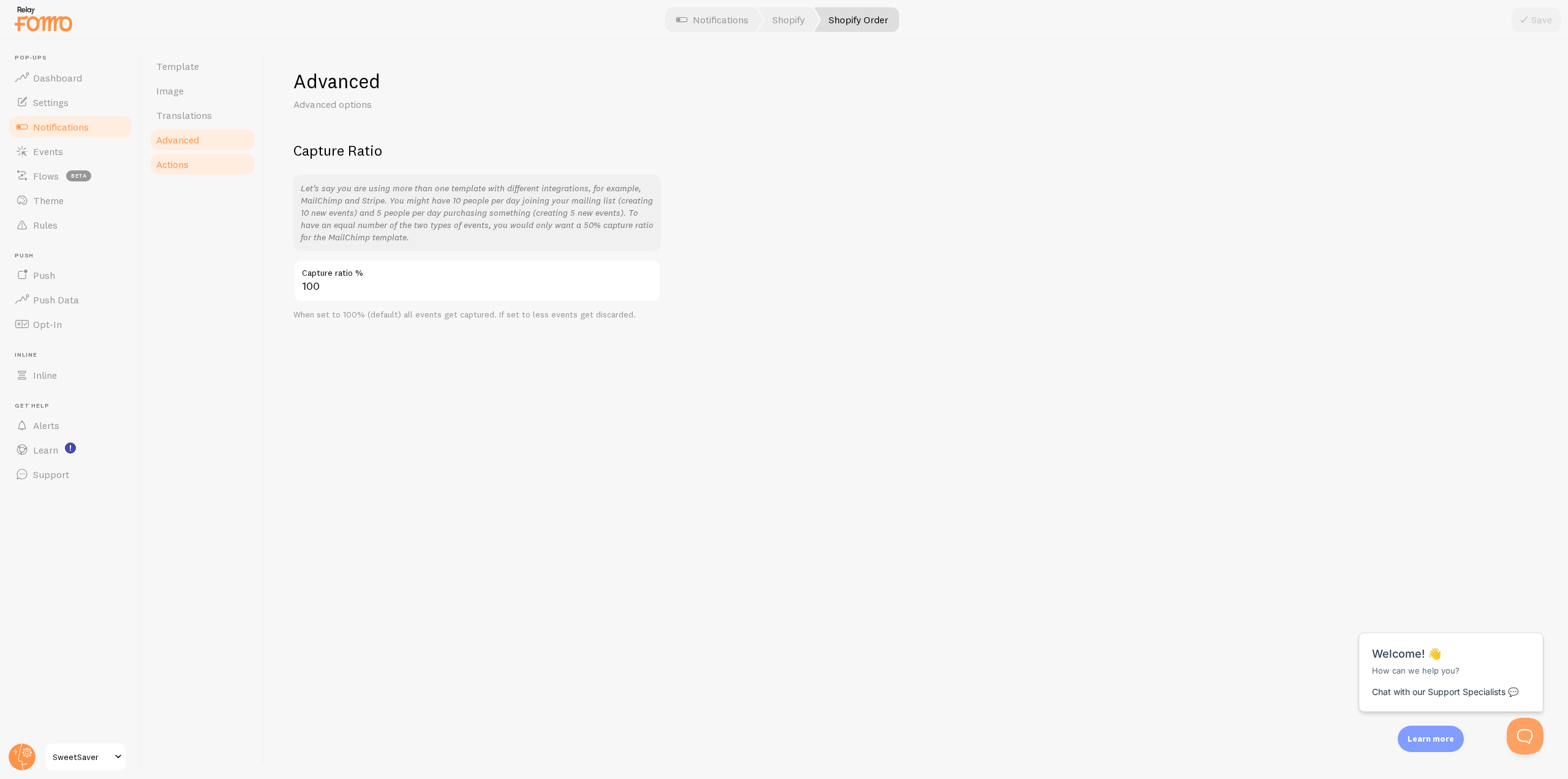
click at [222, 154] on link "Actions" at bounding box center [203, 164] width 107 height 25
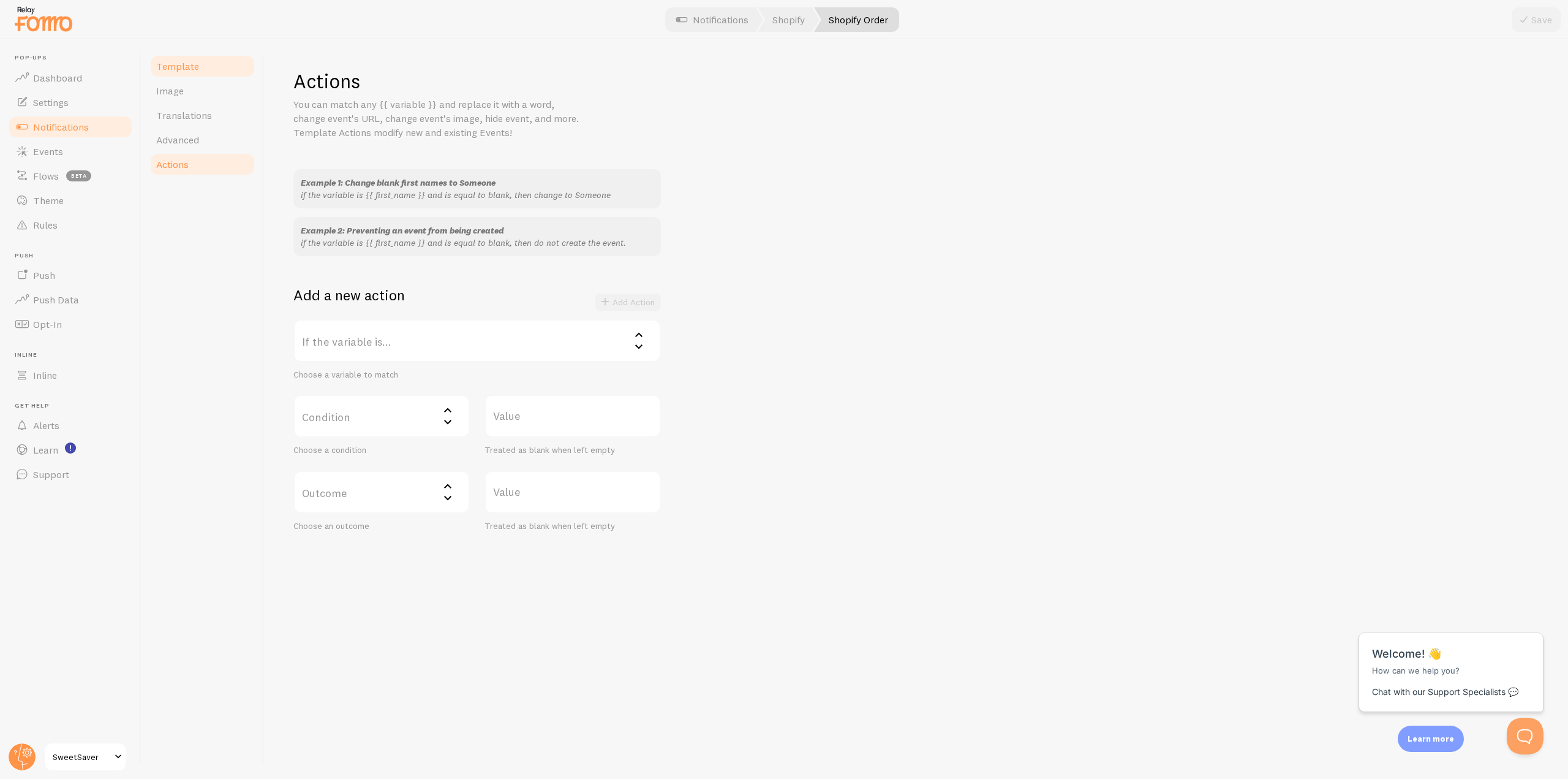
click at [223, 68] on link "Template" at bounding box center [203, 66] width 107 height 25
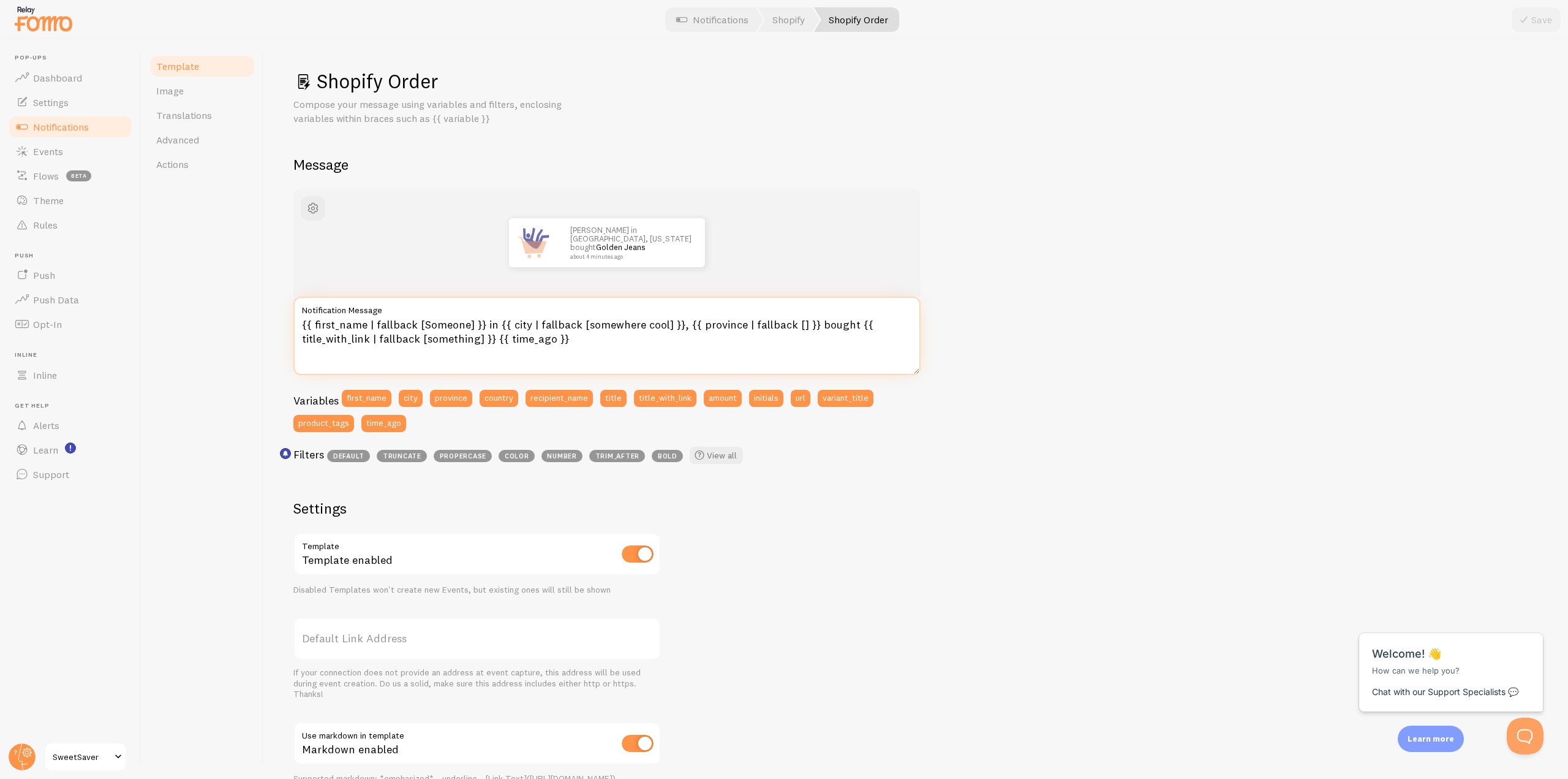
click at [389, 338] on textarea "{{ first_name | fallback [Someone] }} in {{ city | fallback [somewhere cool] }}…" at bounding box center [607, 335] width 627 height 79
paste textarea ": "A customer" }} just ordered {{ title_with_link }} – selling fast! {{ time_ag…"
type textarea "{{ first_name | fallback: "A customer" }} just ordered {{ title_with_link }} – …"
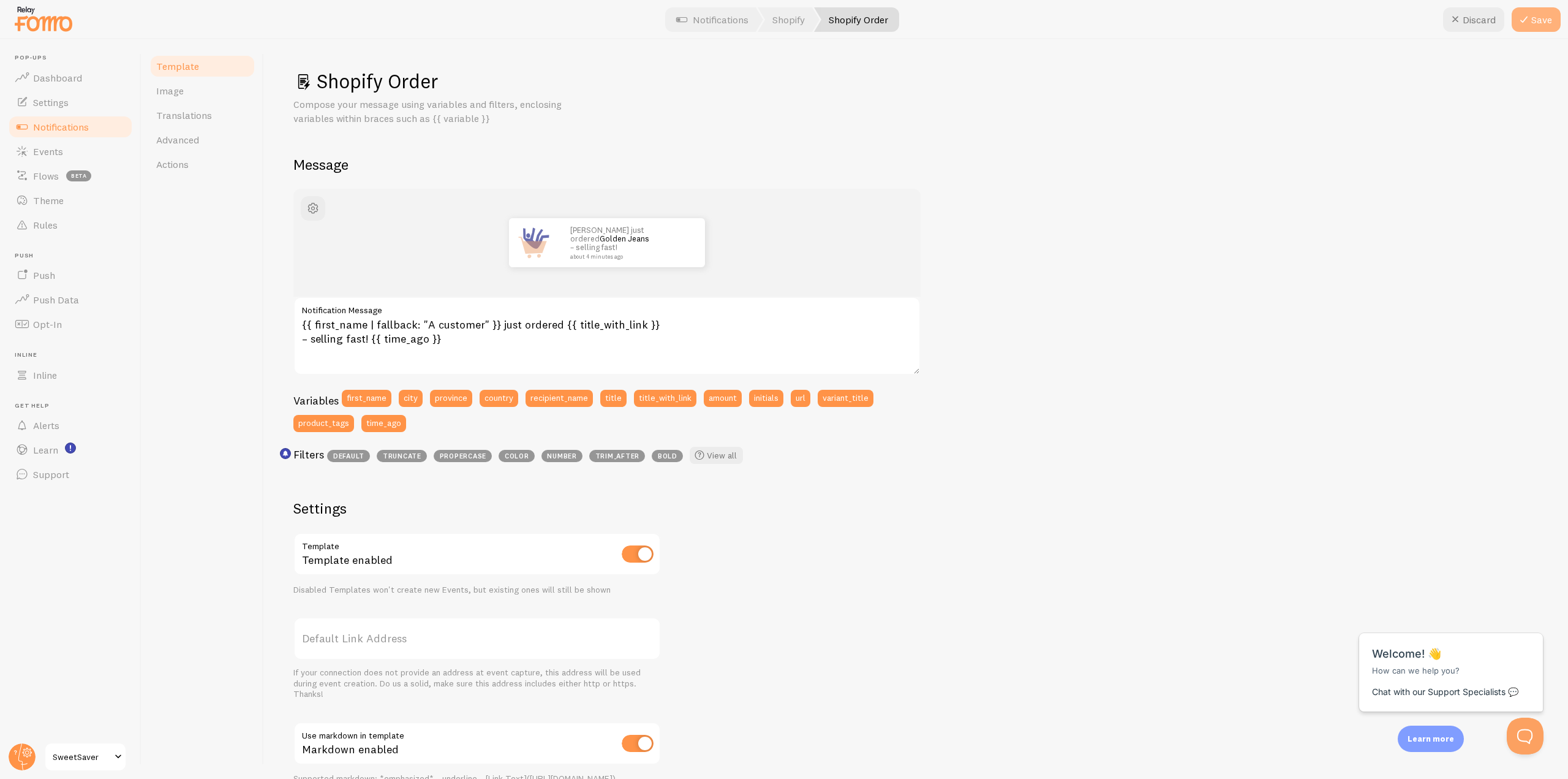
click at [1526, 18] on icon at bounding box center [1524, 19] width 15 height 15
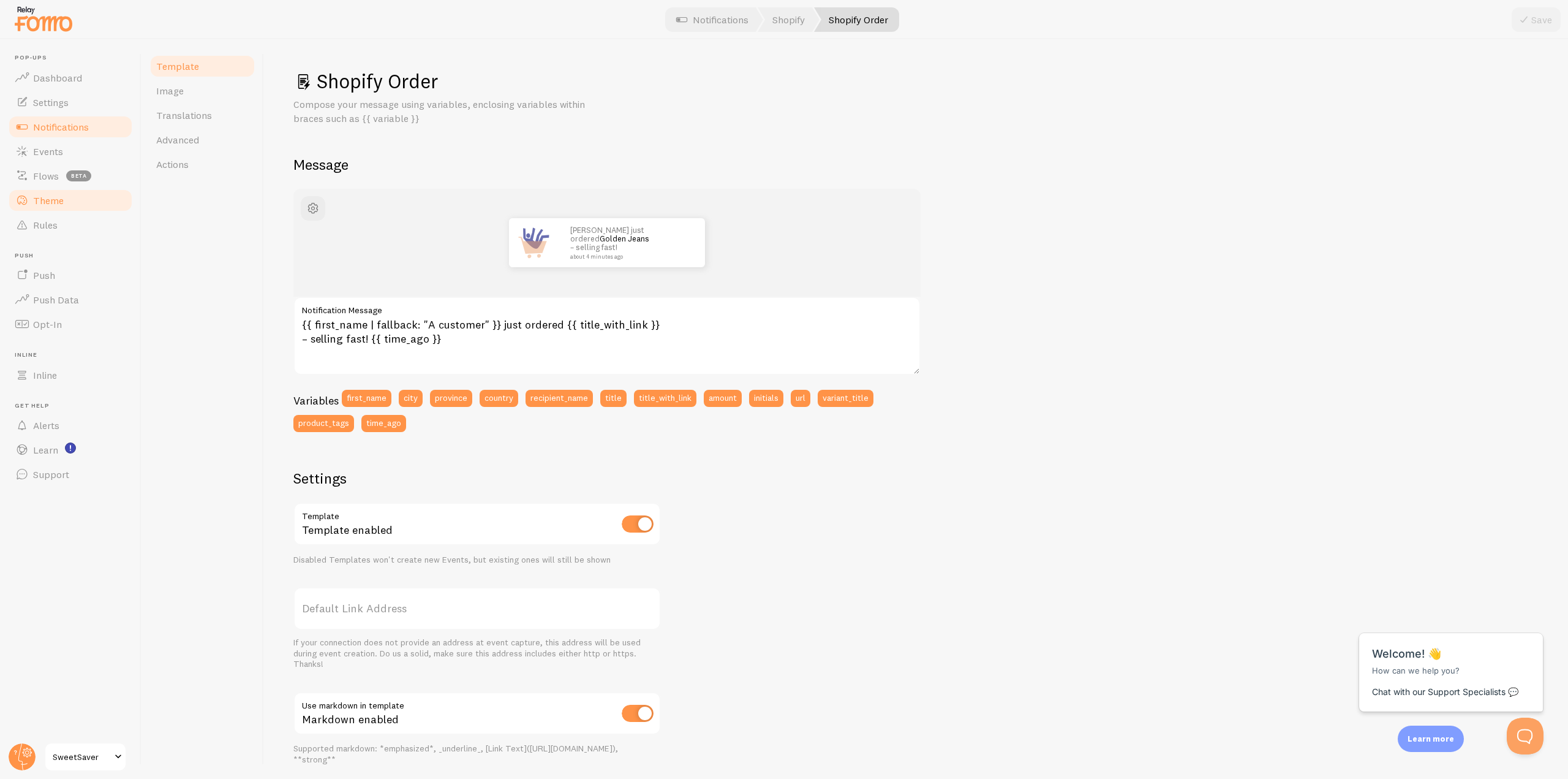
click at [59, 209] on link "Theme" at bounding box center [70, 200] width 126 height 25
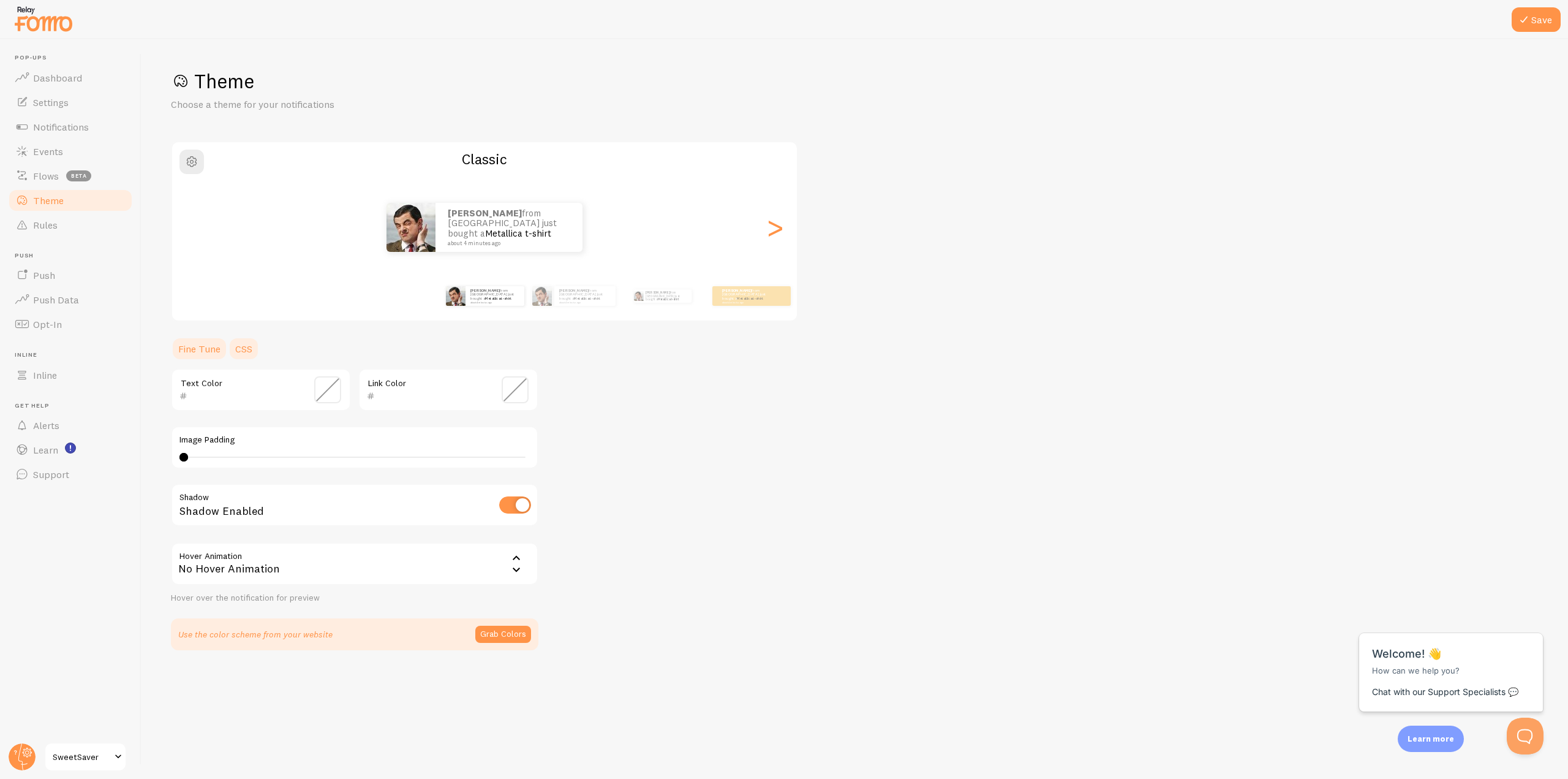
click at [258, 346] on link "CSS" at bounding box center [243, 348] width 32 height 25
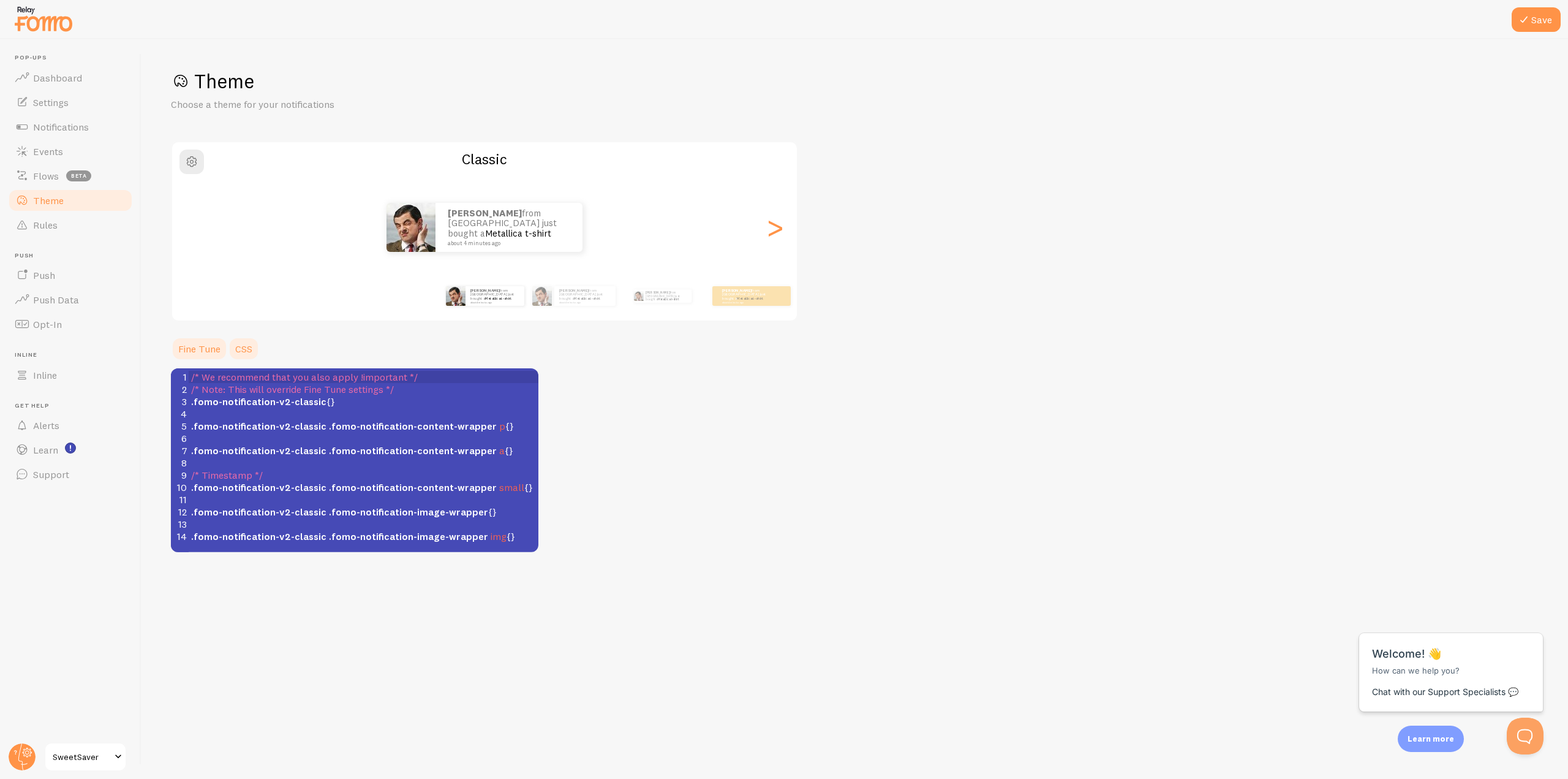
click at [206, 345] on link "Fine Tune" at bounding box center [199, 348] width 57 height 25
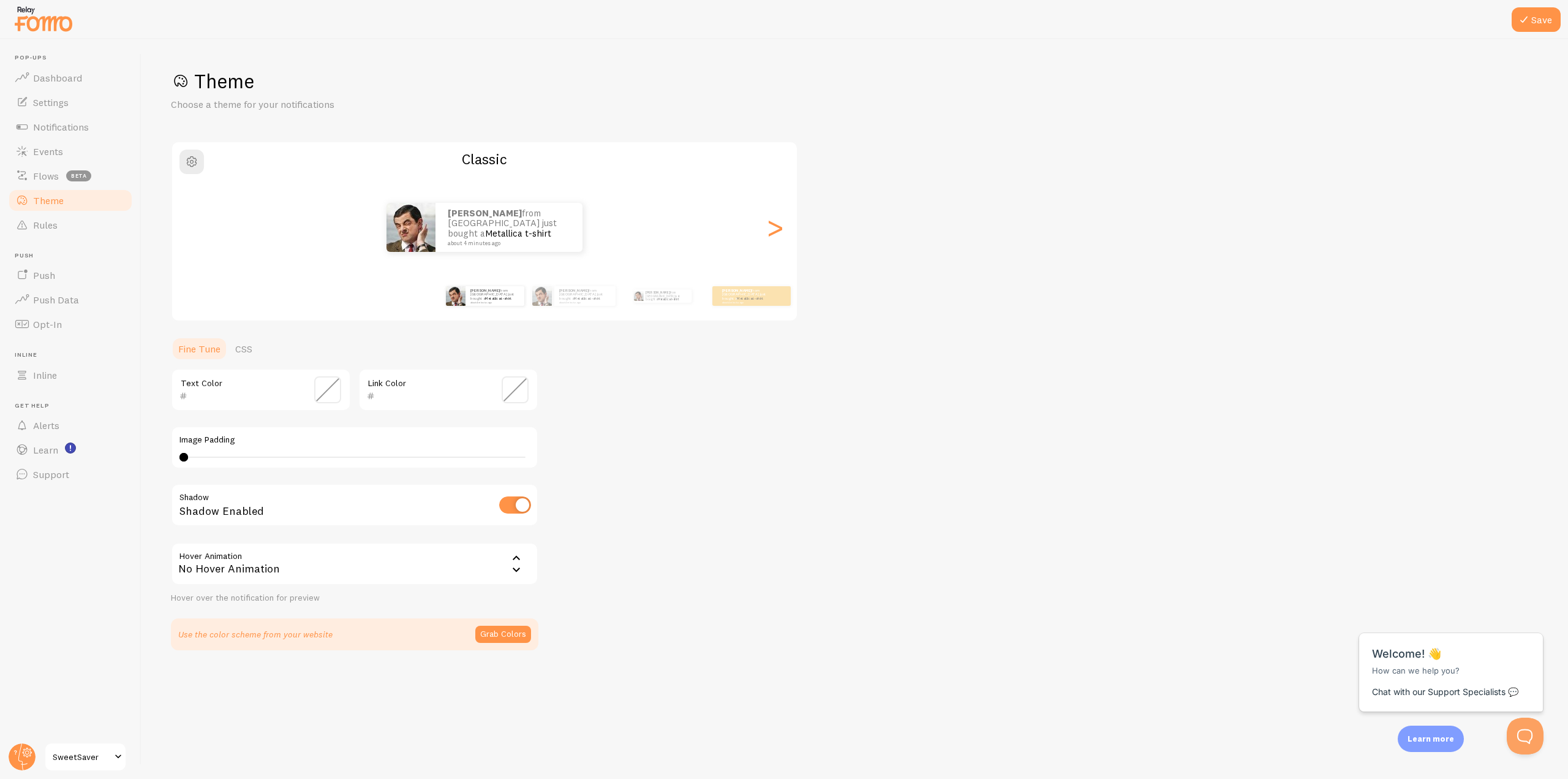
click at [331, 377] on span at bounding box center [328, 390] width 27 height 27
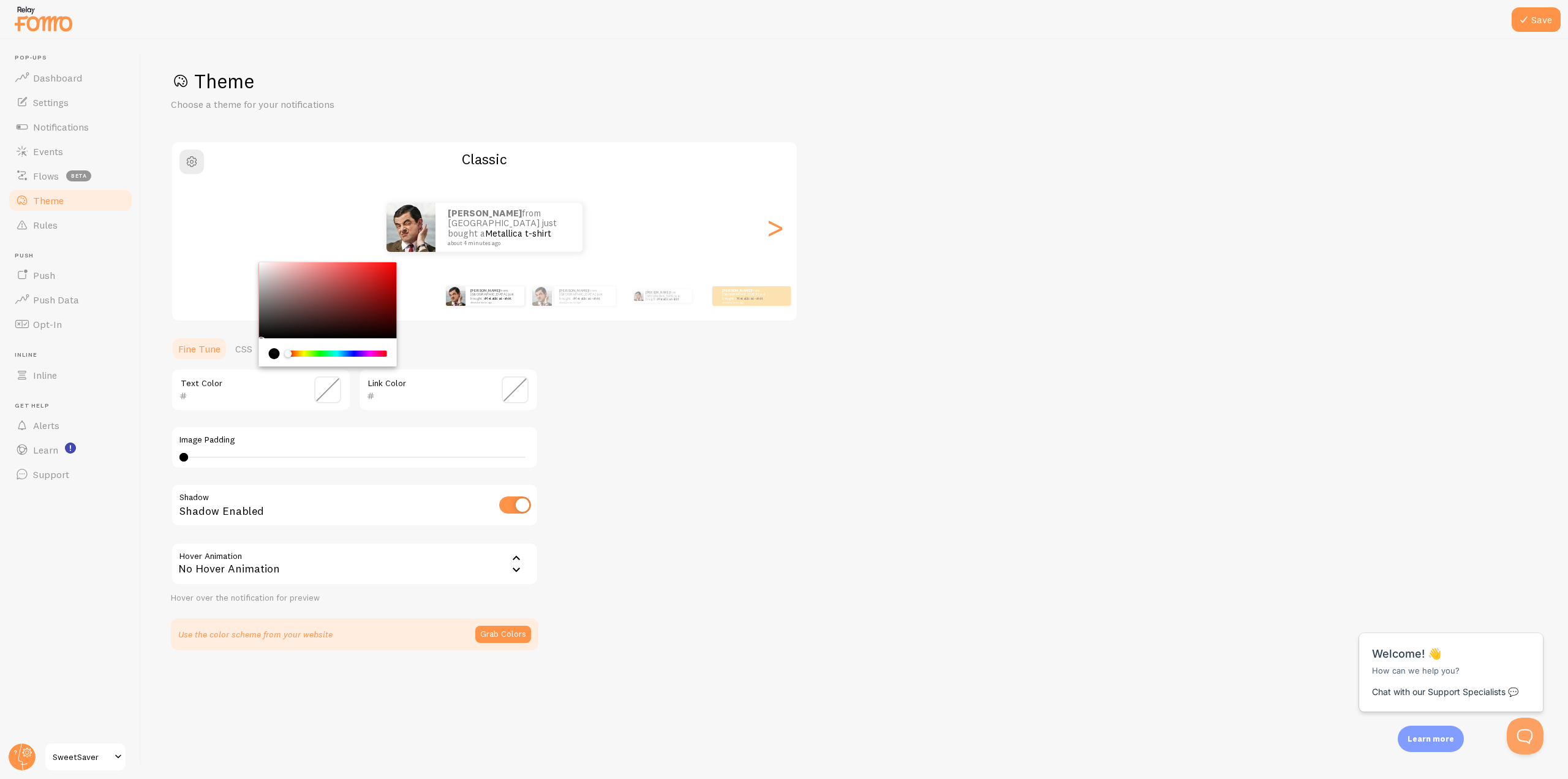
click at [310, 385] on div "Text Color" at bounding box center [261, 390] width 180 height 43
click at [329, 393] on span at bounding box center [328, 390] width 27 height 27
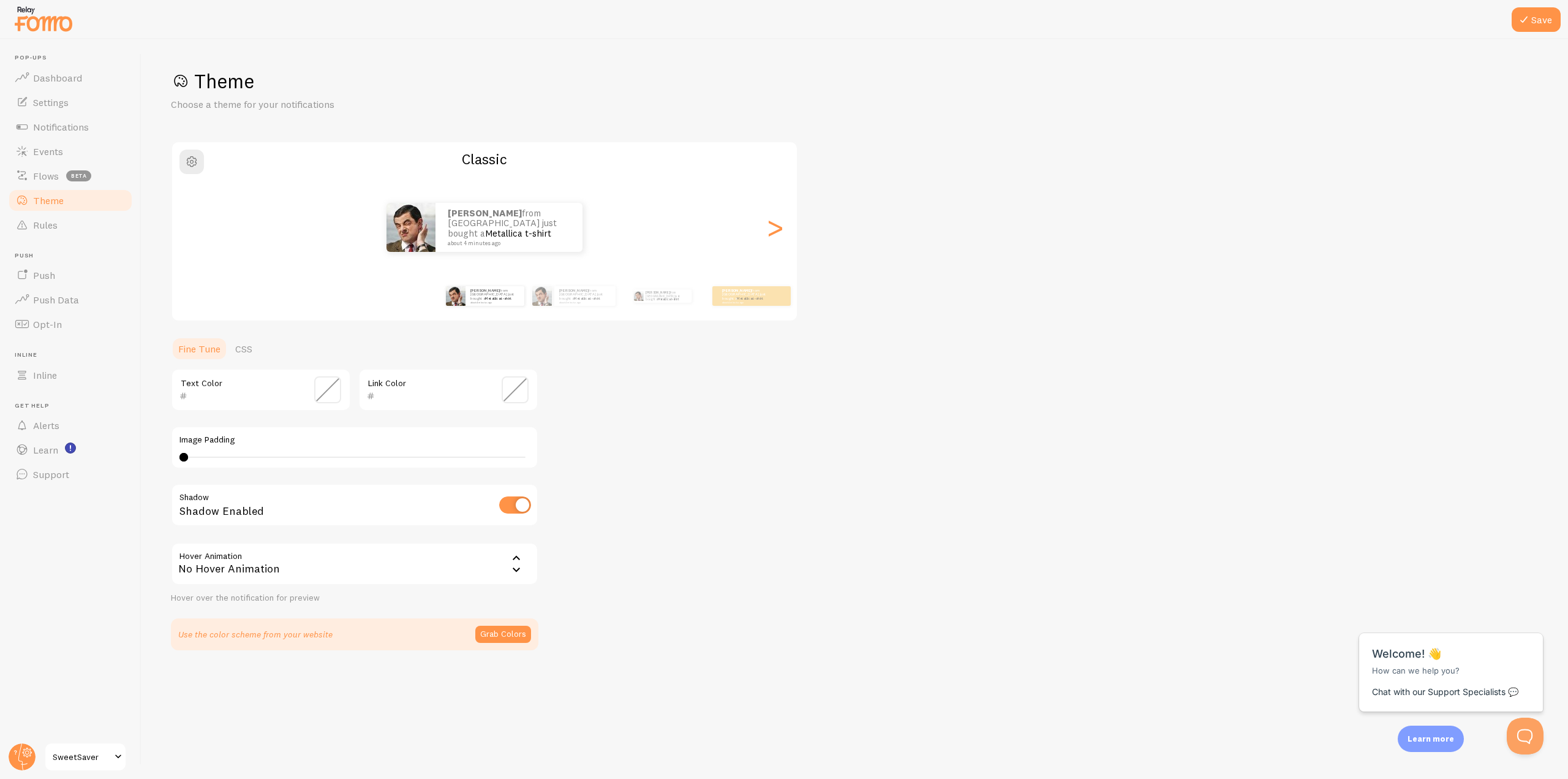
click at [329, 390] on span at bounding box center [328, 390] width 27 height 27
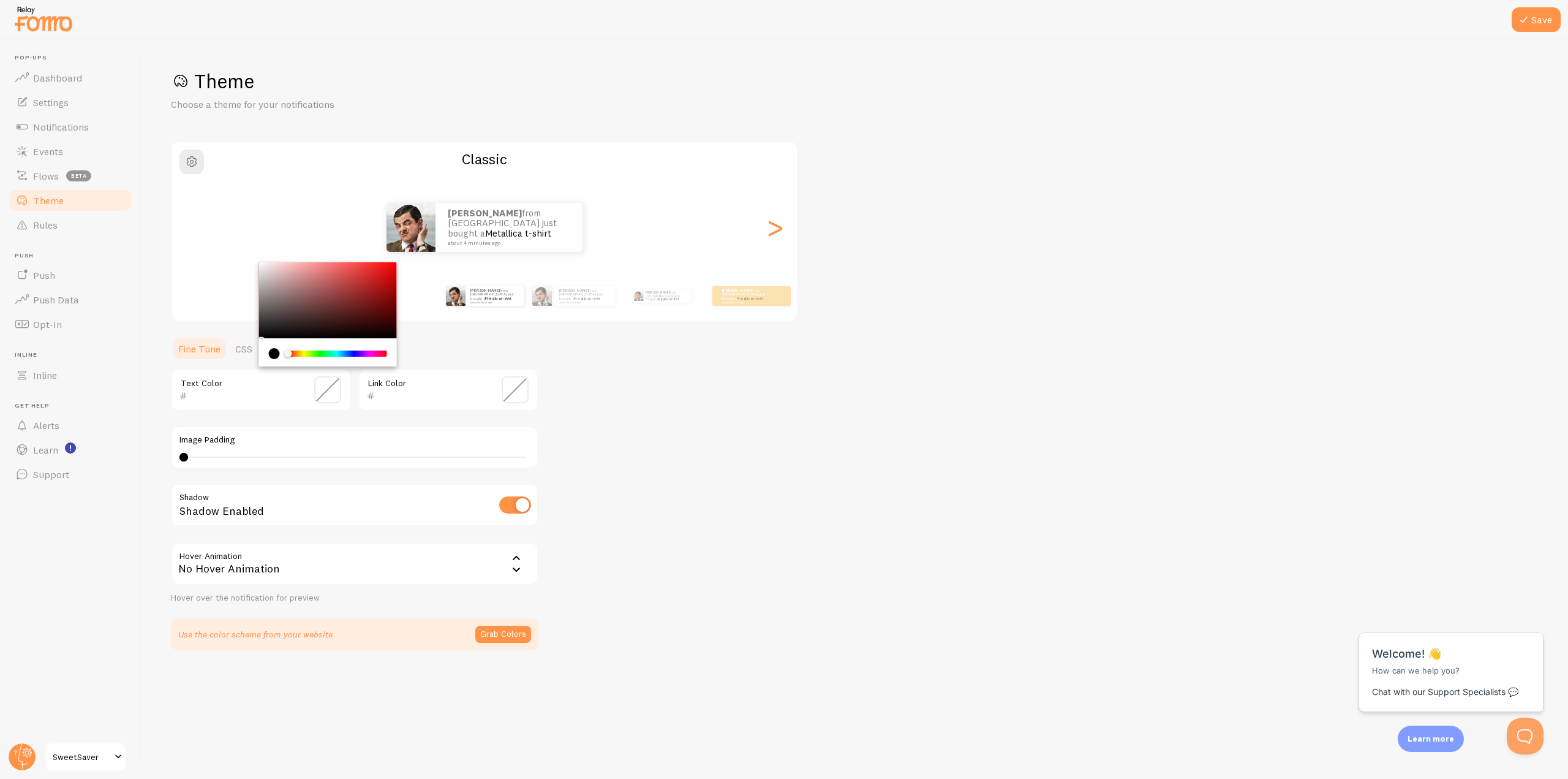
click at [275, 378] on div "Text Color" at bounding box center [261, 390] width 180 height 43
click at [231, 397] on input "text" at bounding box center [243, 396] width 112 height 15
click at [305, 417] on div "Text Color Link Color Image Padding 0 0 - undefined Shadow Shadow Enabled Hover…" at bounding box center [355, 486] width 368 height 236
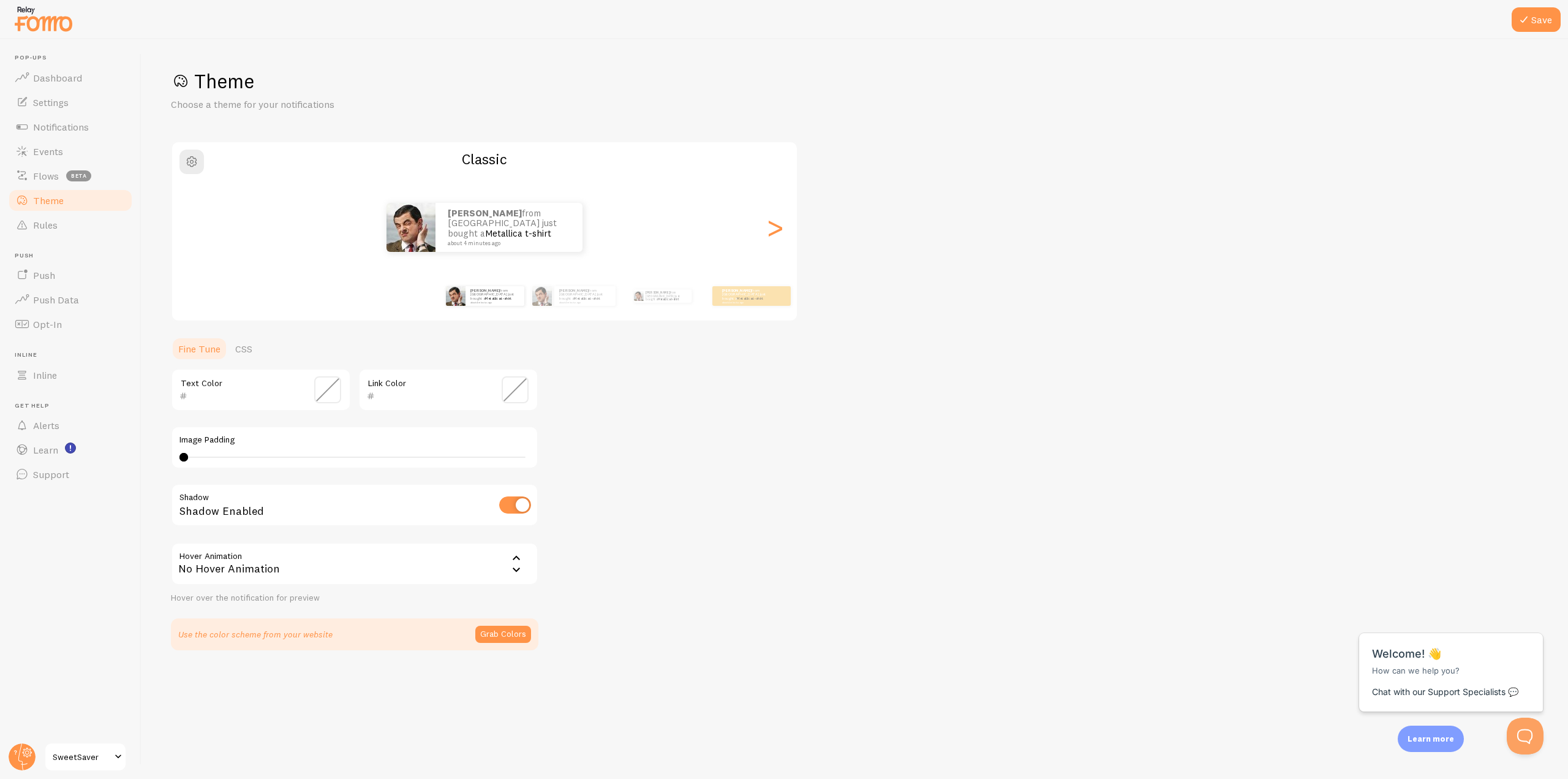
click at [243, 399] on input "text" at bounding box center [243, 396] width 112 height 15
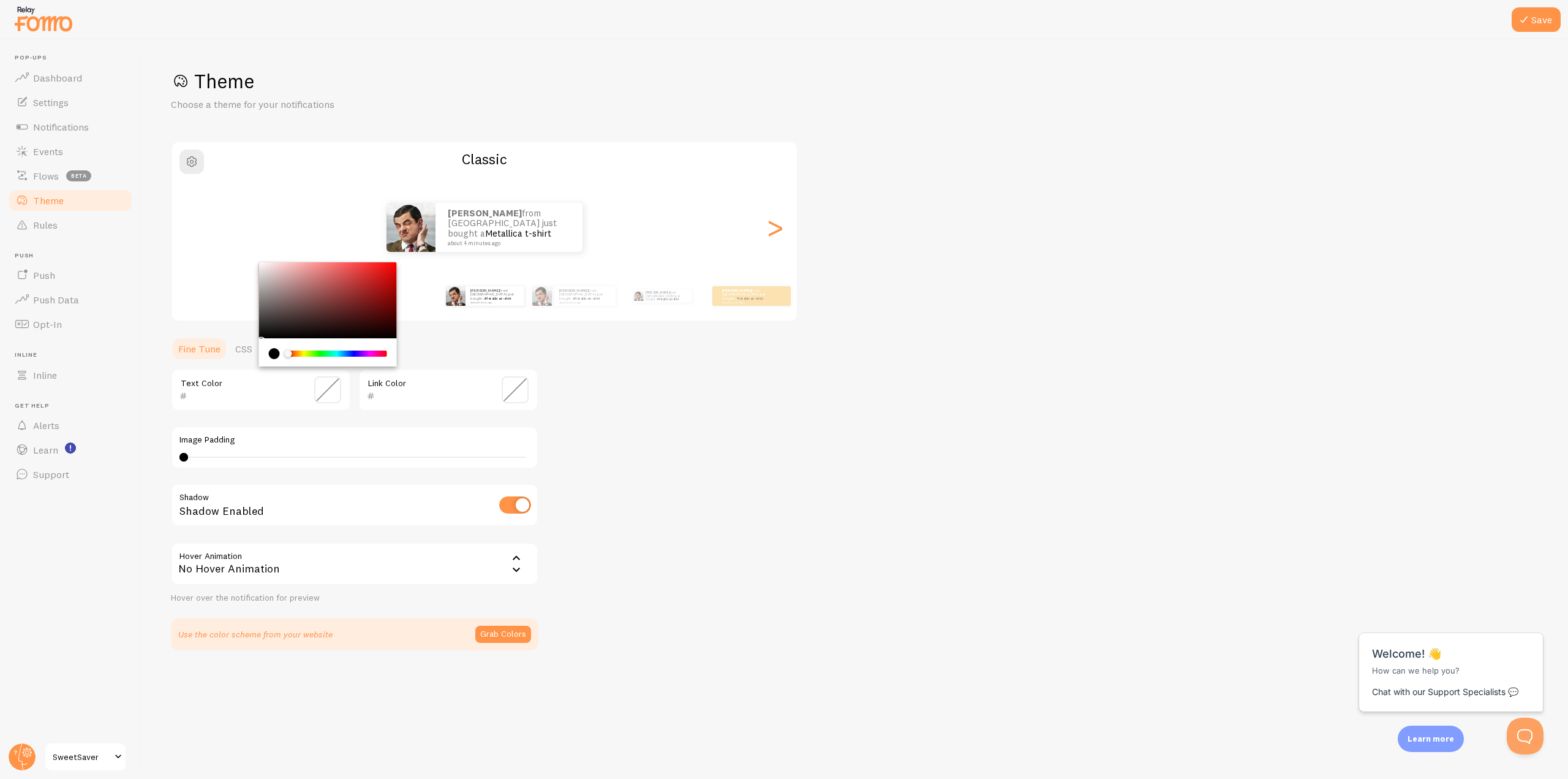
paste input "000000"
type input "000000"
click at [353, 422] on div "000000 Text Color Link Color Image Padding 0 0 - undefined Shadow Shadow Enable…" at bounding box center [355, 486] width 368 height 236
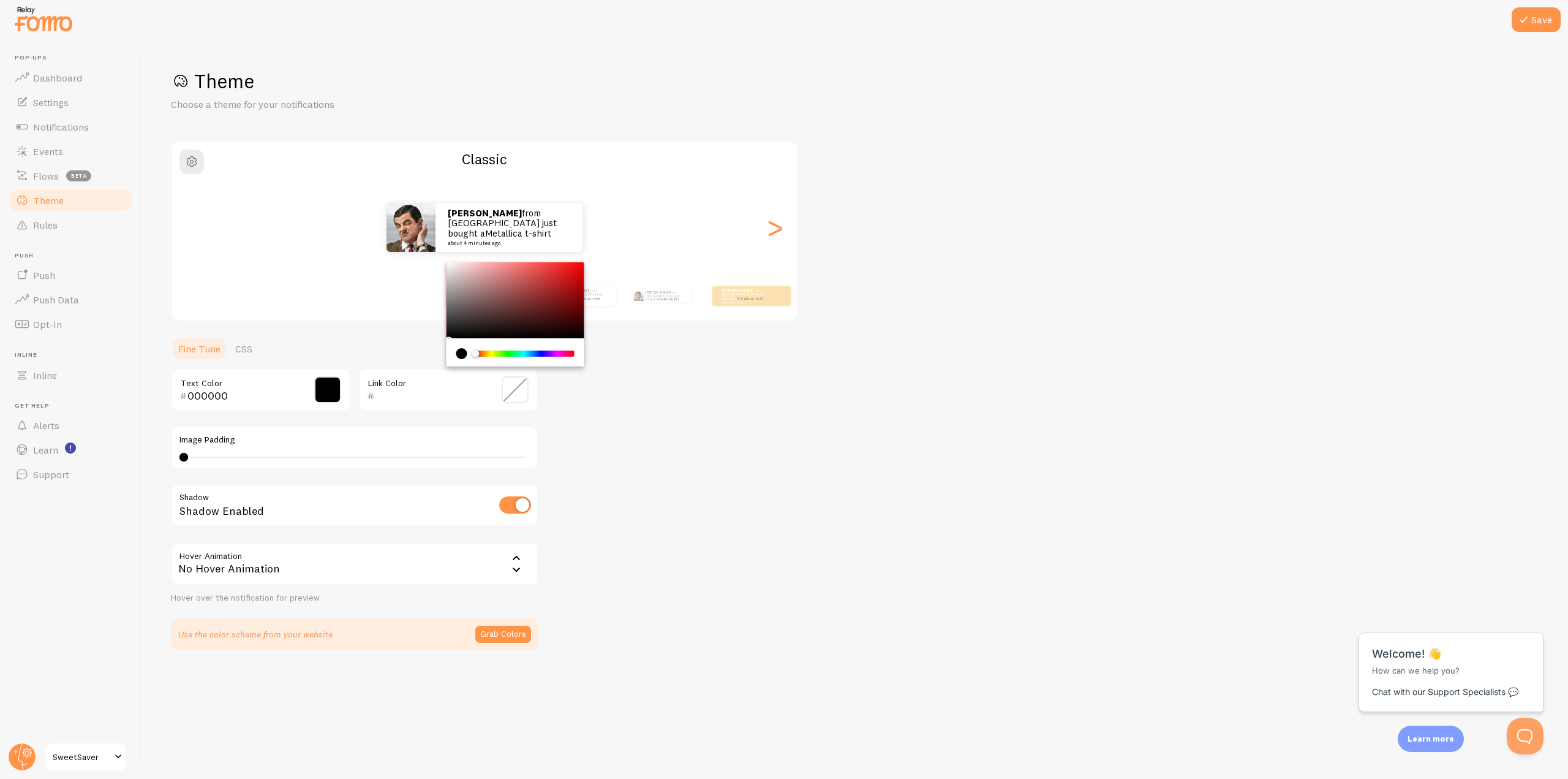
click at [421, 394] on input "text" at bounding box center [431, 396] width 112 height 15
paste input "FFD700"
type input "FFD700"
click at [653, 433] on div "Theme Choose a theme for your notifications Classic Lukas from [GEOGRAPHIC_DATA…" at bounding box center [855, 359] width 1368 height 582
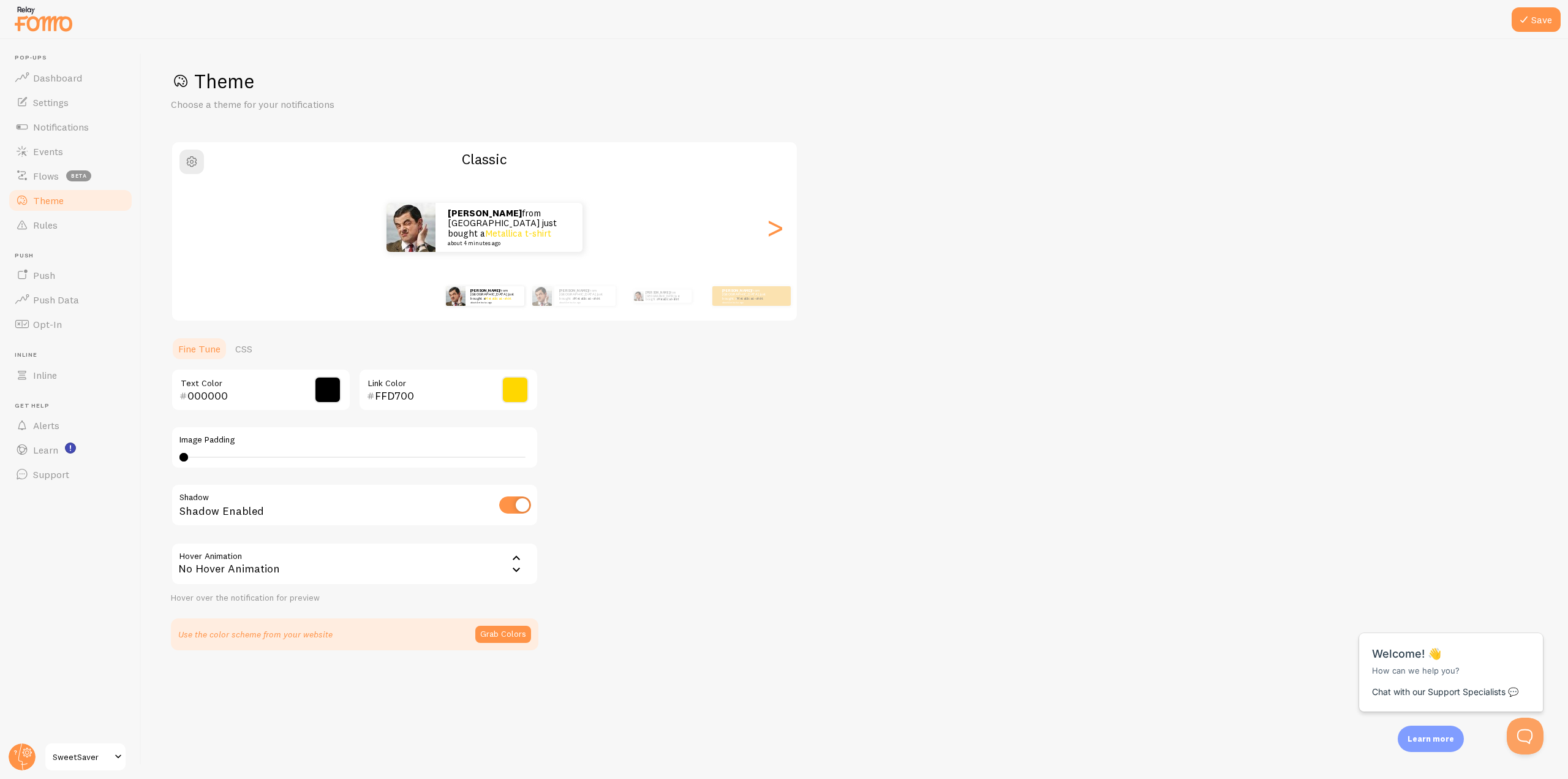
click at [282, 560] on div "No Hover Animation" at bounding box center [355, 564] width 368 height 43
click at [209, 627] on li "Forward" at bounding box center [355, 625] width 365 height 21
click at [251, 558] on div "Forward" at bounding box center [355, 564] width 368 height 43
click at [234, 601] on li "No Hover Animation" at bounding box center [355, 603] width 365 height 21
click at [199, 155] on button "button" at bounding box center [192, 162] width 25 height 25
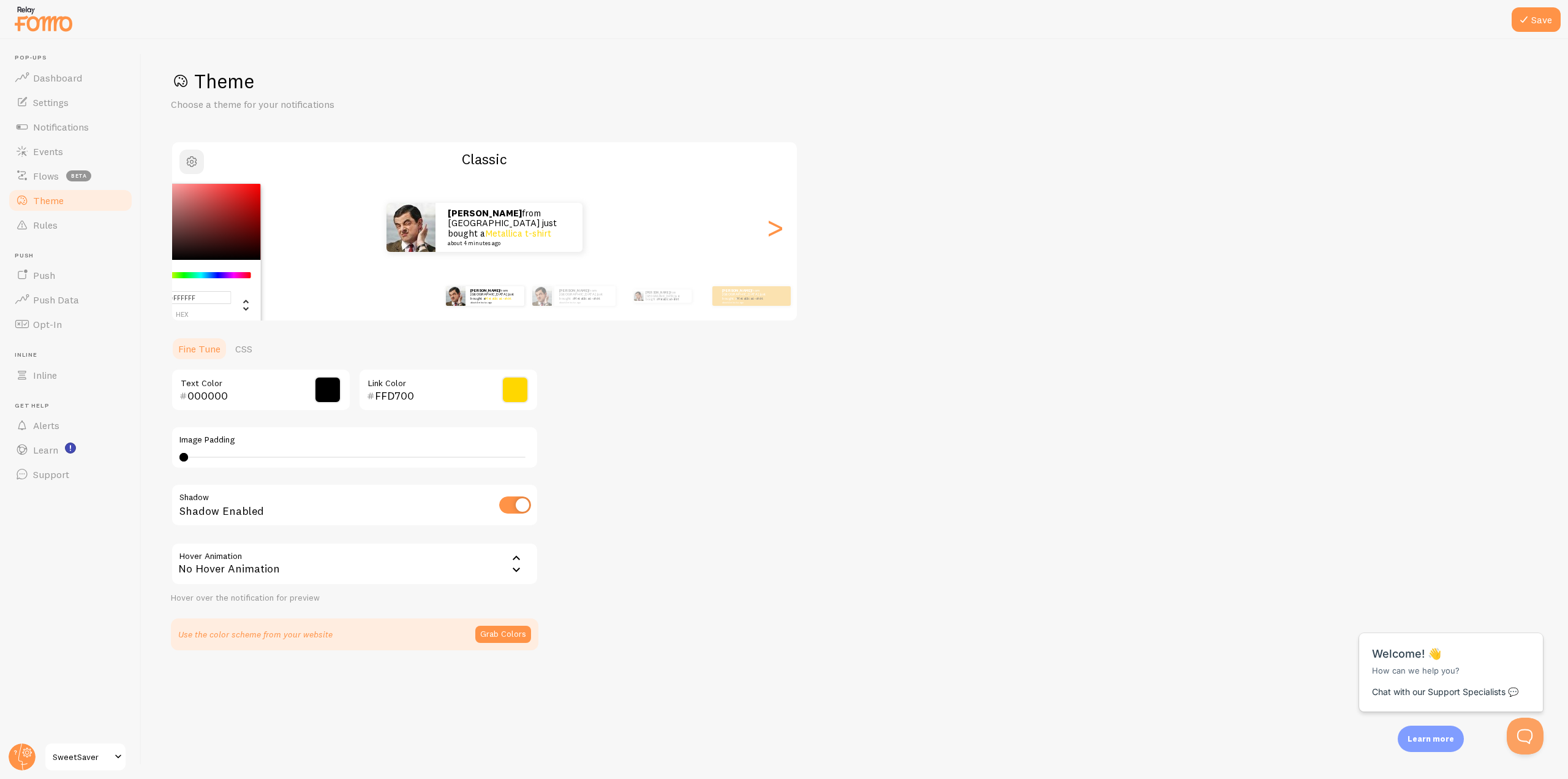
click at [198, 156] on span "button" at bounding box center [192, 162] width 15 height 15
click at [498, 634] on button "Grab Colors" at bounding box center [503, 635] width 56 height 17
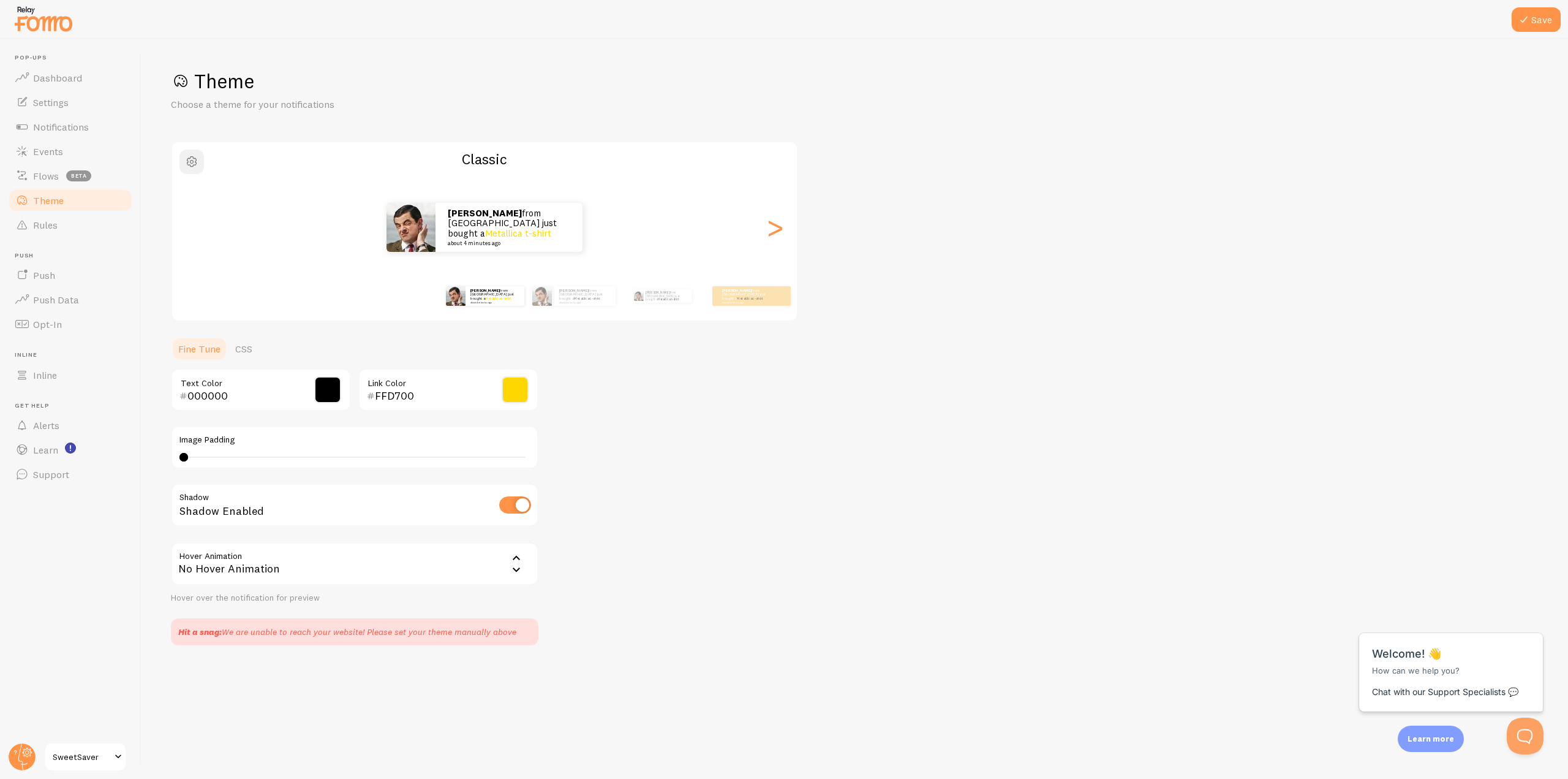
click at [193, 158] on span "button" at bounding box center [192, 162] width 15 height 15
click at [1528, 22] on icon at bounding box center [1524, 19] width 15 height 15
click at [411, 228] on img at bounding box center [410, 227] width 49 height 49
click at [229, 561] on div "No Hover Animation" at bounding box center [355, 564] width 368 height 43
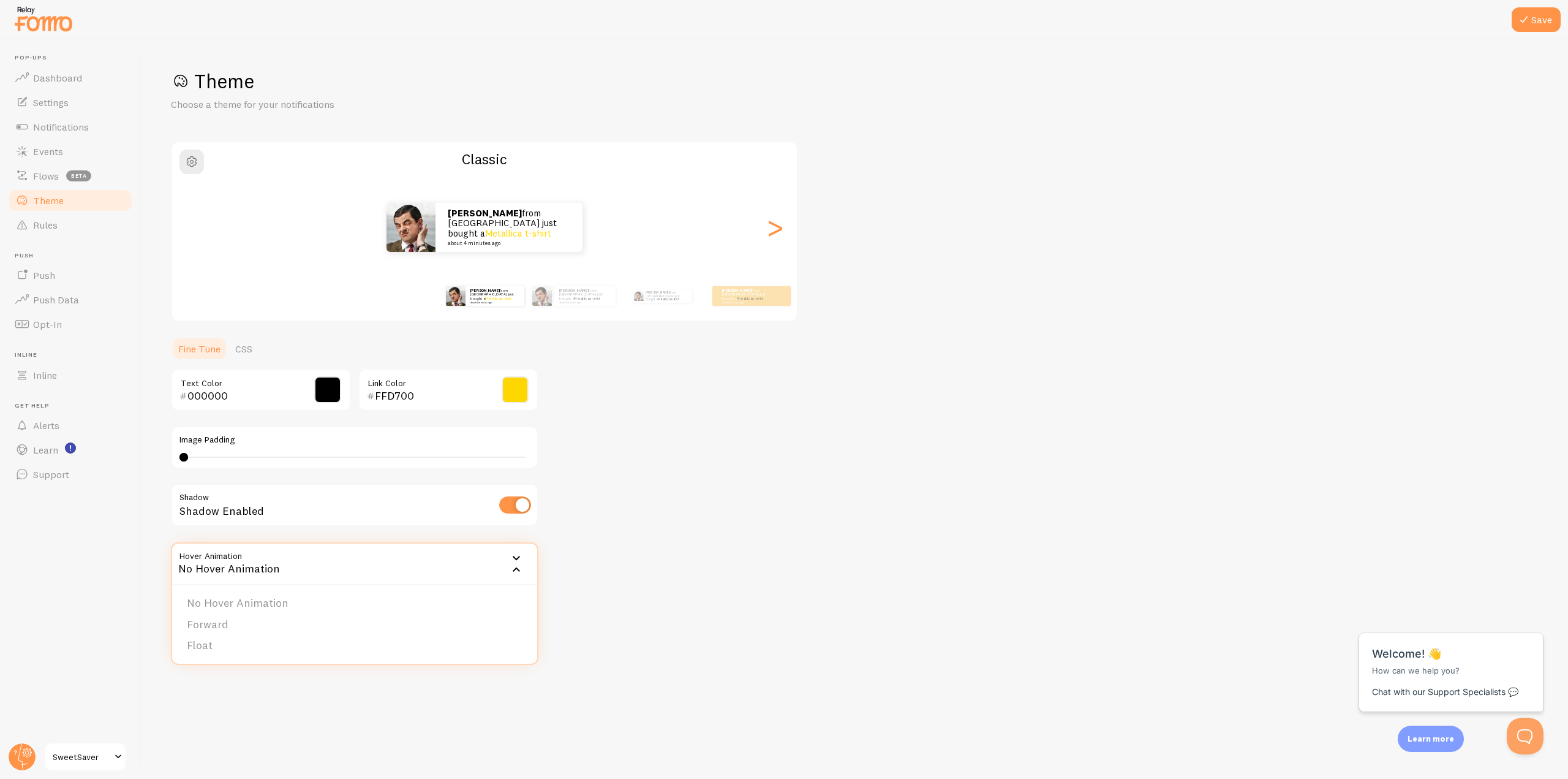
click at [229, 561] on div "No Hover Animation" at bounding box center [355, 564] width 368 height 43
click at [254, 576] on div "No Hover Animation" at bounding box center [355, 564] width 368 height 43
click at [219, 641] on li "Float" at bounding box center [355, 645] width 365 height 21
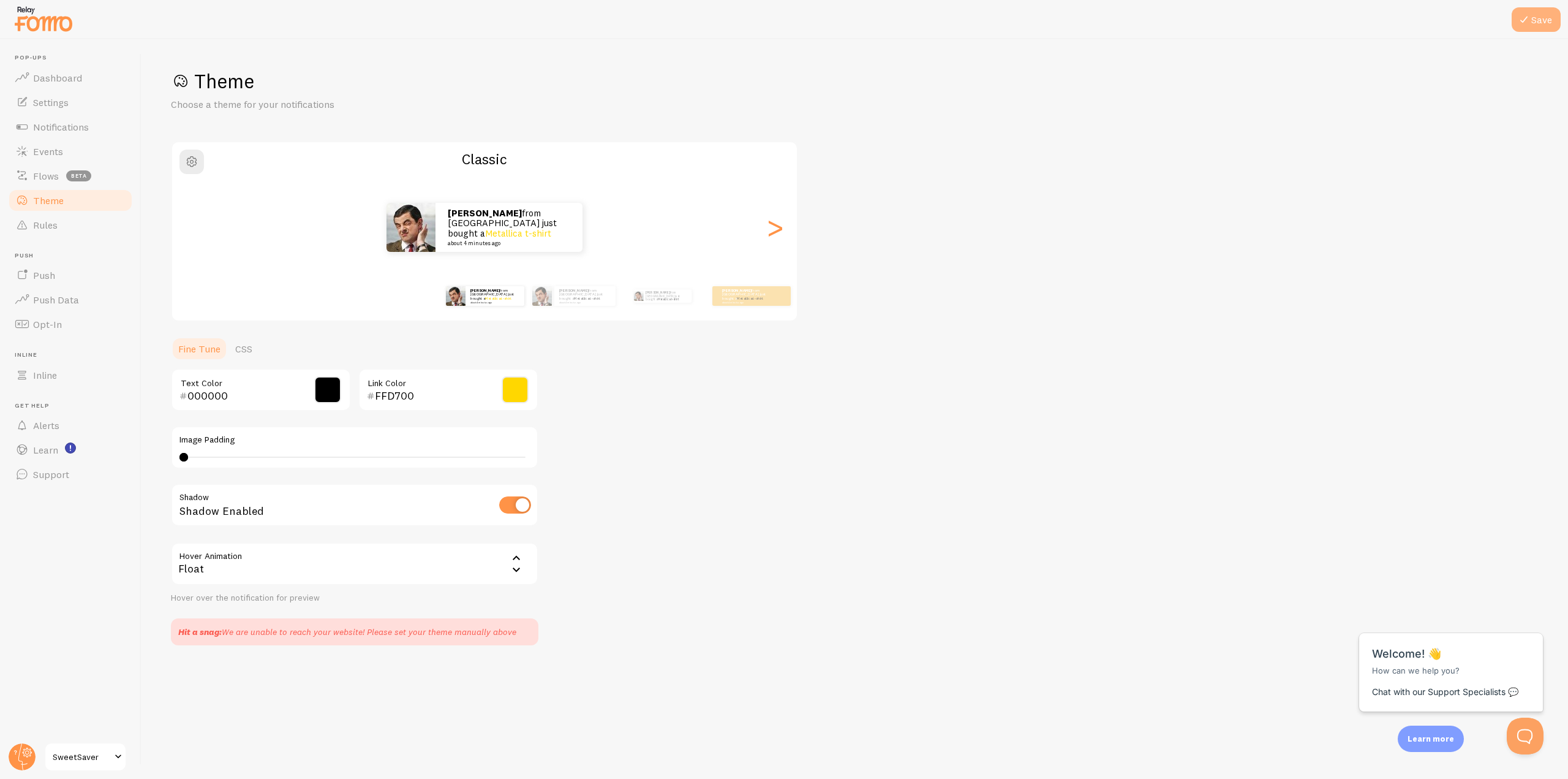
click at [1545, 15] on button "Save" at bounding box center [1536, 19] width 49 height 25
click at [82, 103] on link "Settings" at bounding box center [70, 102] width 126 height 25
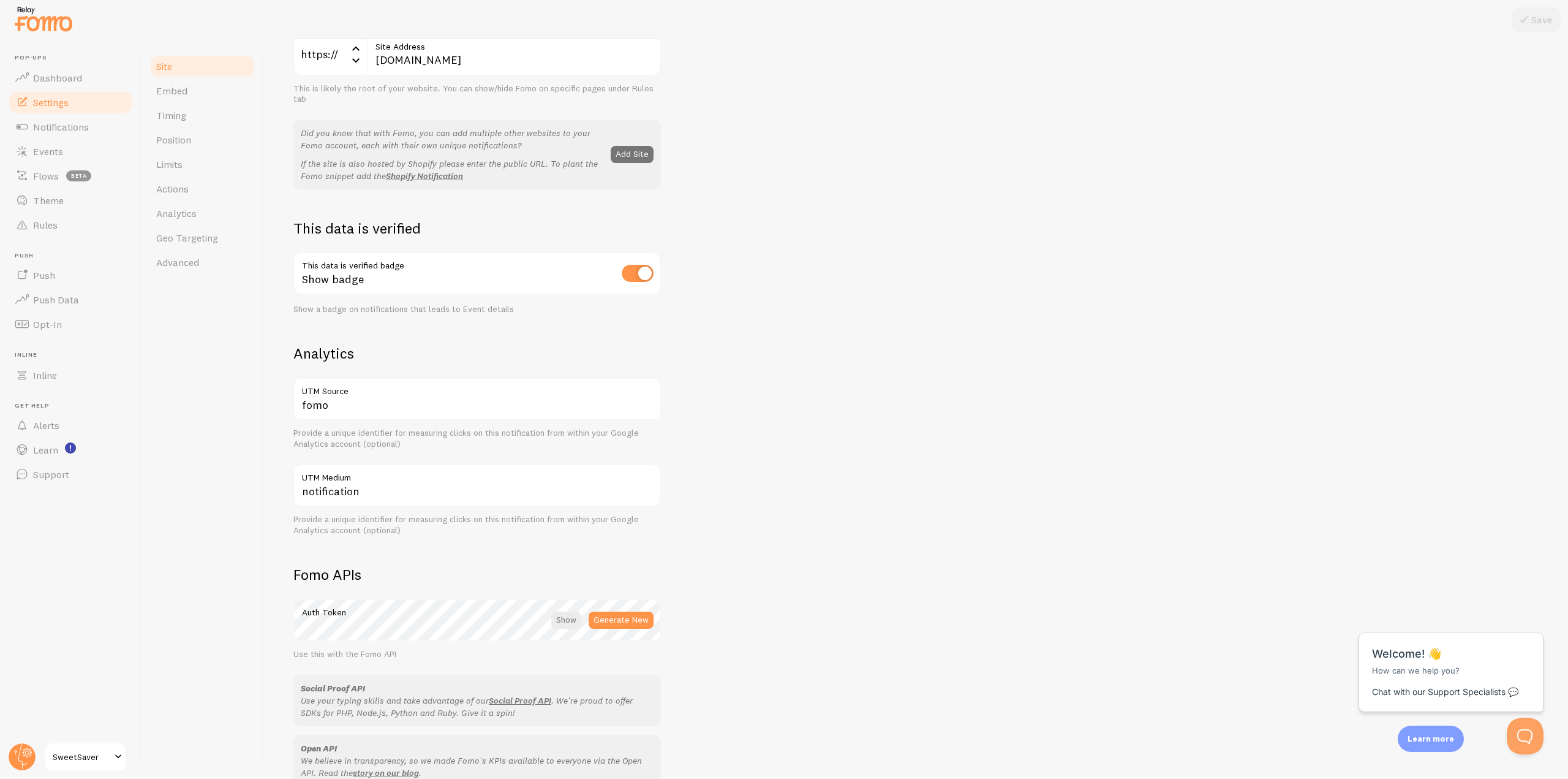
scroll to position [133, 0]
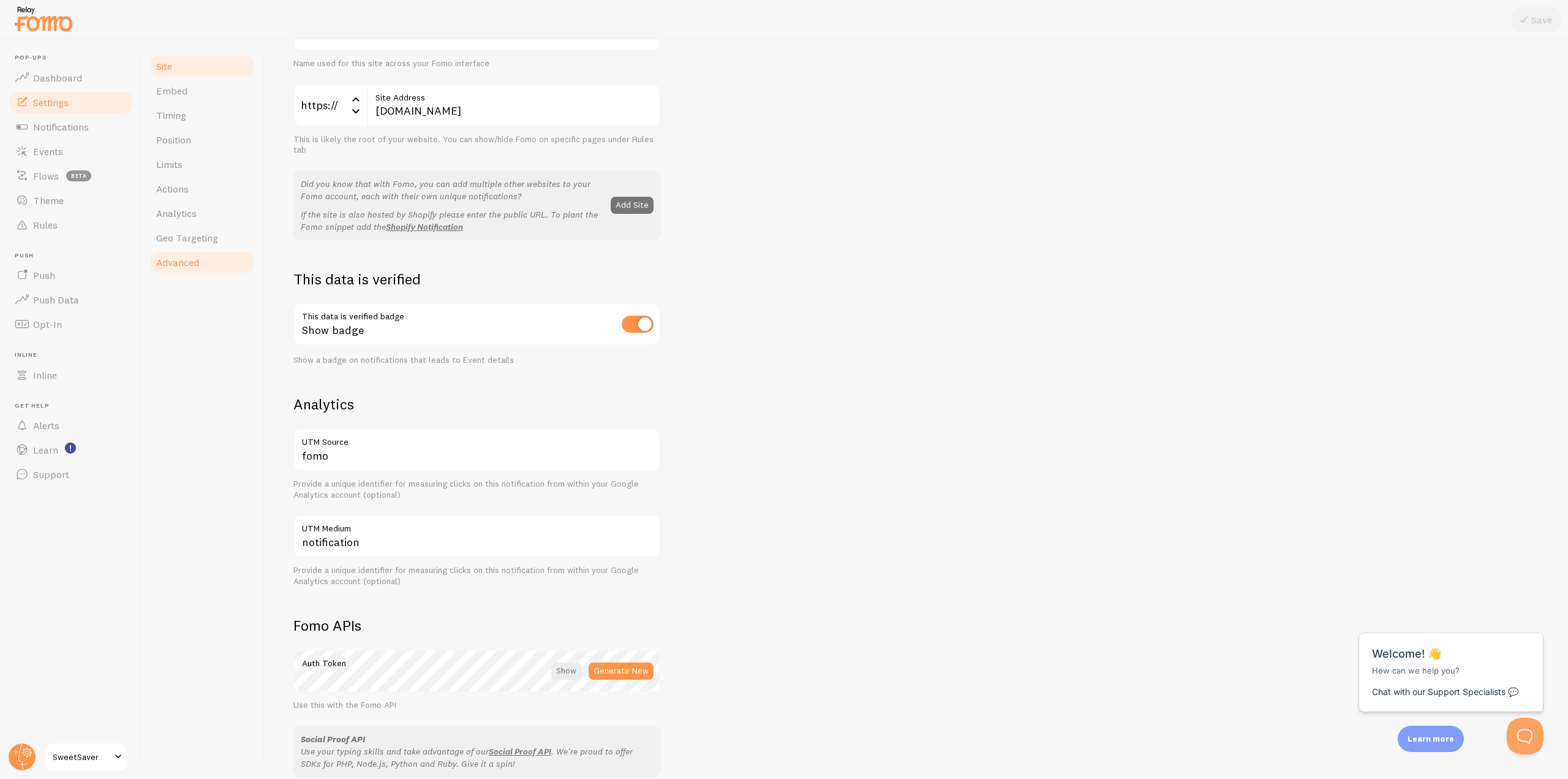
click at [188, 266] on span "Advanced" at bounding box center [178, 262] width 43 height 12
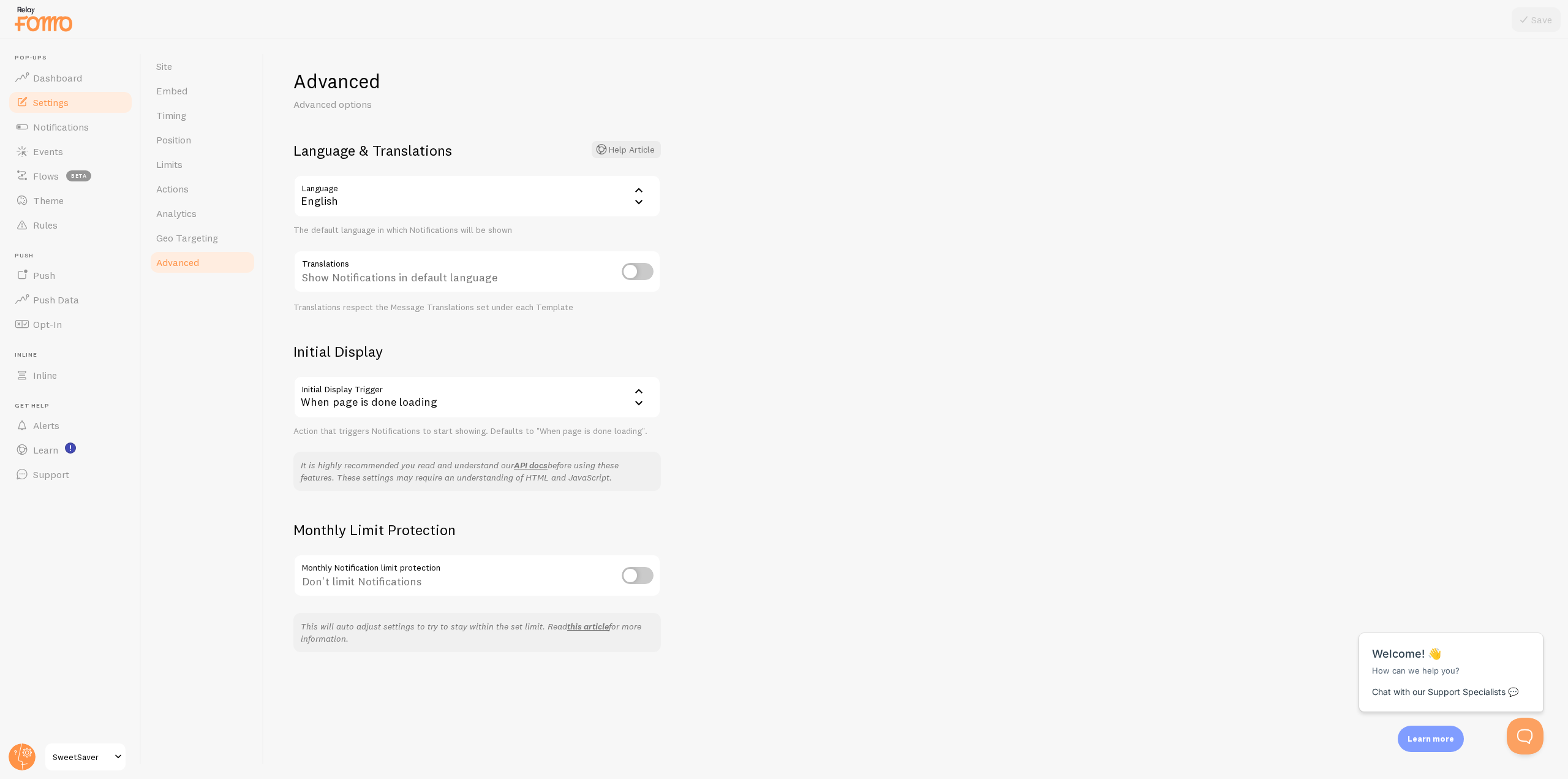
click at [431, 390] on div "When page is done loading" at bounding box center [478, 397] width 368 height 43
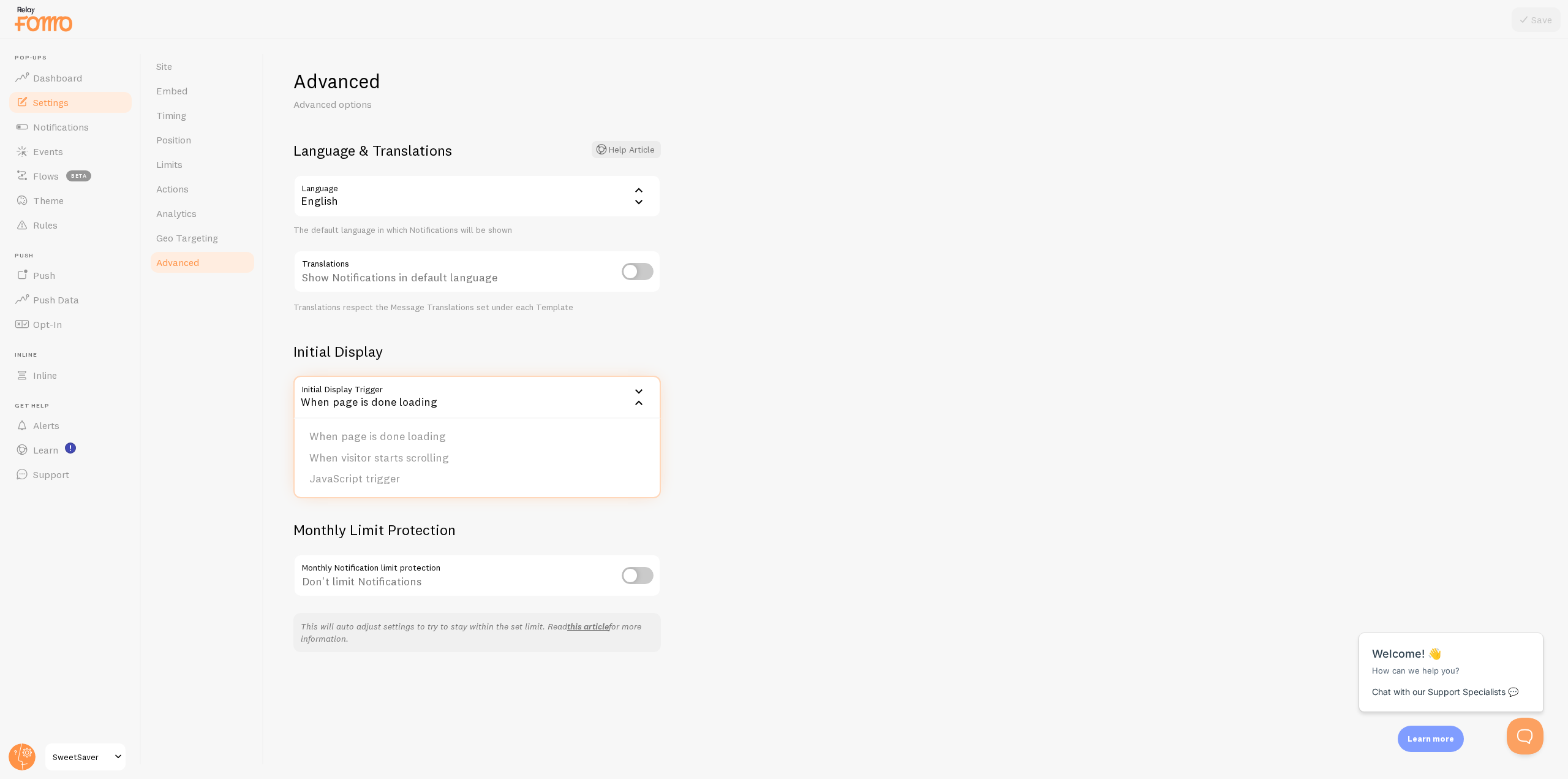
click at [431, 390] on div "When page is done loading" at bounding box center [478, 397] width 368 height 43
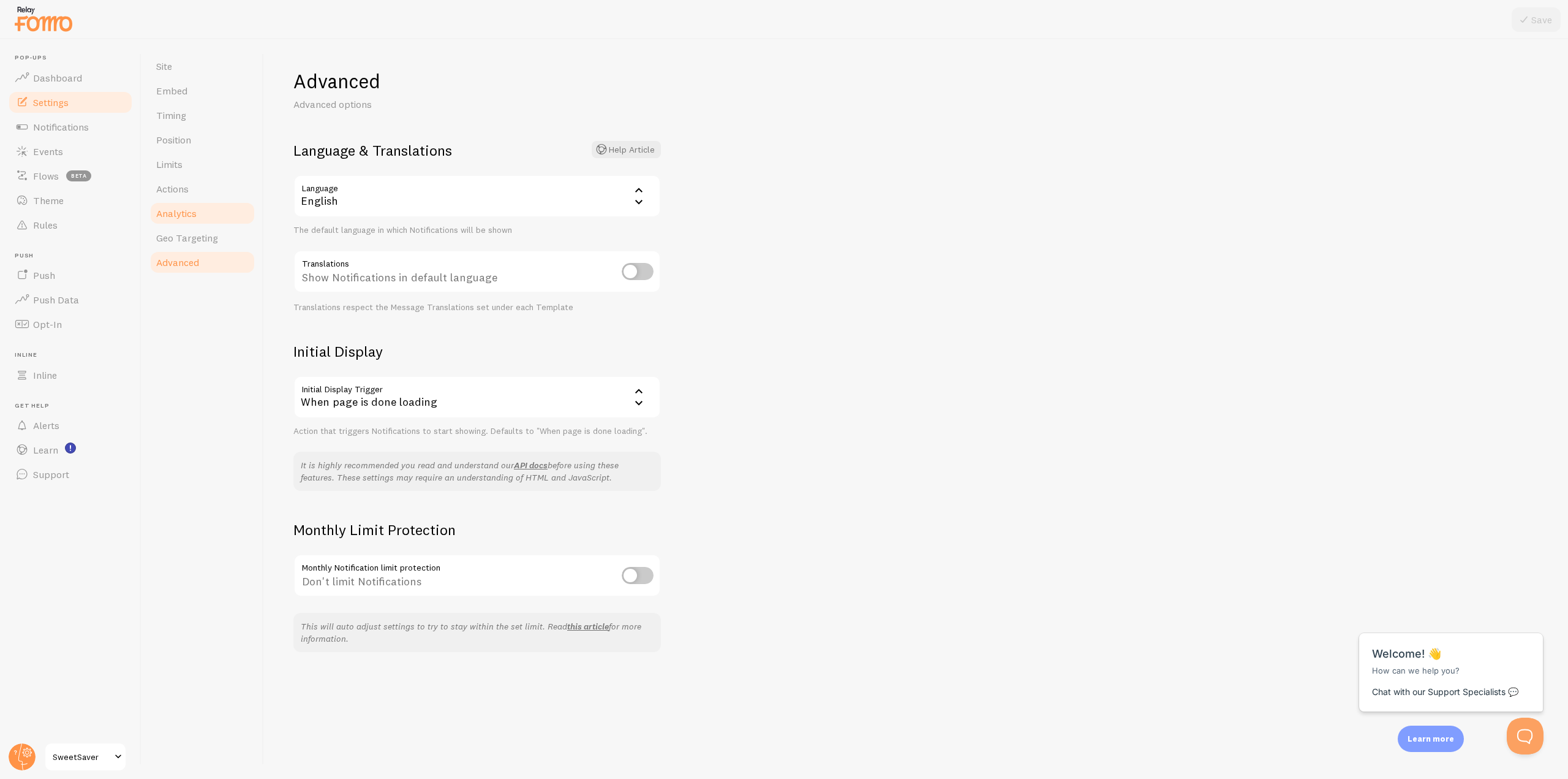
click at [195, 213] on span "Analytics" at bounding box center [176, 213] width 40 height 12
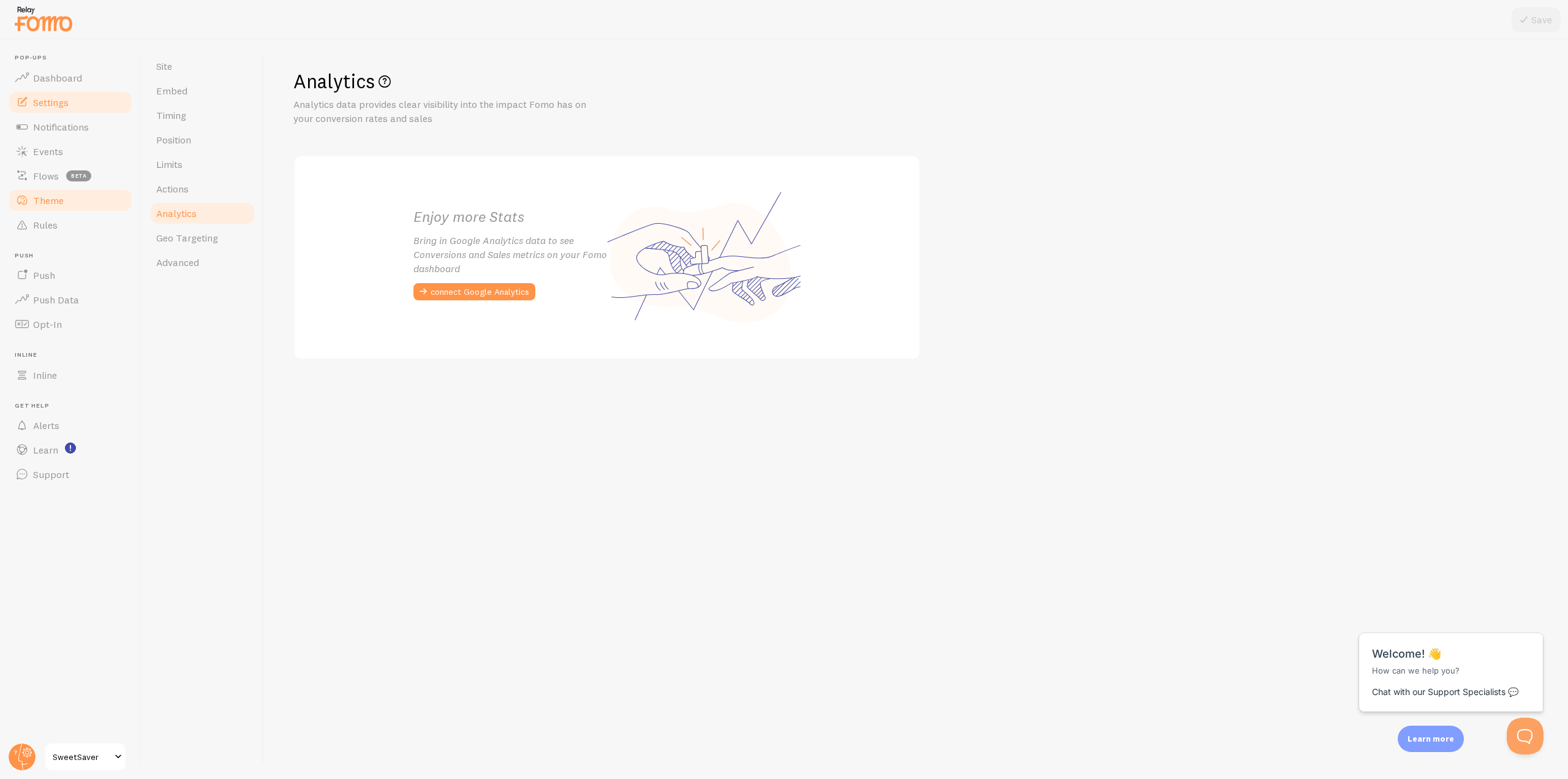
click at [74, 207] on link "Theme" at bounding box center [70, 200] width 126 height 25
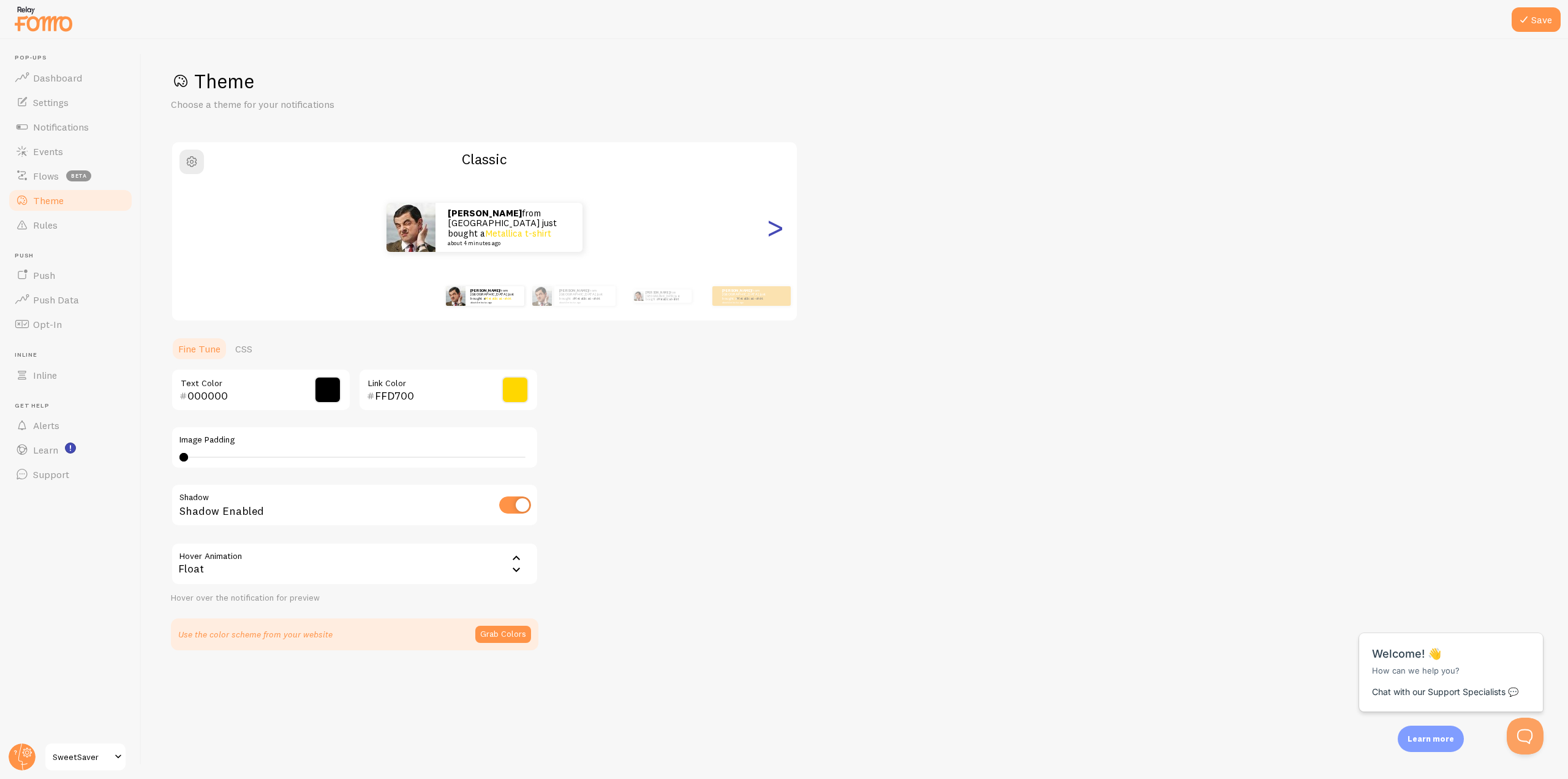
click at [771, 242] on div ">" at bounding box center [775, 227] width 15 height 89
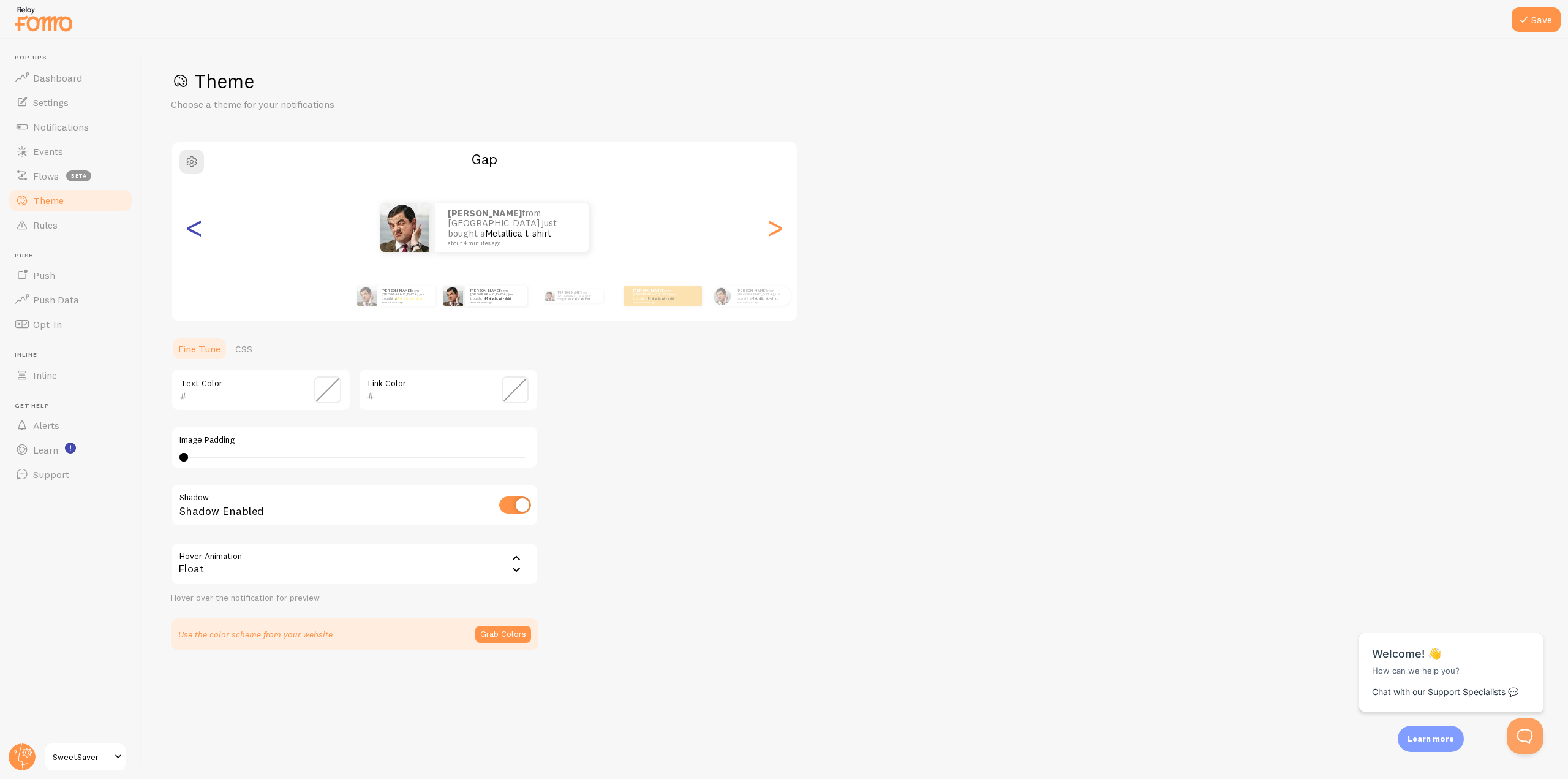
click at [188, 229] on div "<" at bounding box center [194, 227] width 15 height 89
type input "000000"
type input "FFD700"
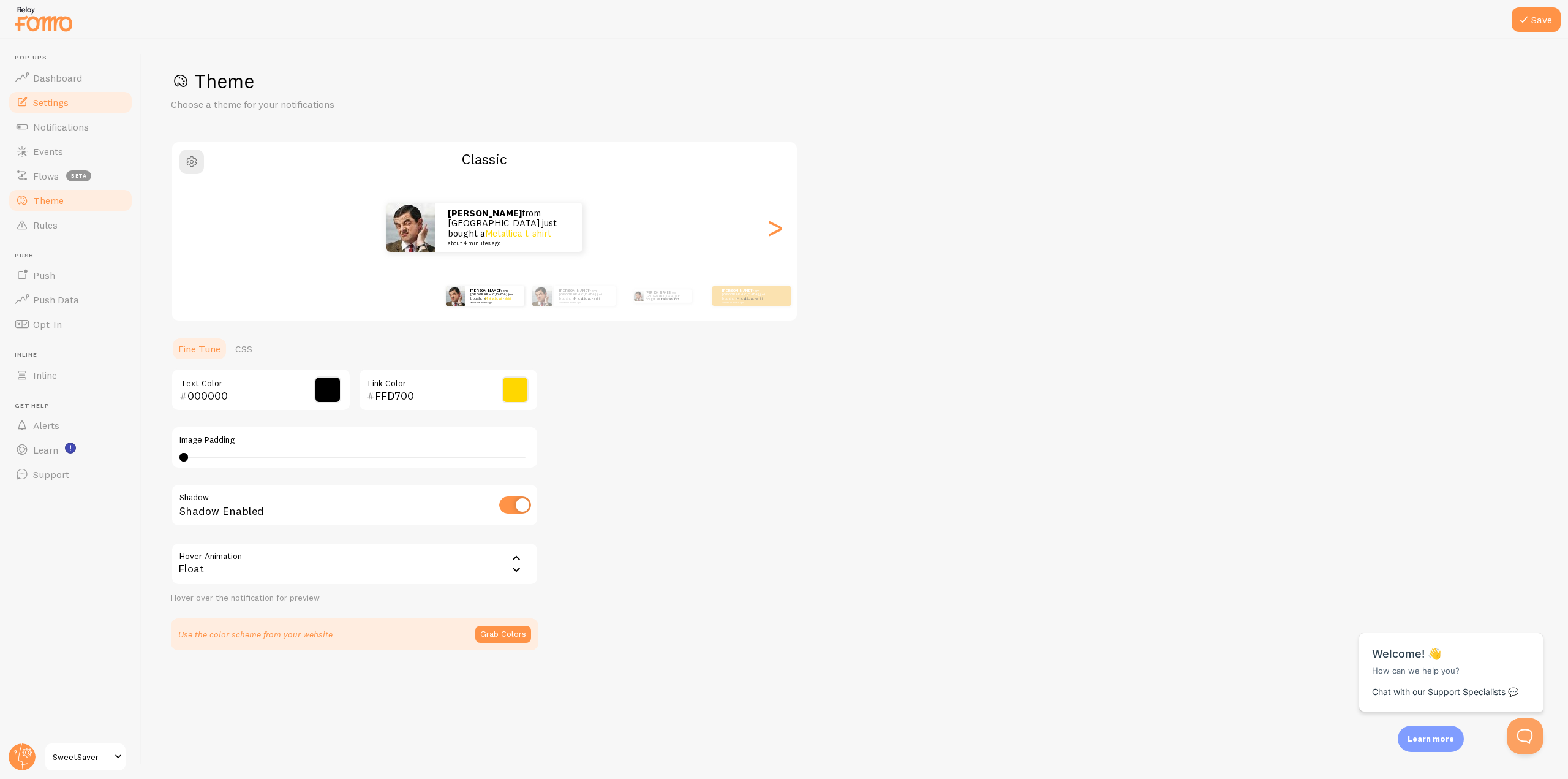
click at [80, 107] on link "Settings" at bounding box center [70, 102] width 126 height 25
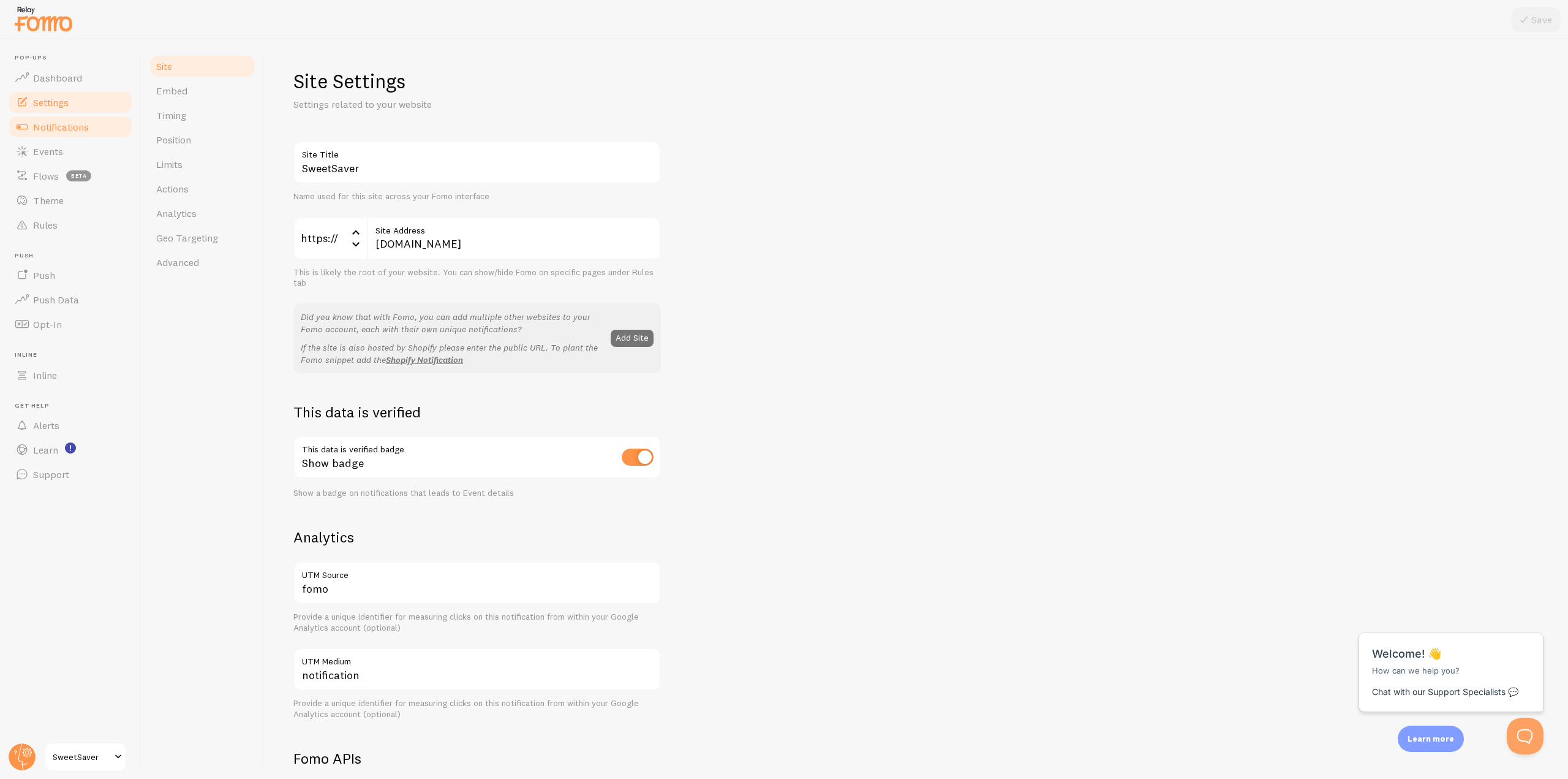
click at [84, 125] on span "Notifications" at bounding box center [60, 127] width 56 height 12
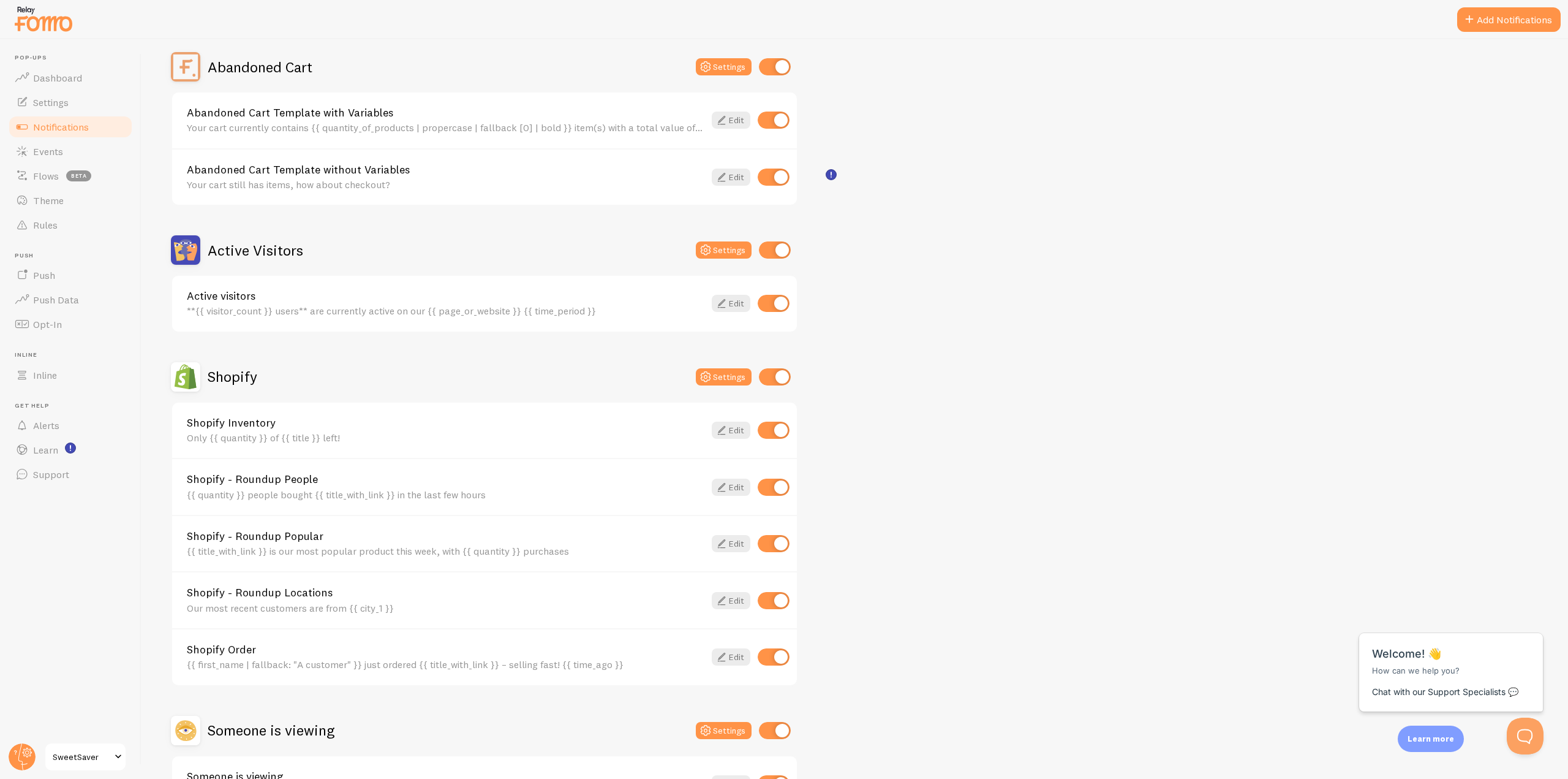
scroll to position [123, 0]
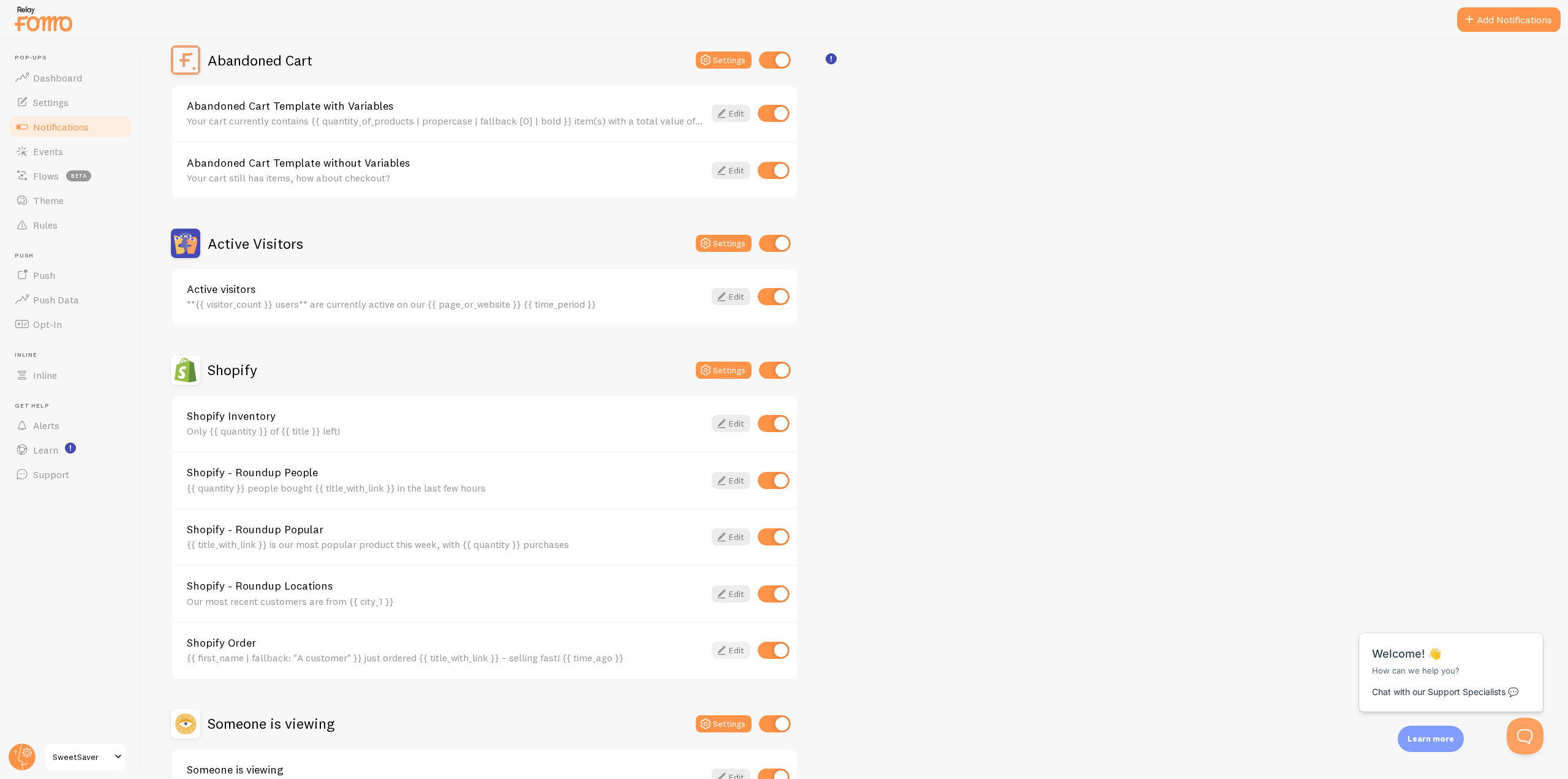
click at [724, 655] on icon at bounding box center [722, 650] width 15 height 15
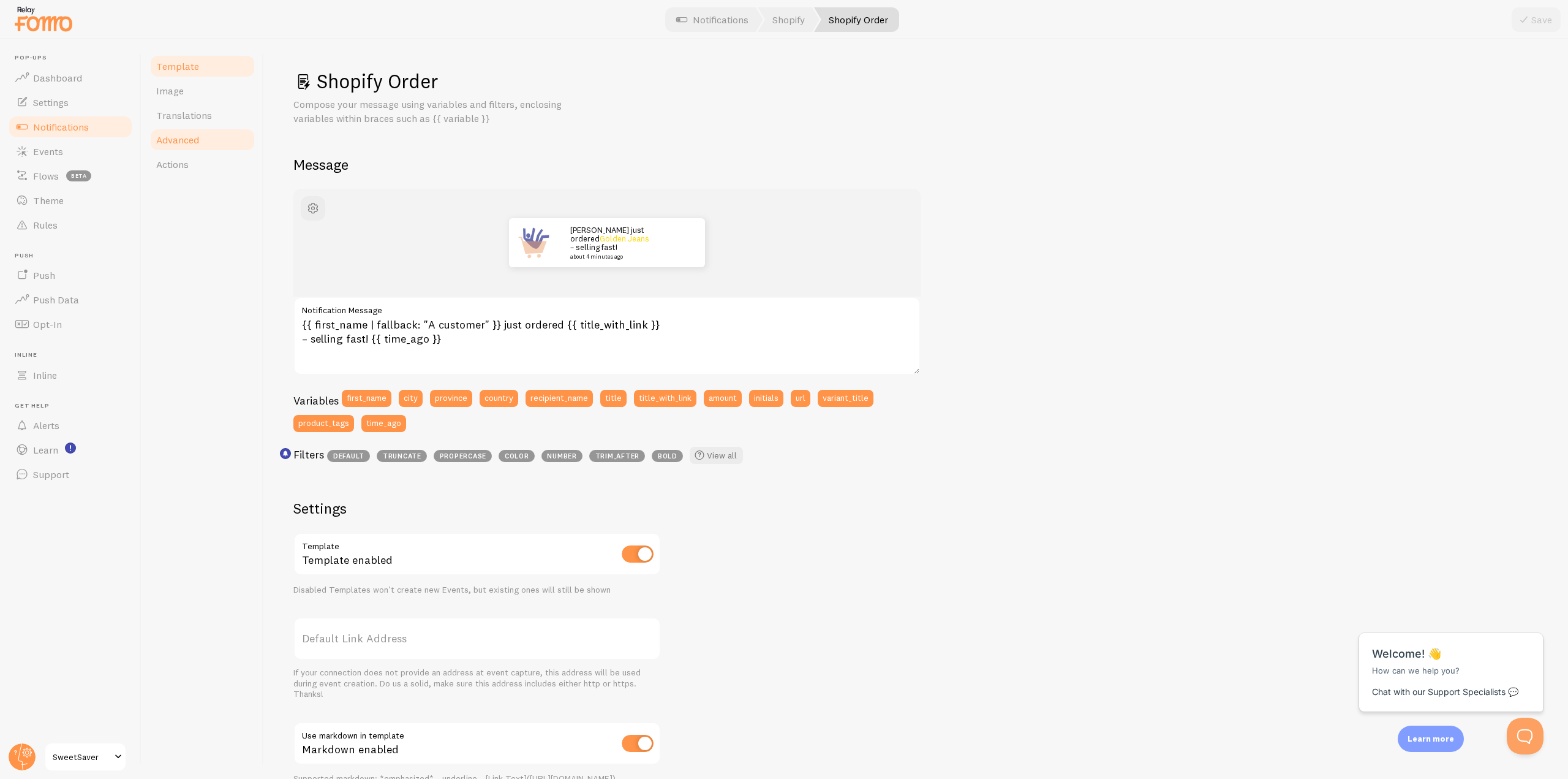
click at [180, 144] on span "Advanced" at bounding box center [178, 140] width 43 height 12
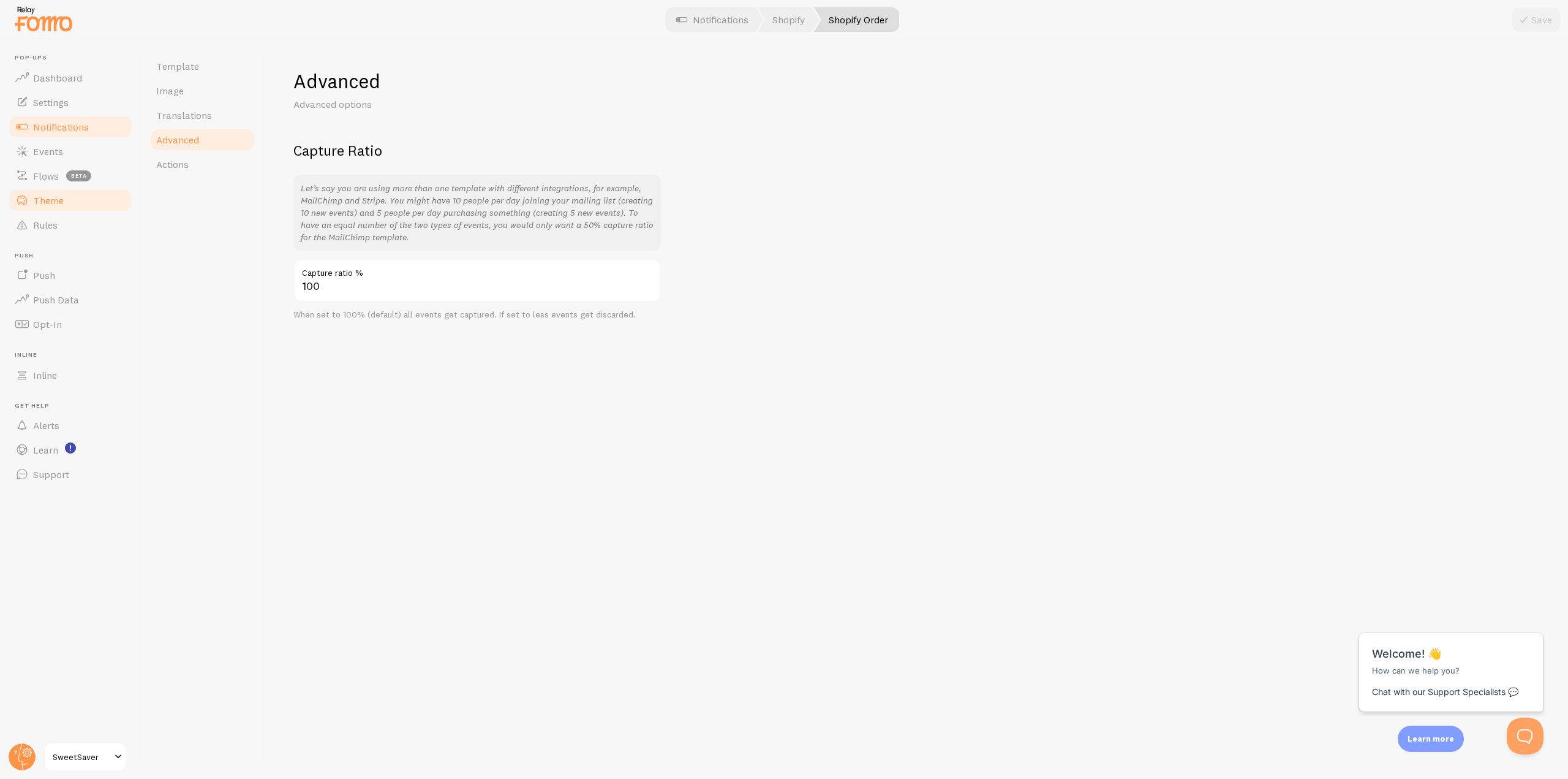
click at [65, 197] on link "Theme" at bounding box center [70, 200] width 126 height 25
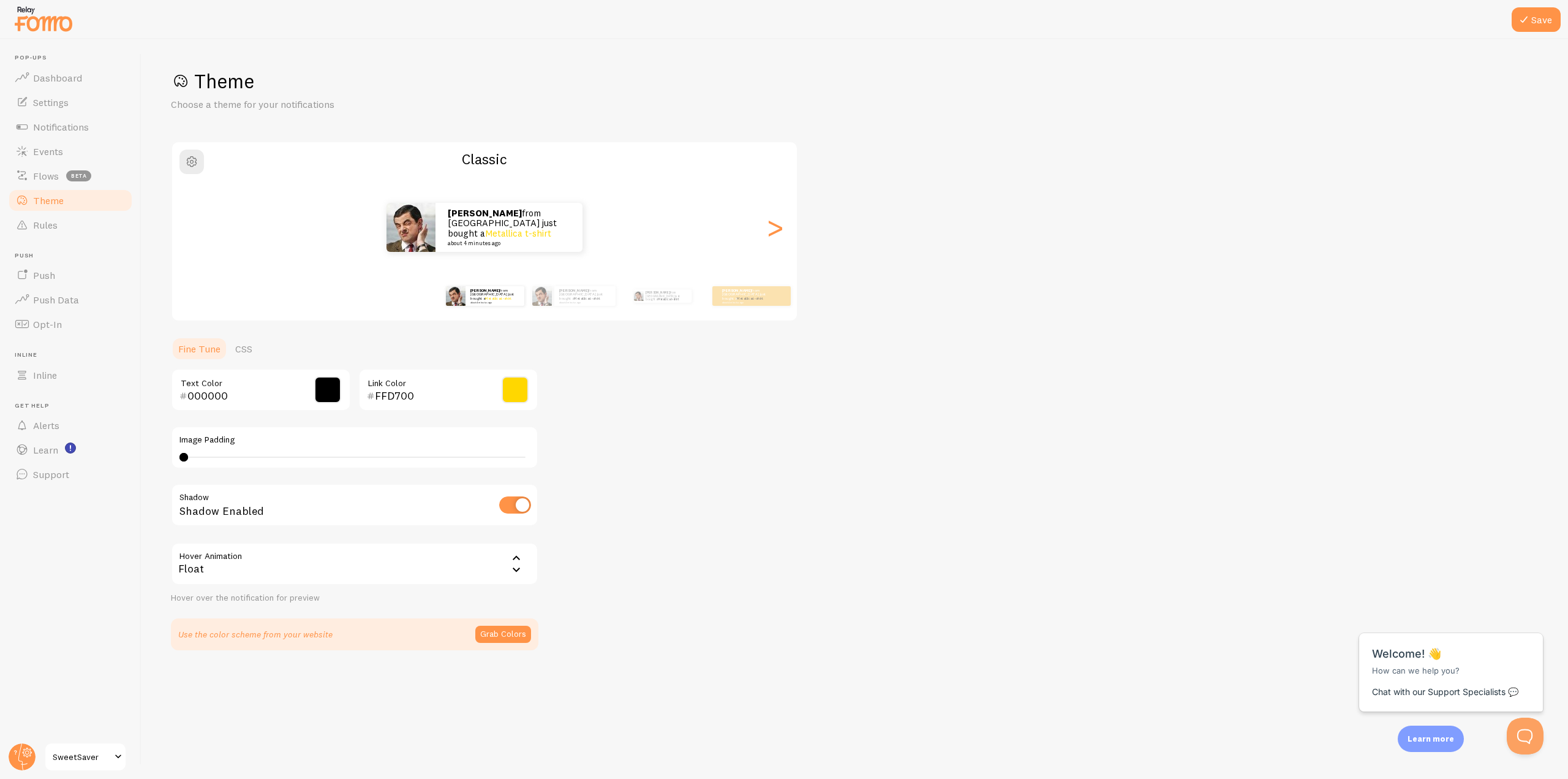
click at [495, 160] on h2 "Classic" at bounding box center [485, 159] width 625 height 19
click at [512, 154] on h2 "Classic" at bounding box center [485, 159] width 625 height 19
click at [190, 159] on span "button" at bounding box center [192, 162] width 15 height 15
click at [782, 231] on div ">" at bounding box center [775, 227] width 15 height 89
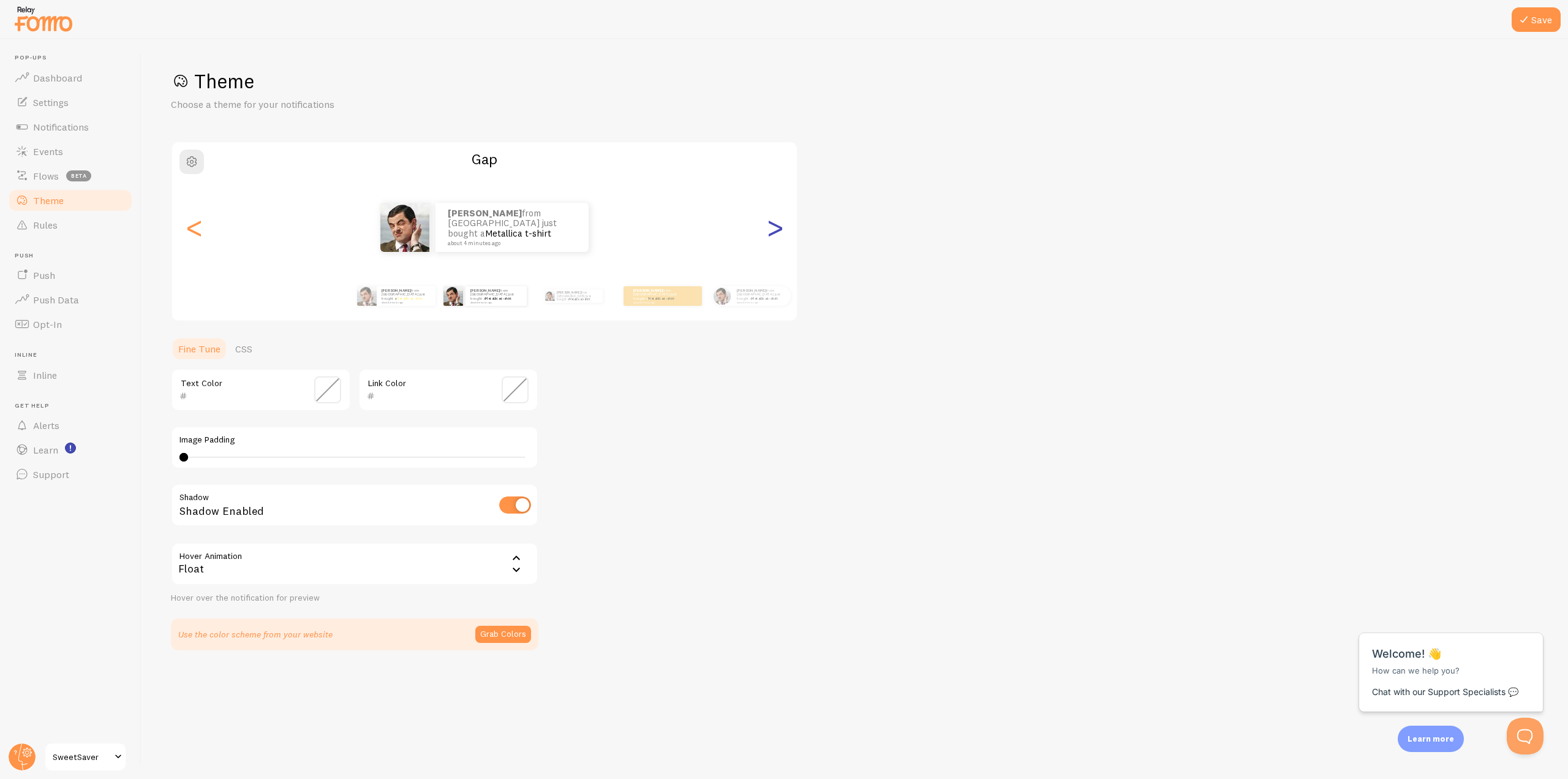
click at [773, 223] on div ">" at bounding box center [775, 227] width 15 height 89
click at [773, 223] on div ">" at bounding box center [775, 227] width 15 height 89
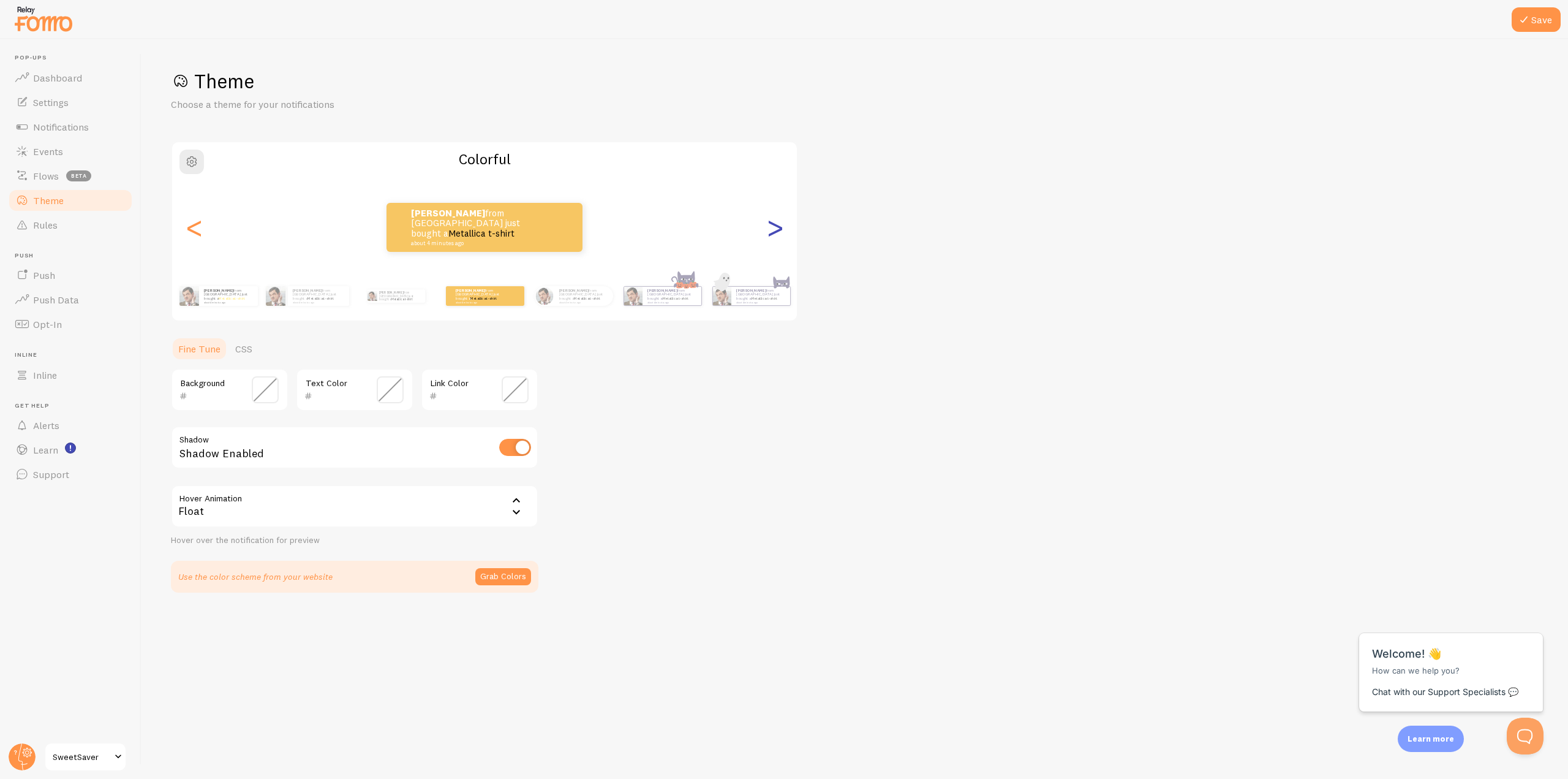
click at [773, 223] on div ">" at bounding box center [775, 227] width 15 height 89
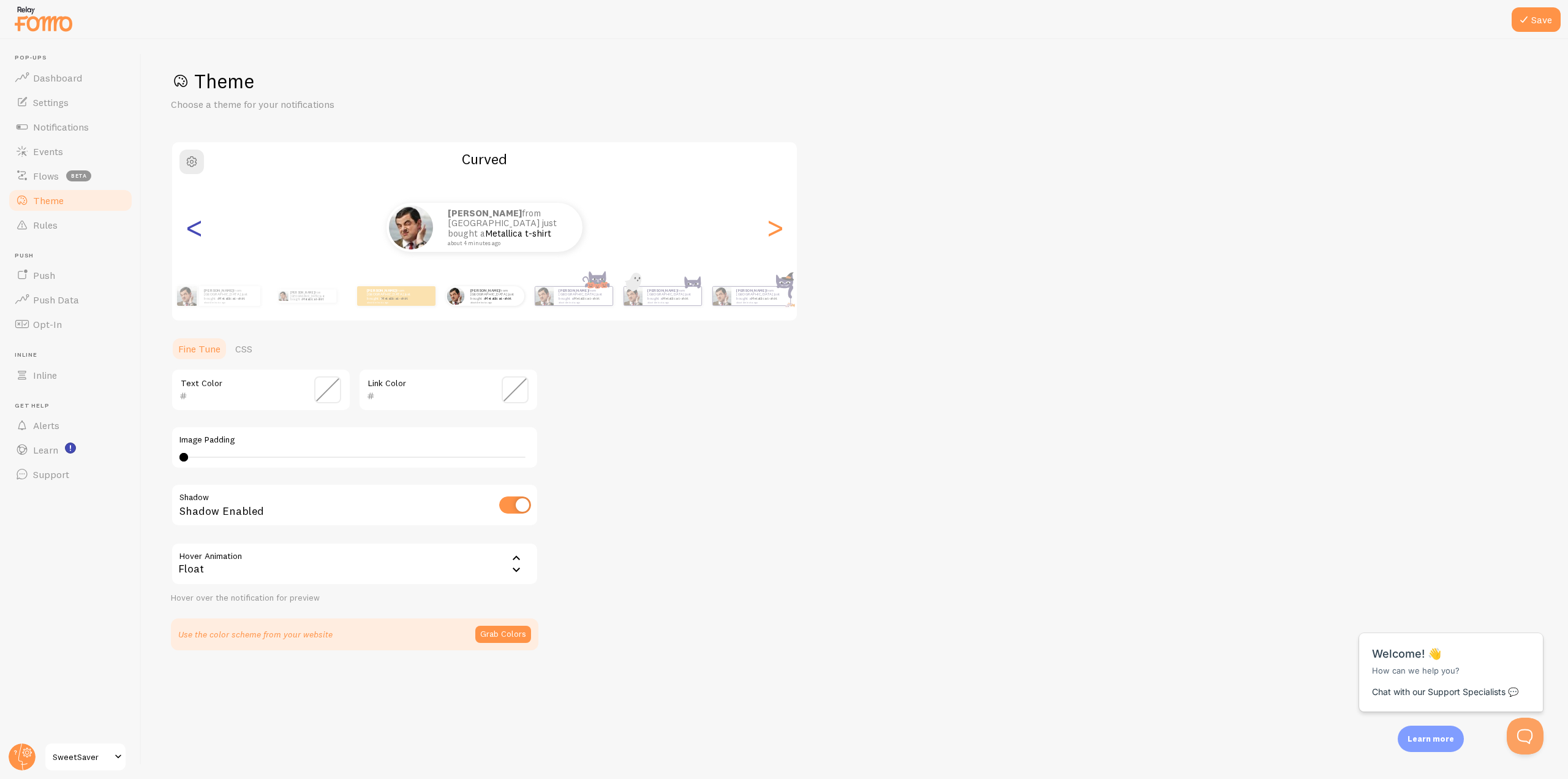
click at [202, 228] on div "<" at bounding box center [194, 227] width 15 height 89
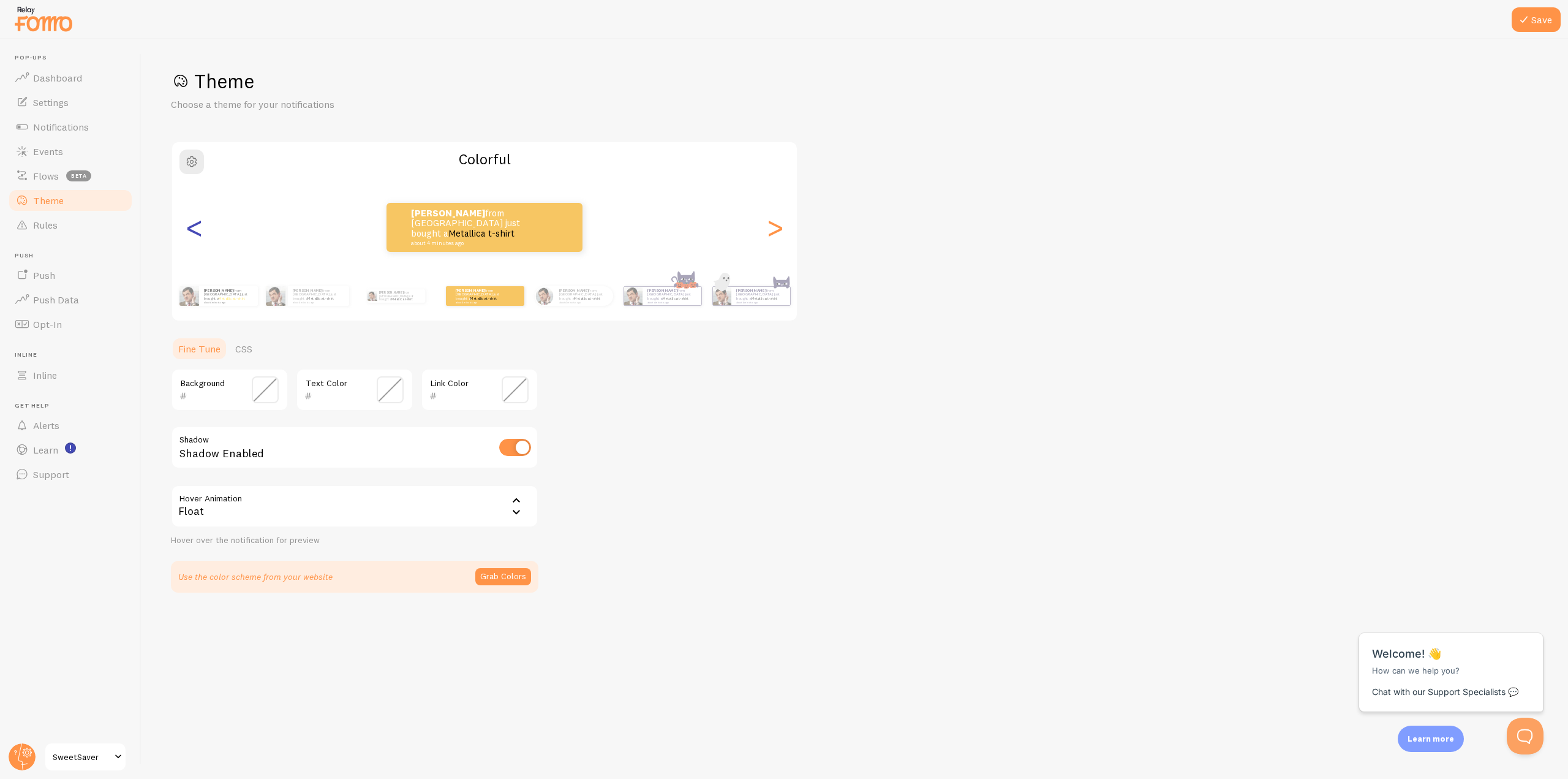
click at [202, 228] on div "<" at bounding box center [194, 227] width 15 height 89
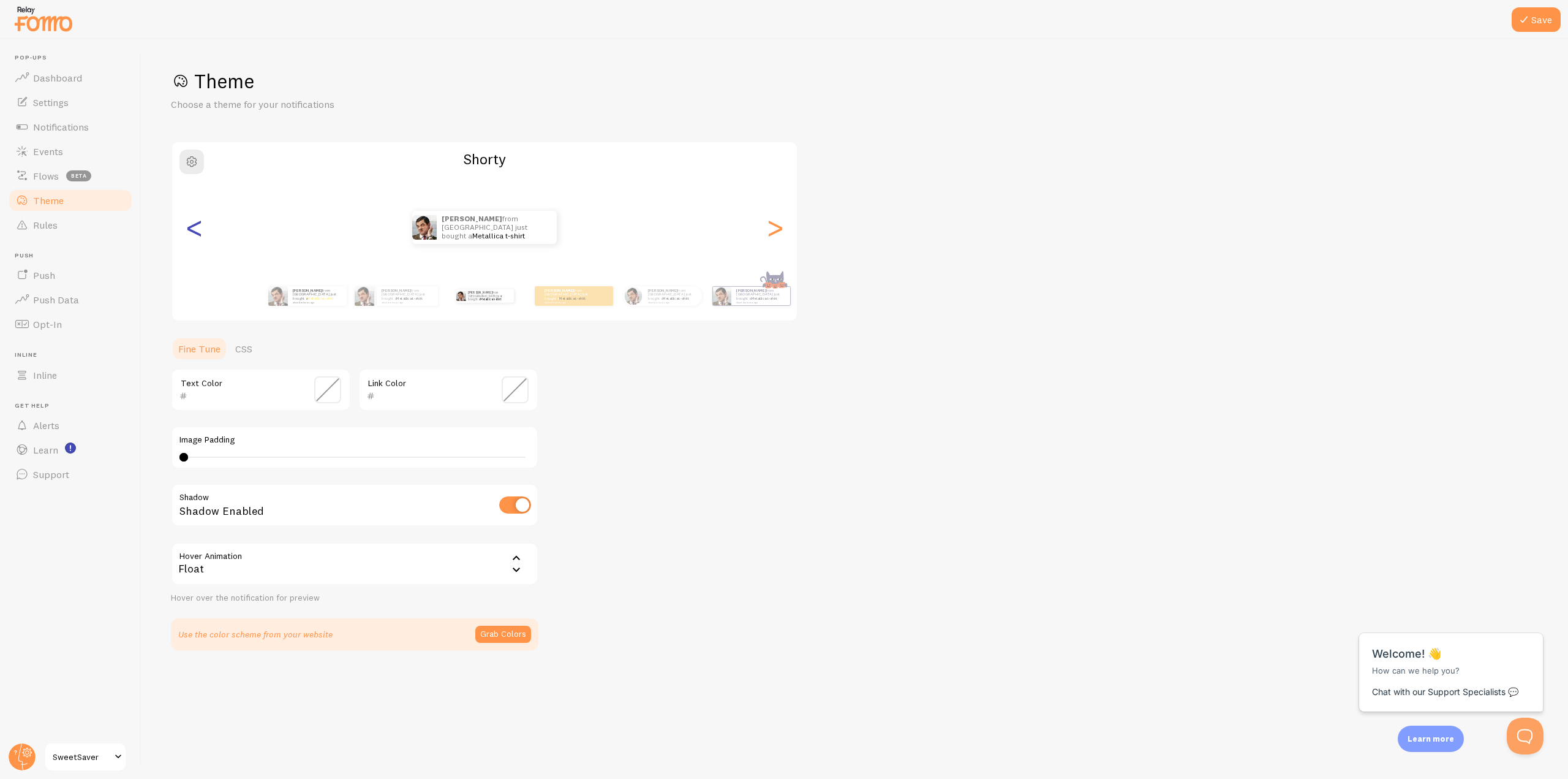
click at [202, 228] on div "<" at bounding box center [194, 227] width 15 height 89
type input "000000"
type input "FFD700"
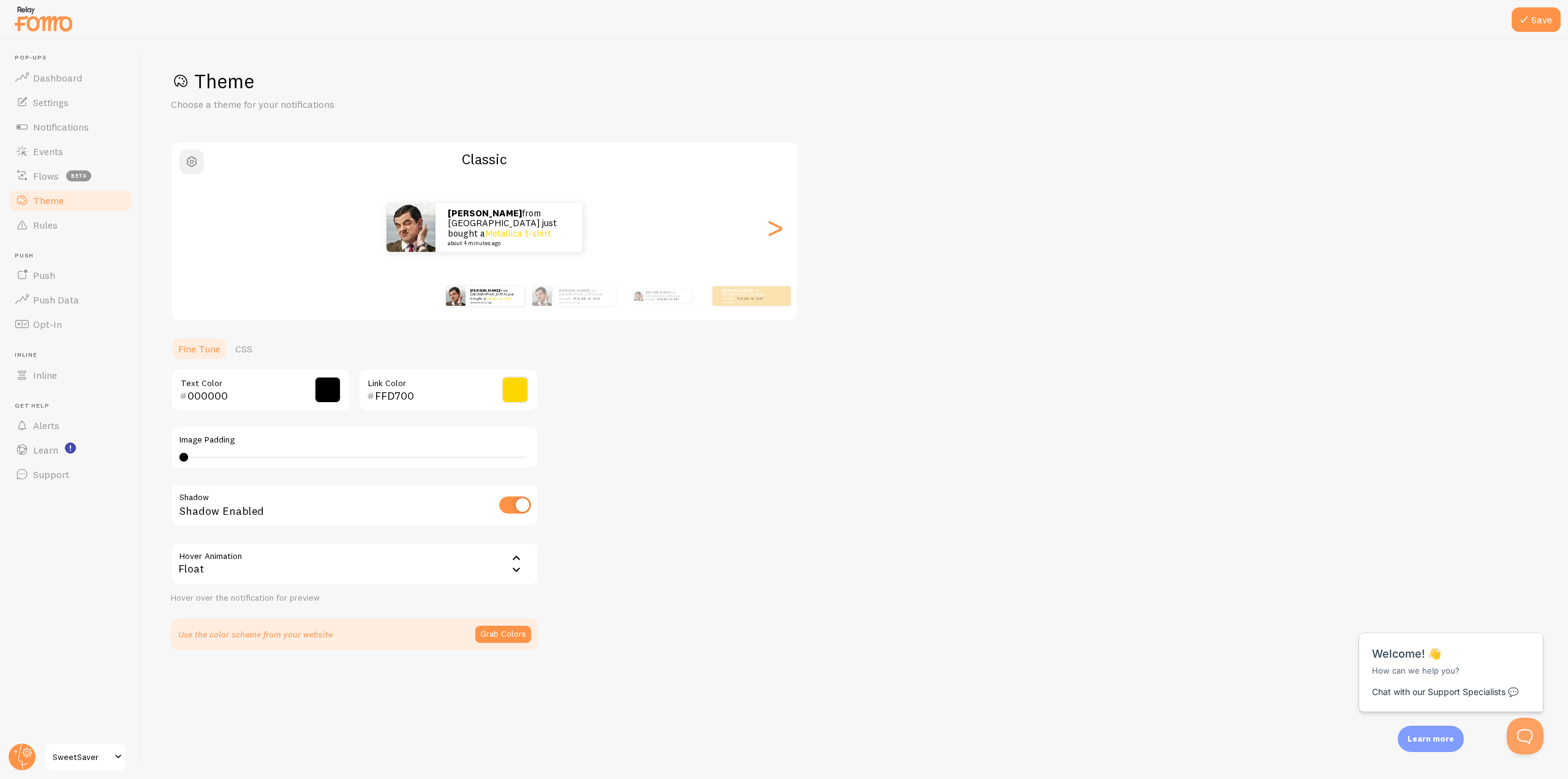
click at [203, 159] on button "button" at bounding box center [192, 162] width 25 height 25
click at [201, 158] on button "button" at bounding box center [192, 162] width 25 height 25
click at [202, 158] on button "button" at bounding box center [192, 162] width 25 height 25
click at [88, 105] on link "Settings" at bounding box center [70, 102] width 126 height 25
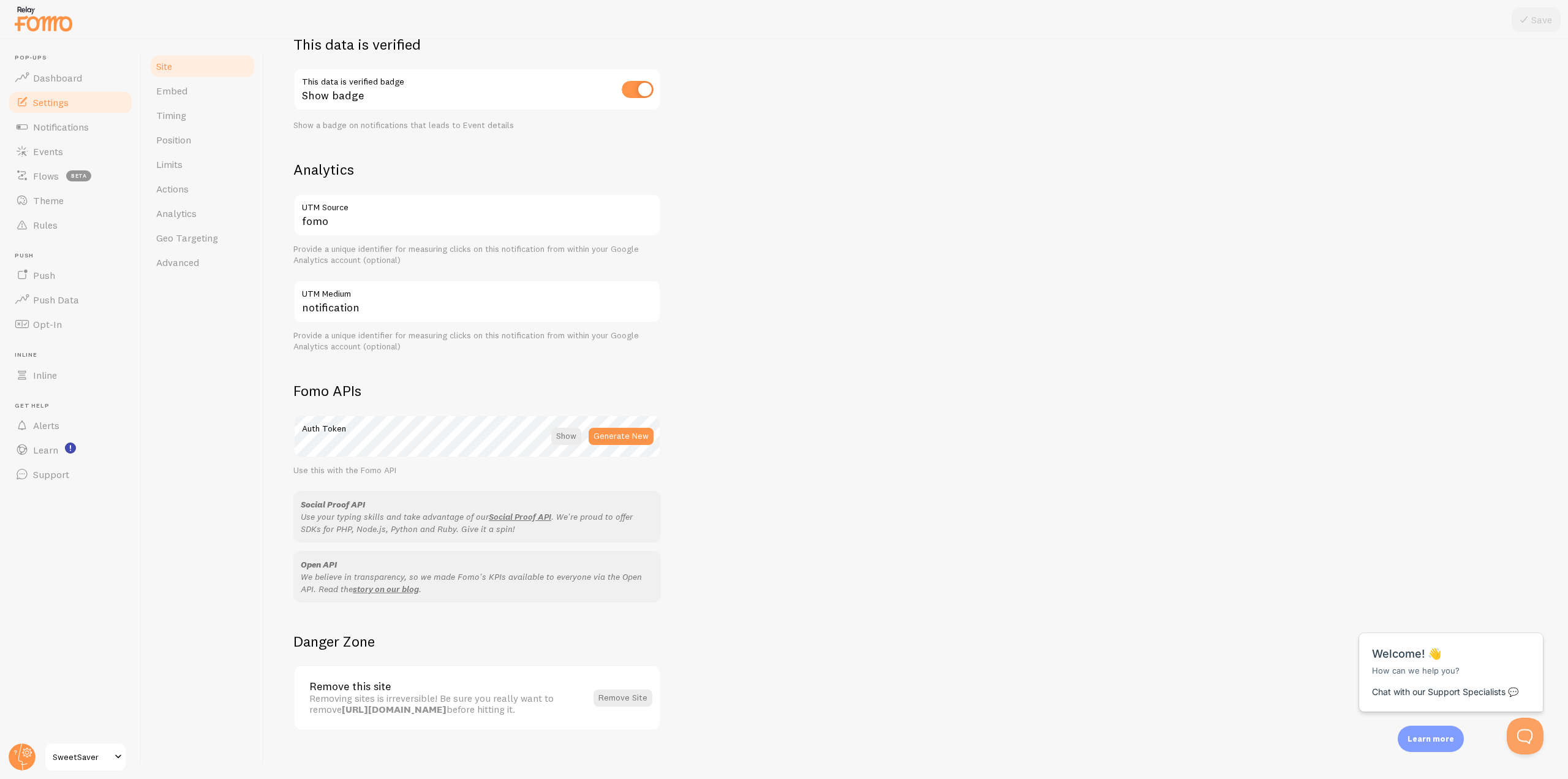
scroll to position [378, 0]
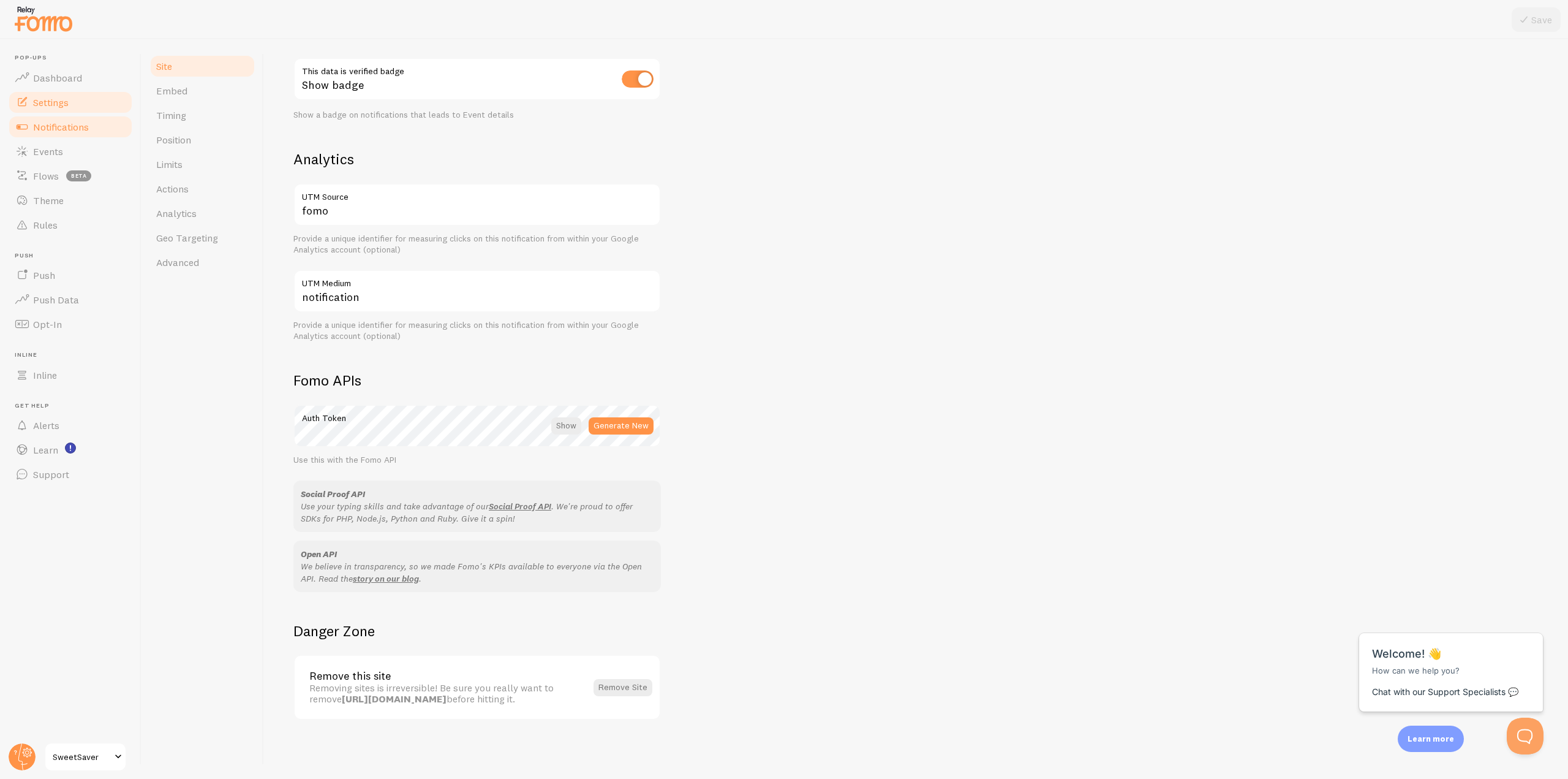
click at [96, 129] on link "Notifications" at bounding box center [70, 127] width 126 height 25
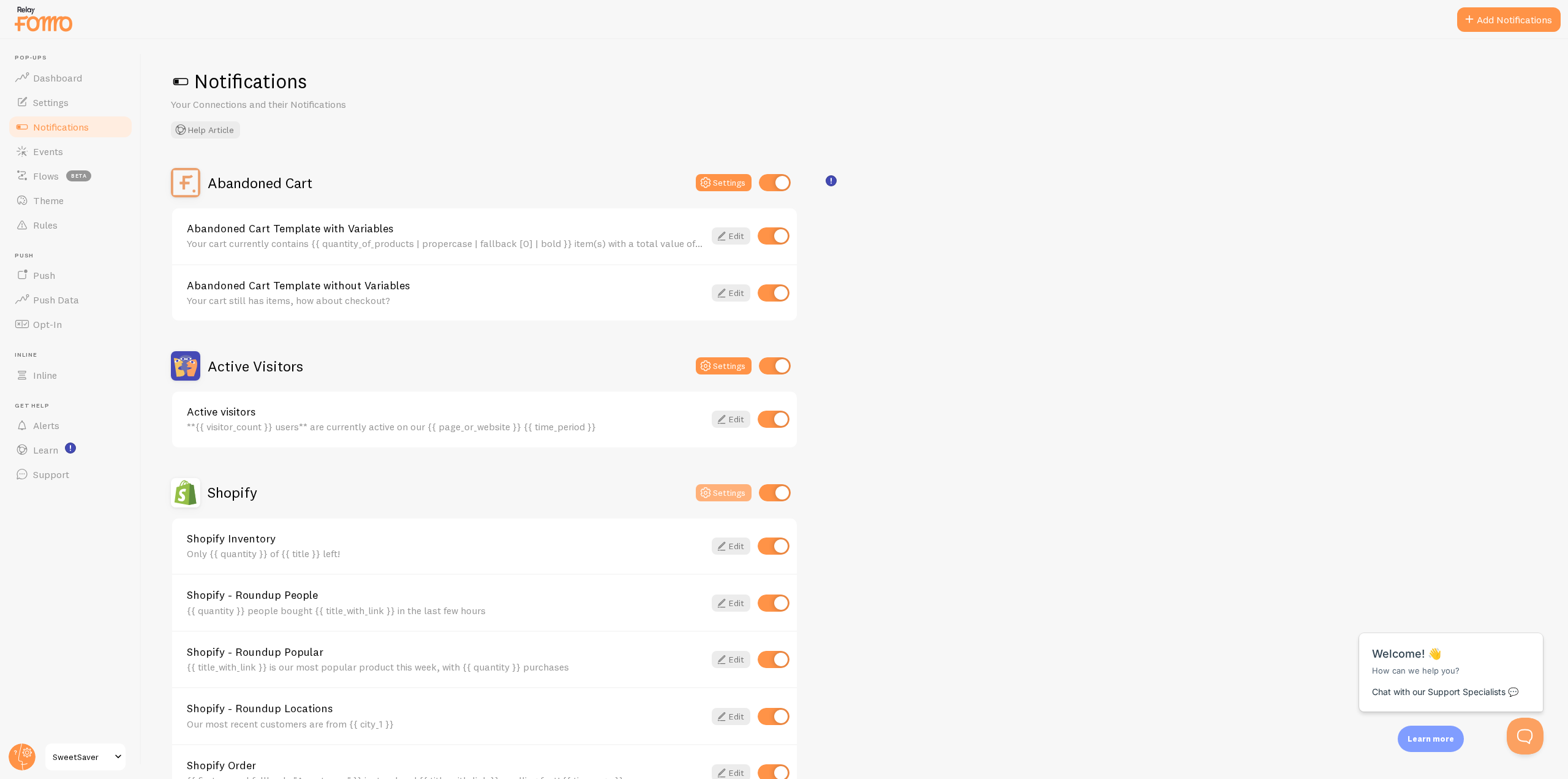
click at [724, 492] on button "Settings" at bounding box center [724, 493] width 56 height 17
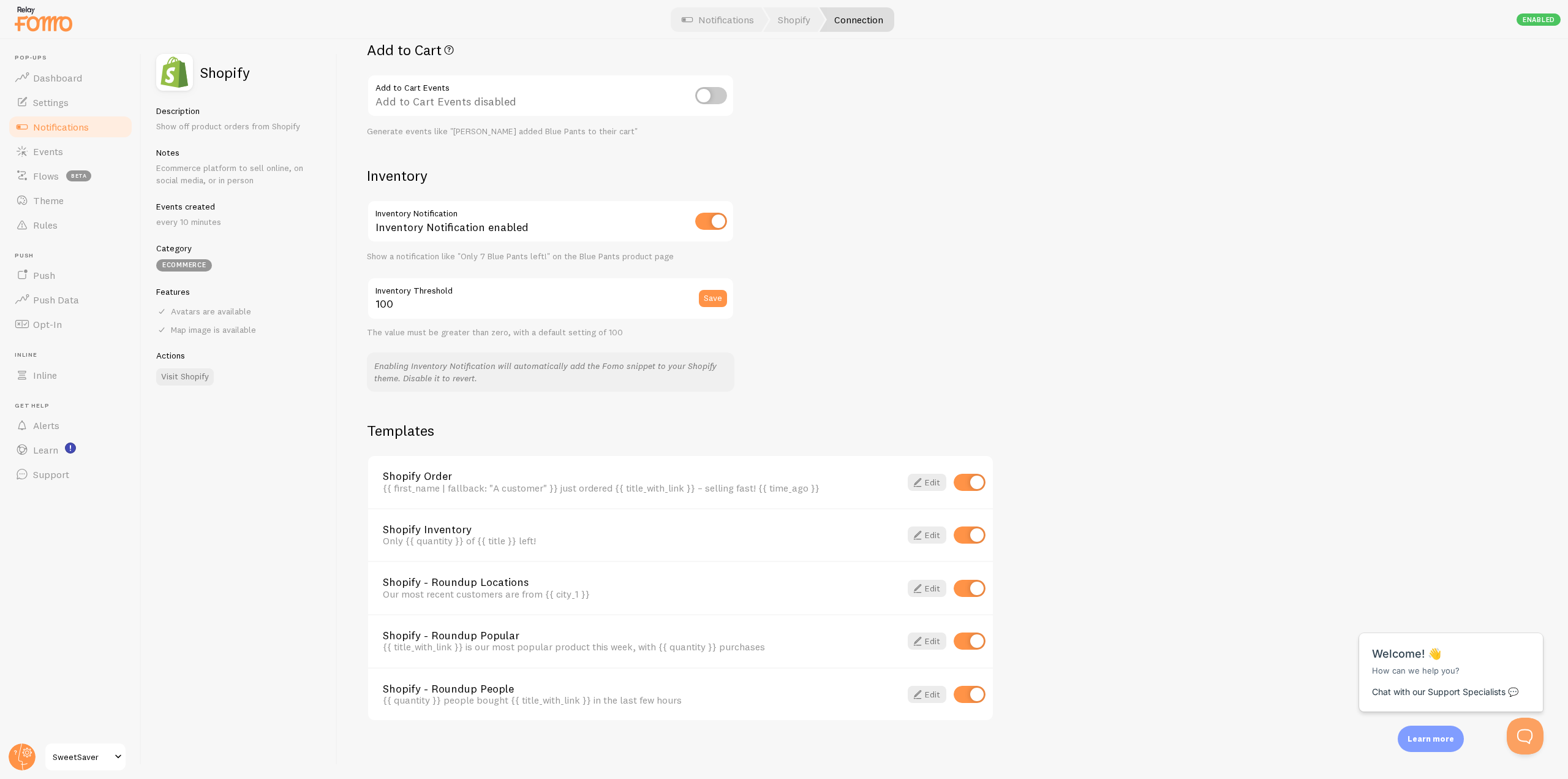
scroll to position [511, 0]
click at [931, 478] on link "Edit" at bounding box center [928, 481] width 39 height 17
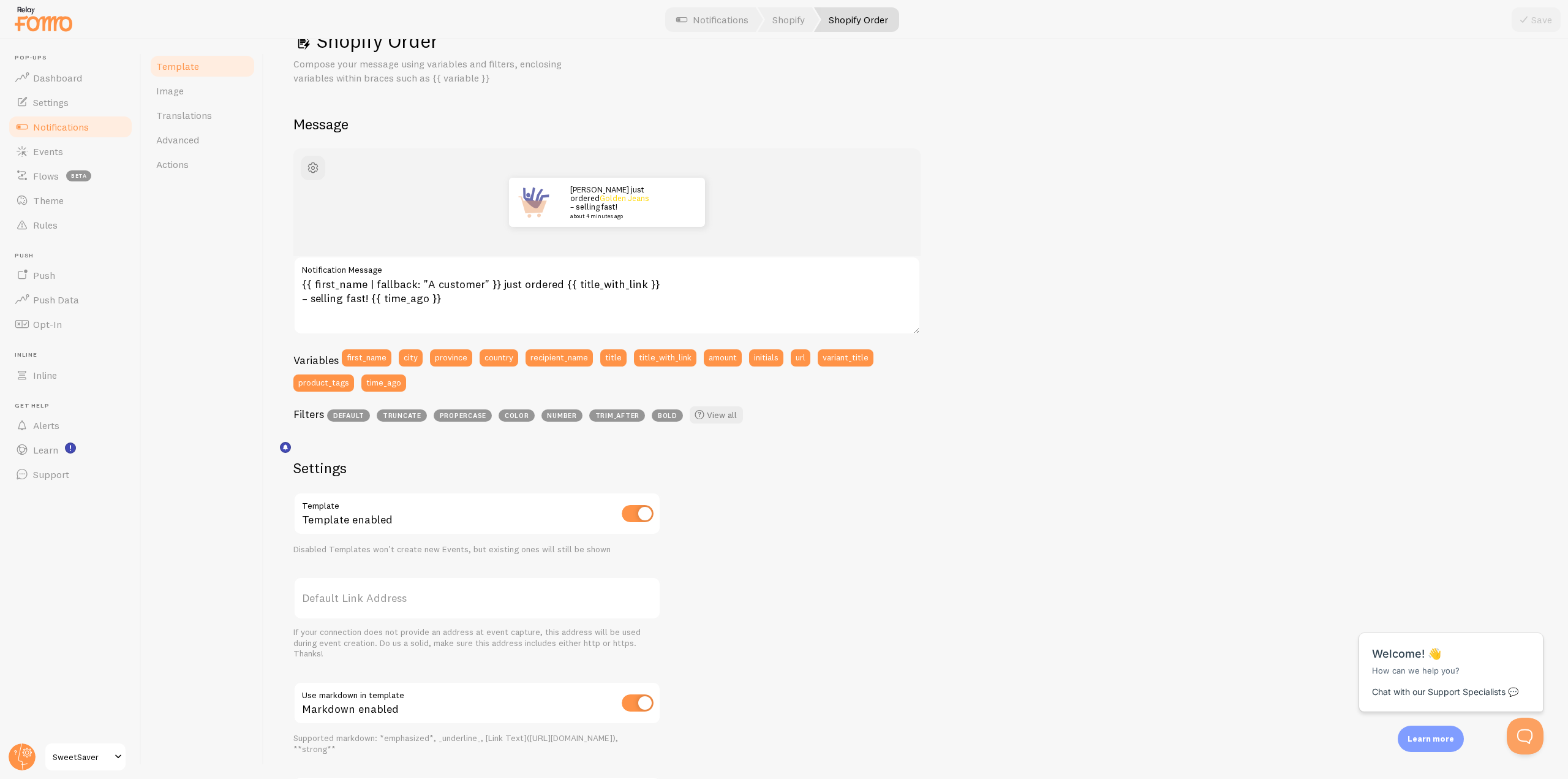
scroll to position [161, 0]
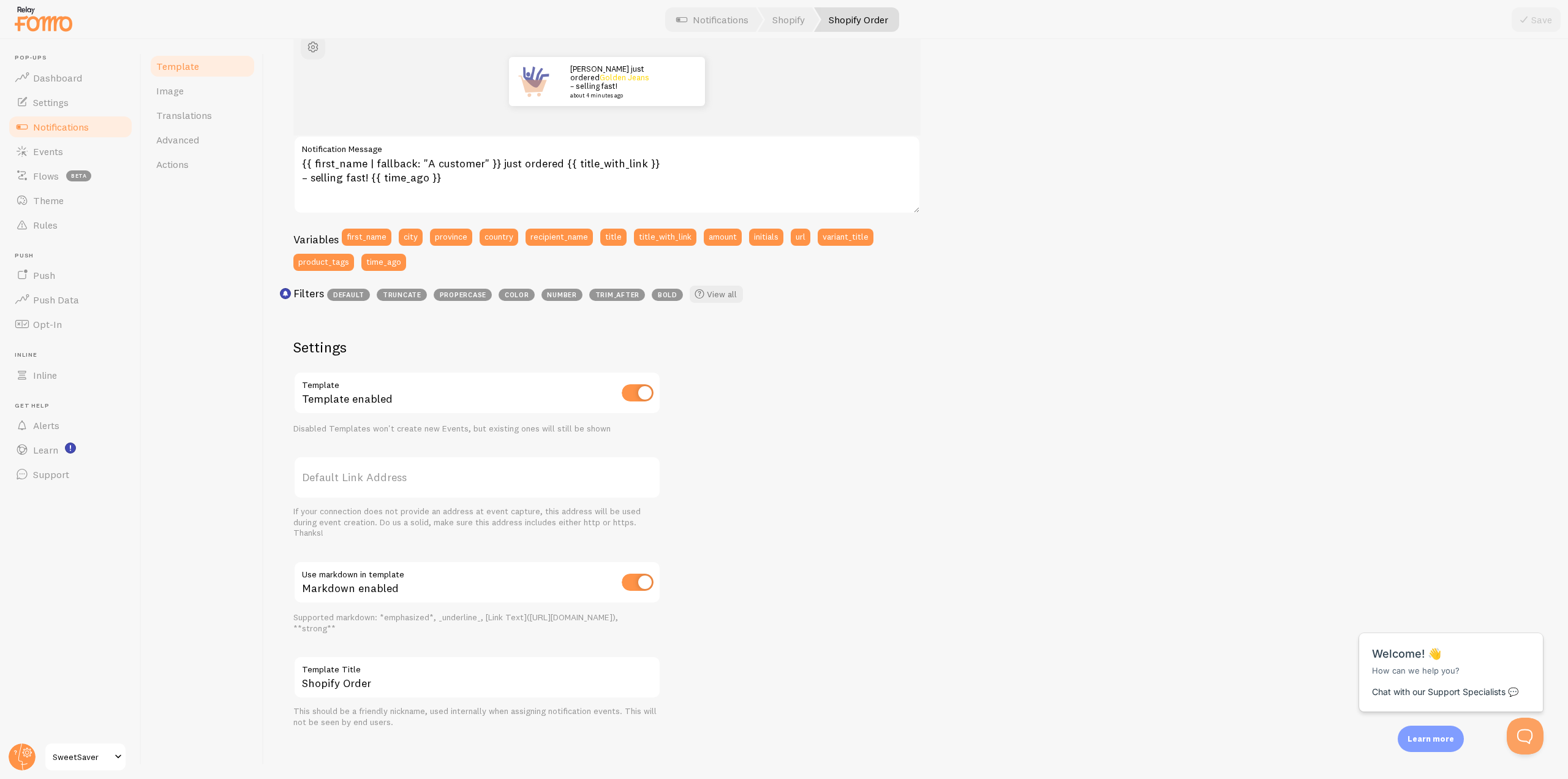
click at [414, 490] on label "Default Link Address" at bounding box center [478, 478] width 368 height 43
click at [414, 490] on input "Default Link Address" at bounding box center [478, 478] width 368 height 43
click at [374, 507] on div "If your connection does not provide an address at event capture, this address w…" at bounding box center [478, 523] width 368 height 32
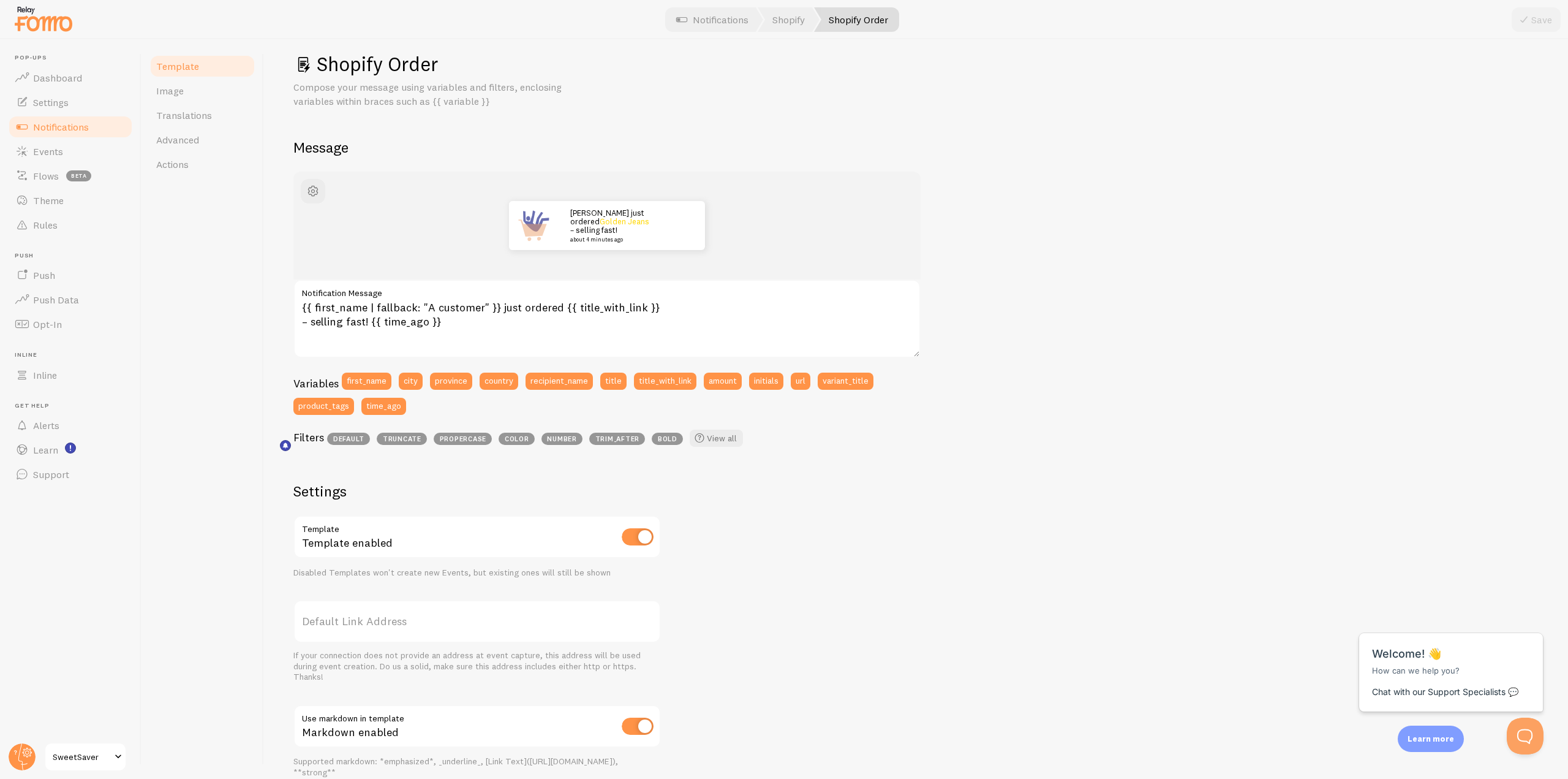
scroll to position [0, 0]
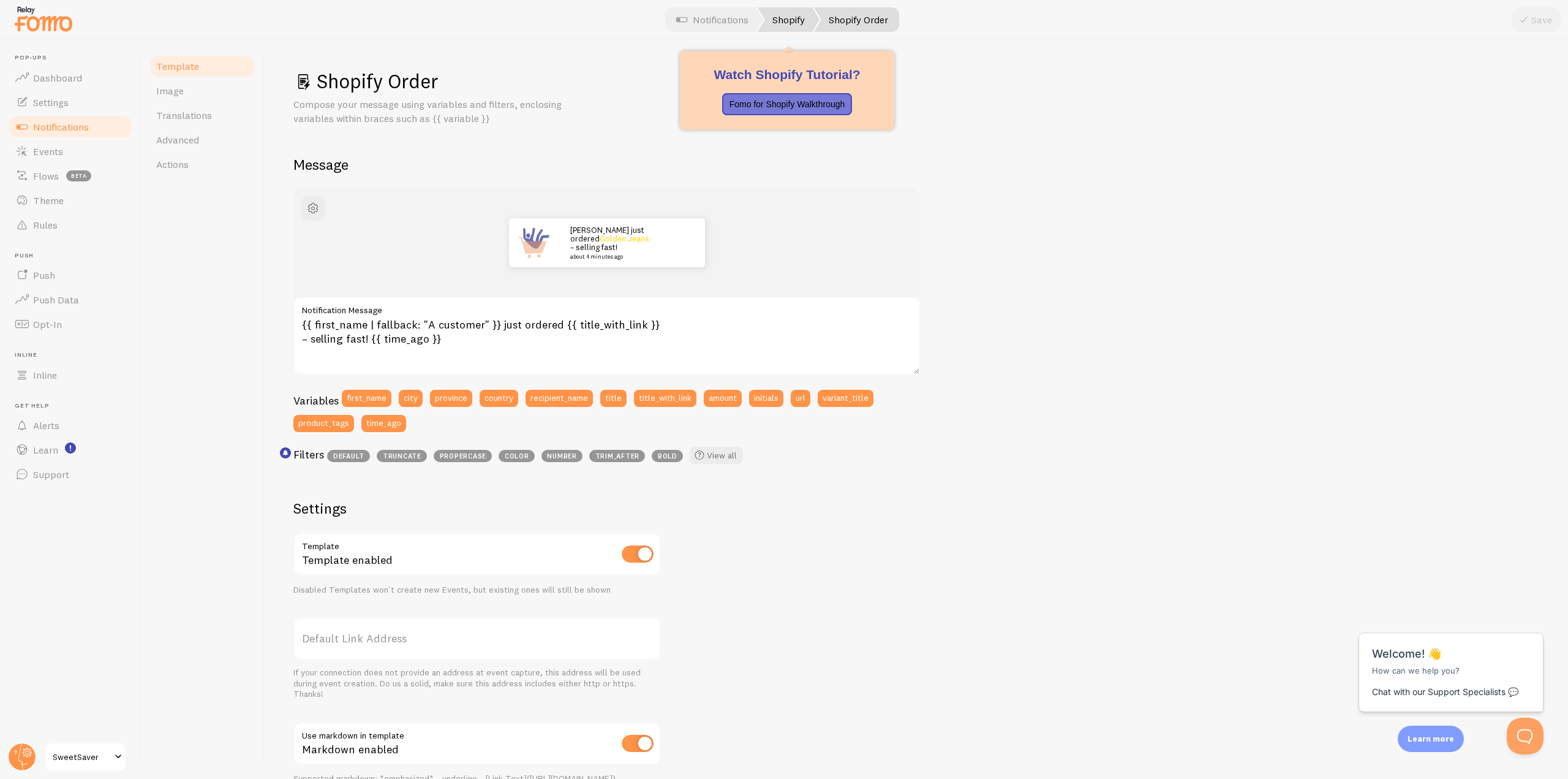
click at [803, 22] on link "Shopify" at bounding box center [789, 19] width 62 height 25
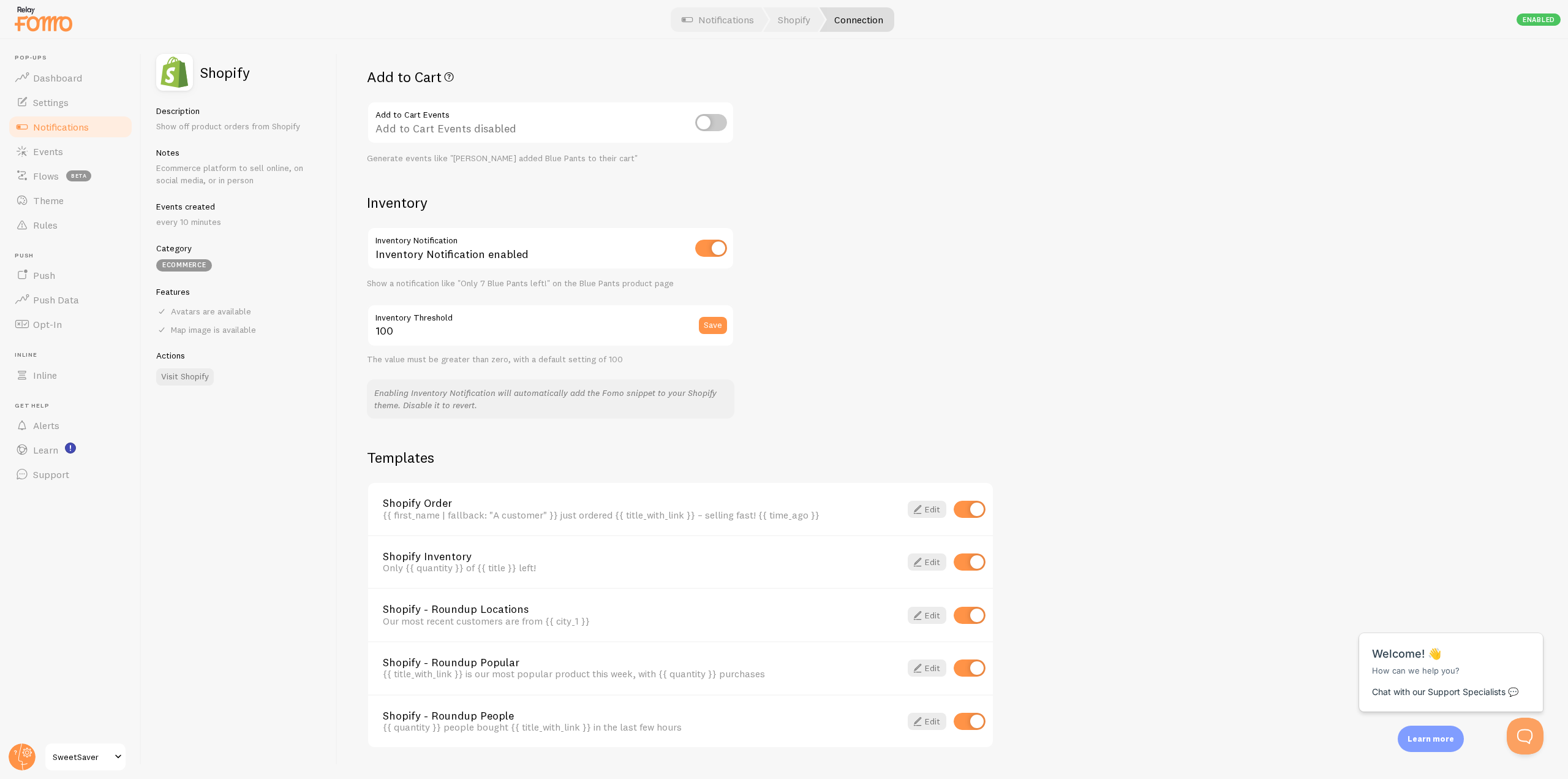
scroll to position [490, 0]
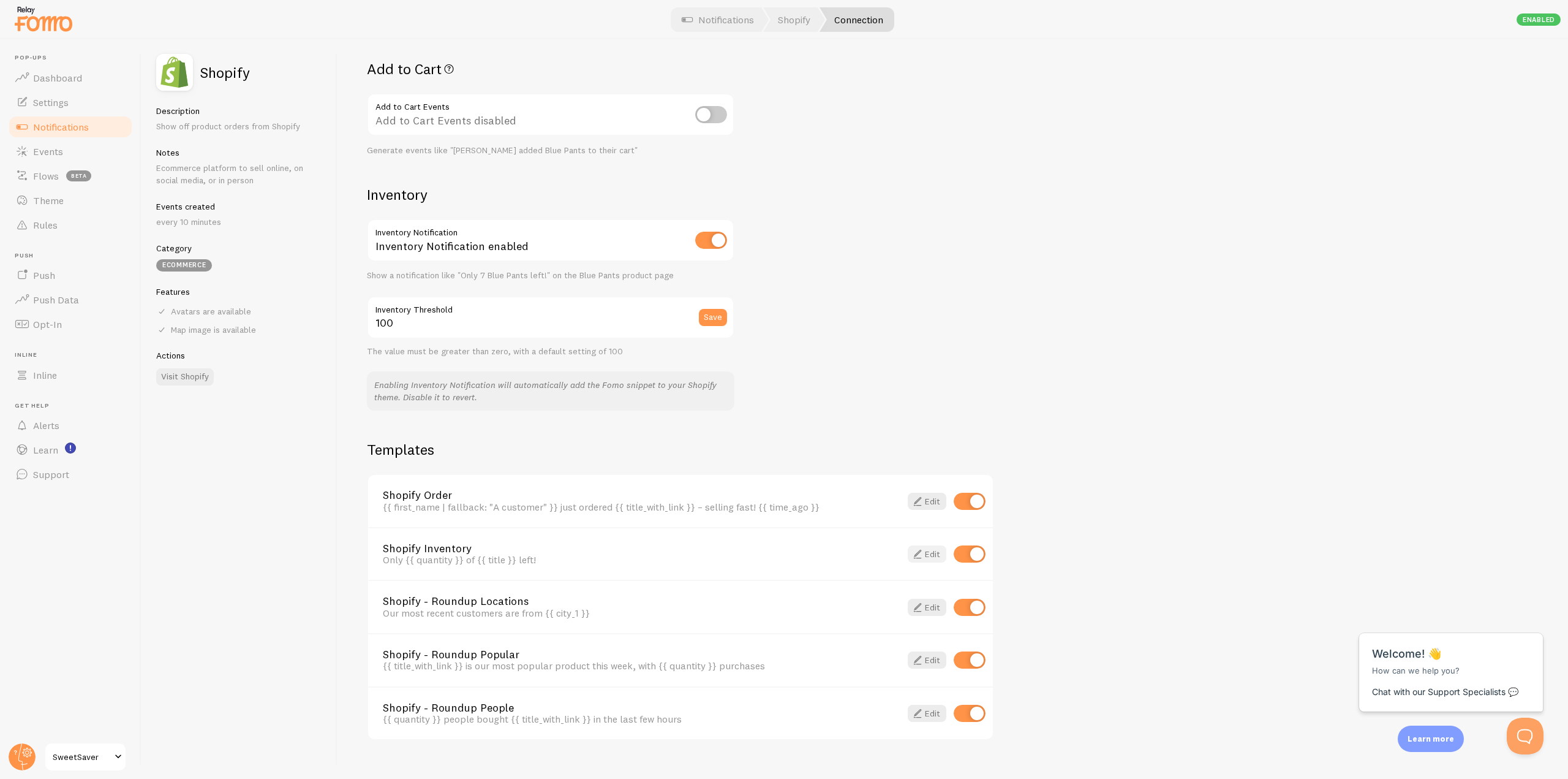
click at [940, 560] on link "Edit" at bounding box center [928, 554] width 39 height 17
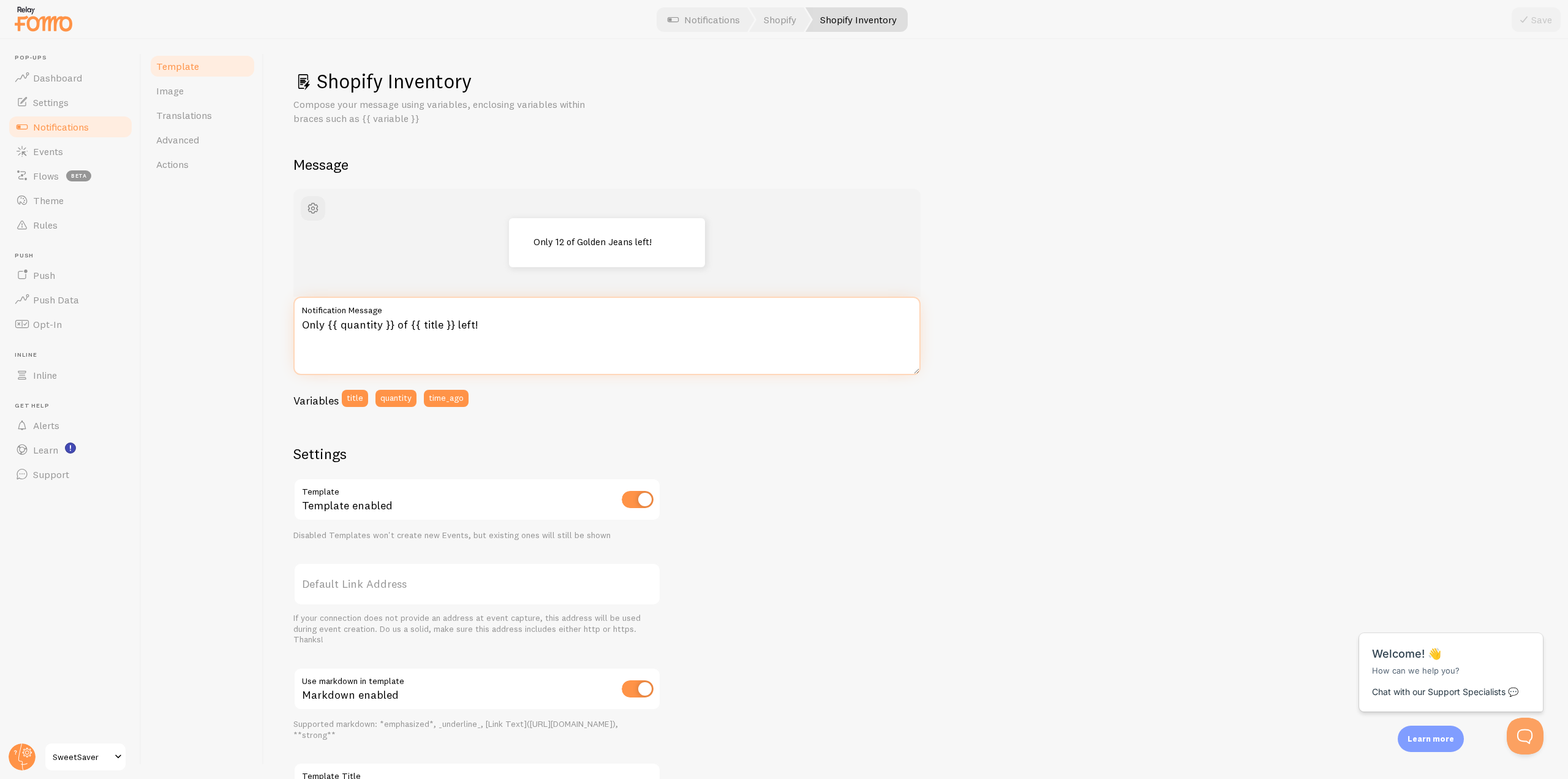
click at [433, 323] on textarea "Only {{ quantity }} of {{ title }} left!" at bounding box center [607, 335] width 627 height 79
paste textarea "[X] left in stock – selling out fas"
click at [342, 323] on textarea "Only [X] left in stock – selling out fast!" at bounding box center [607, 335] width 627 height 79
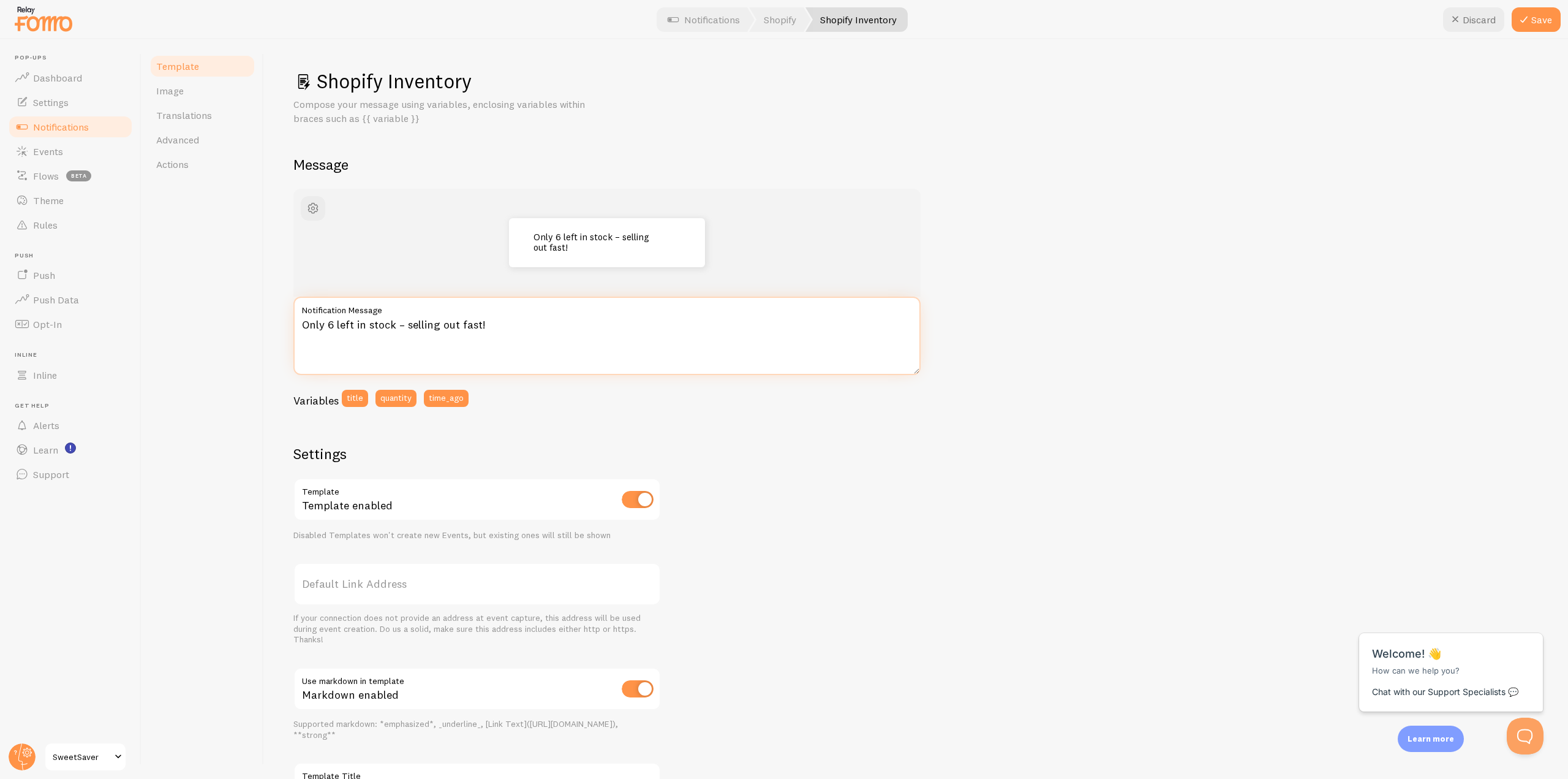
type textarea "Only 6 left in stock – selling out fast!"
click at [264, 342] on div "Shopify Inventory Compose your message using variables, enclosing variables wit…" at bounding box center [916, 409] width 1304 height 740
click at [1536, 19] on button "Save" at bounding box center [1536, 19] width 49 height 25
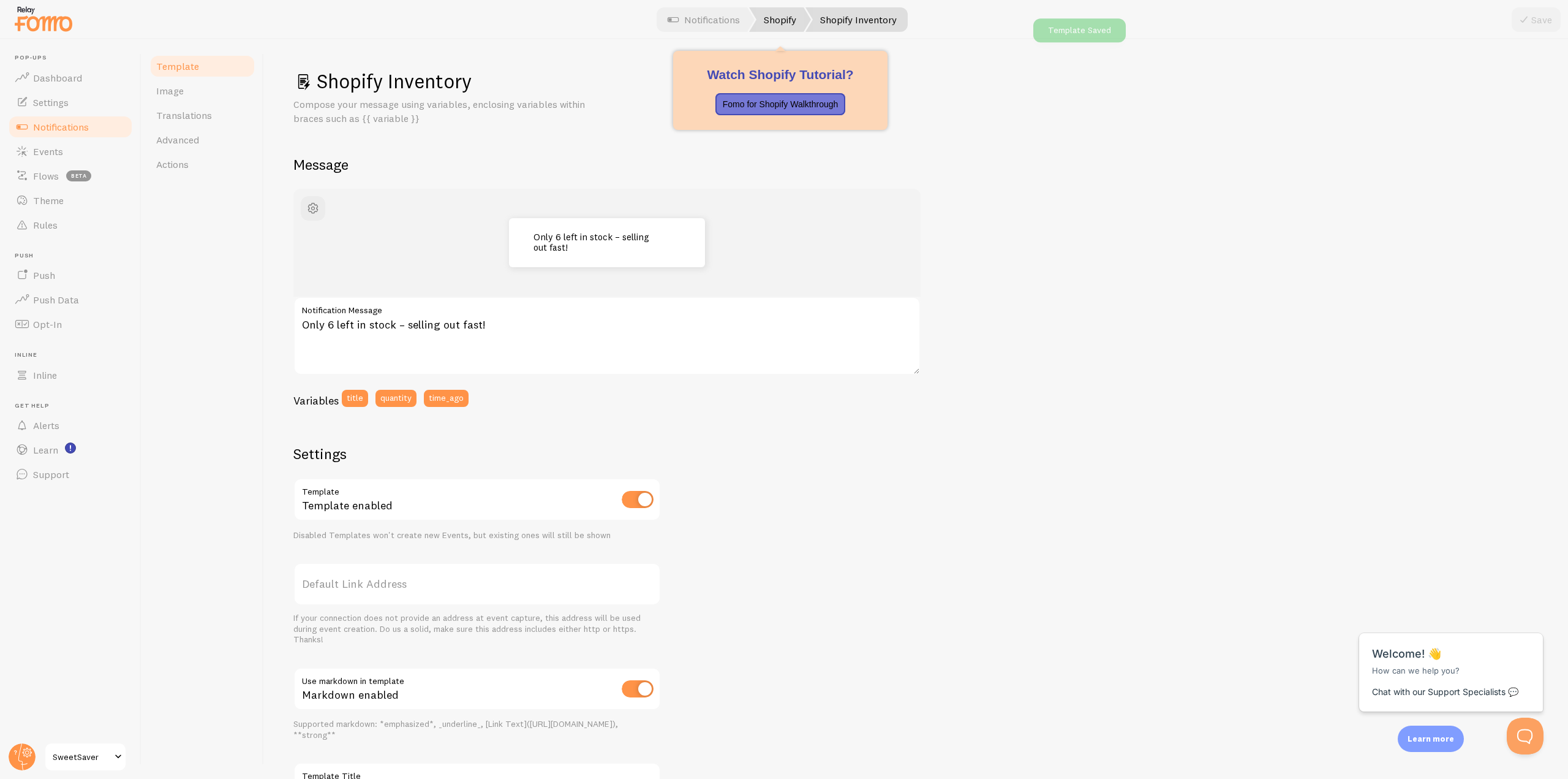
click at [769, 20] on link "Shopify" at bounding box center [780, 19] width 62 height 25
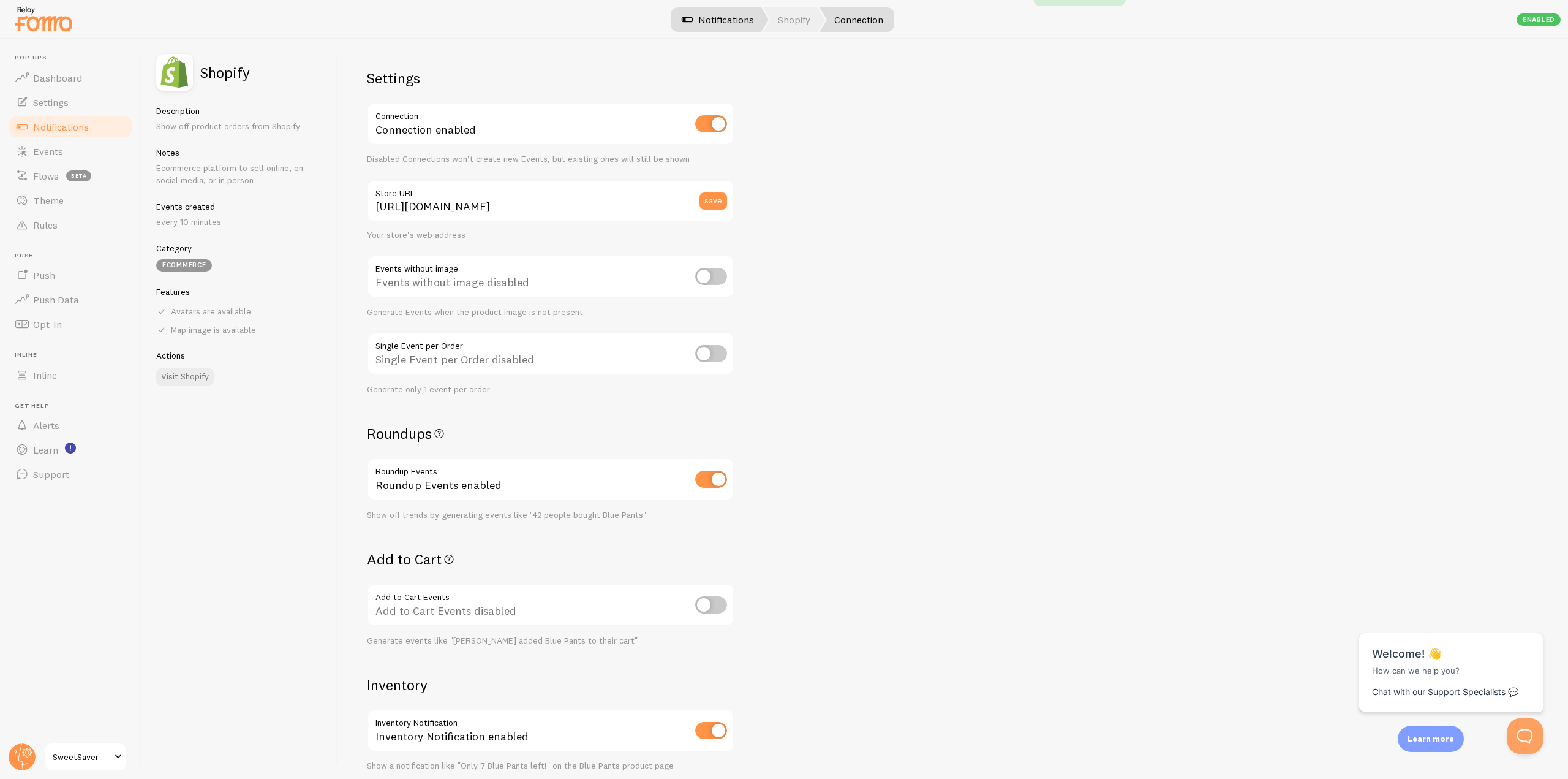
click at [701, 19] on link "Notifications" at bounding box center [718, 19] width 102 height 25
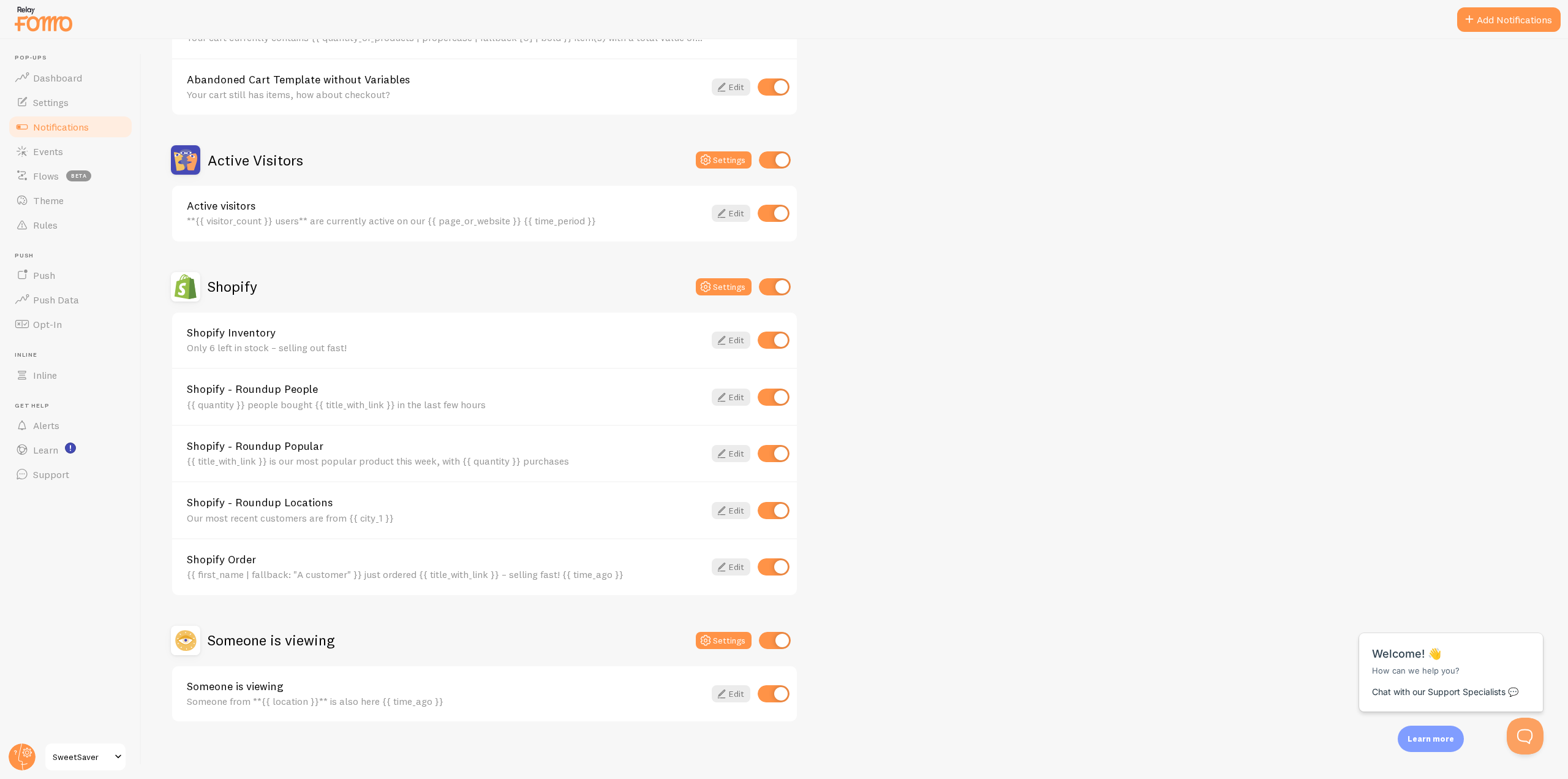
scroll to position [209, 0]
click at [738, 692] on link "Edit" at bounding box center [731, 692] width 39 height 17
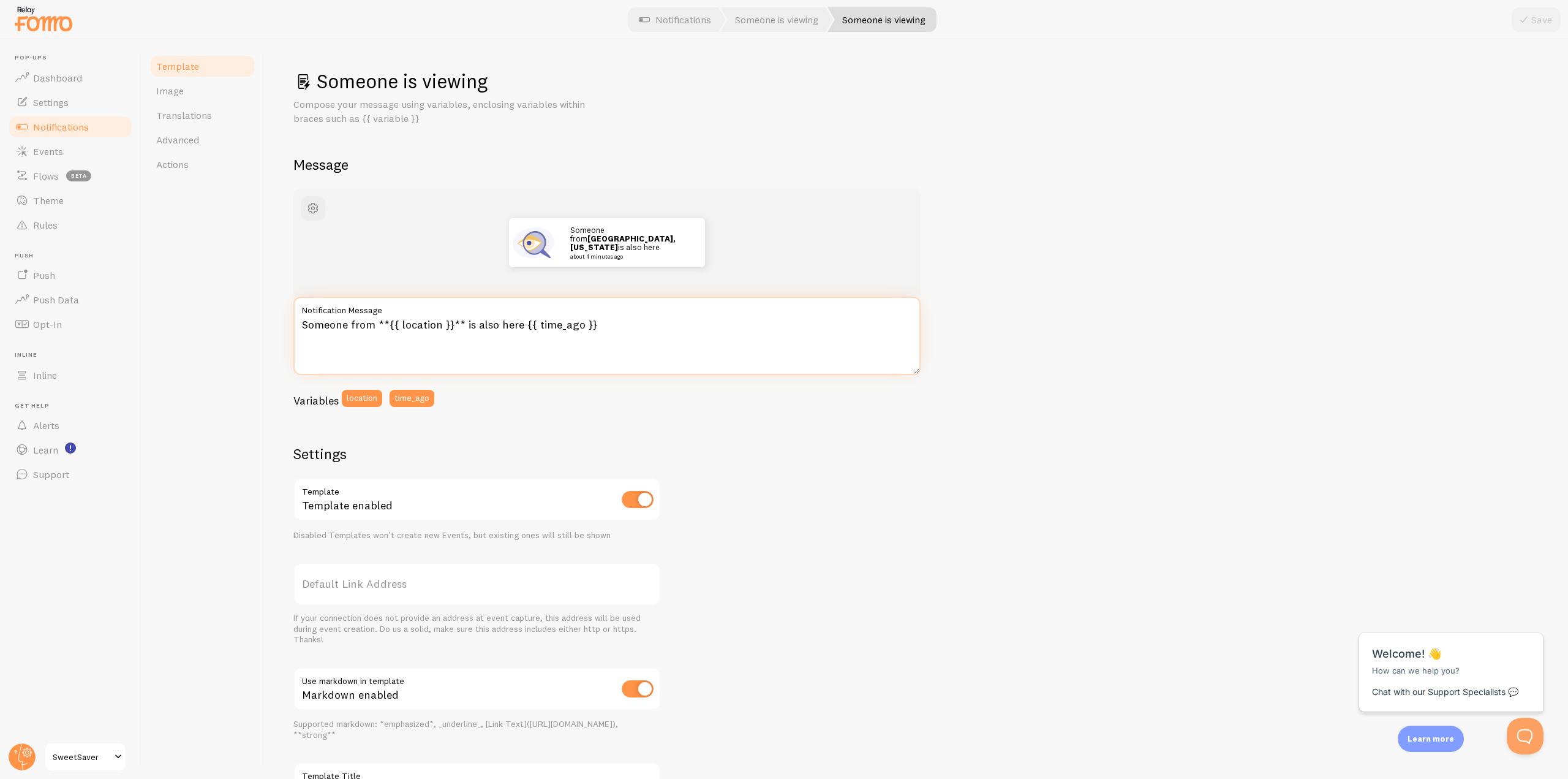
drag, startPoint x: 463, startPoint y: 324, endPoint x: 520, endPoint y: 331, distance: 57.4
click at [519, 331] on textarea "Someone from **{{ location }}** is also here {{ time_ago }}" at bounding box center [607, 335] width 627 height 79
paste textarea "viewing this product right now"
type textarea "Someone from **{{ location }}** viewing this product right now {{ time_ago }}"
click at [727, 441] on div "Someone from Manhattan, New York viewing this product right now about 4 minutes…" at bounding box center [916, 511] width 1245 height 646
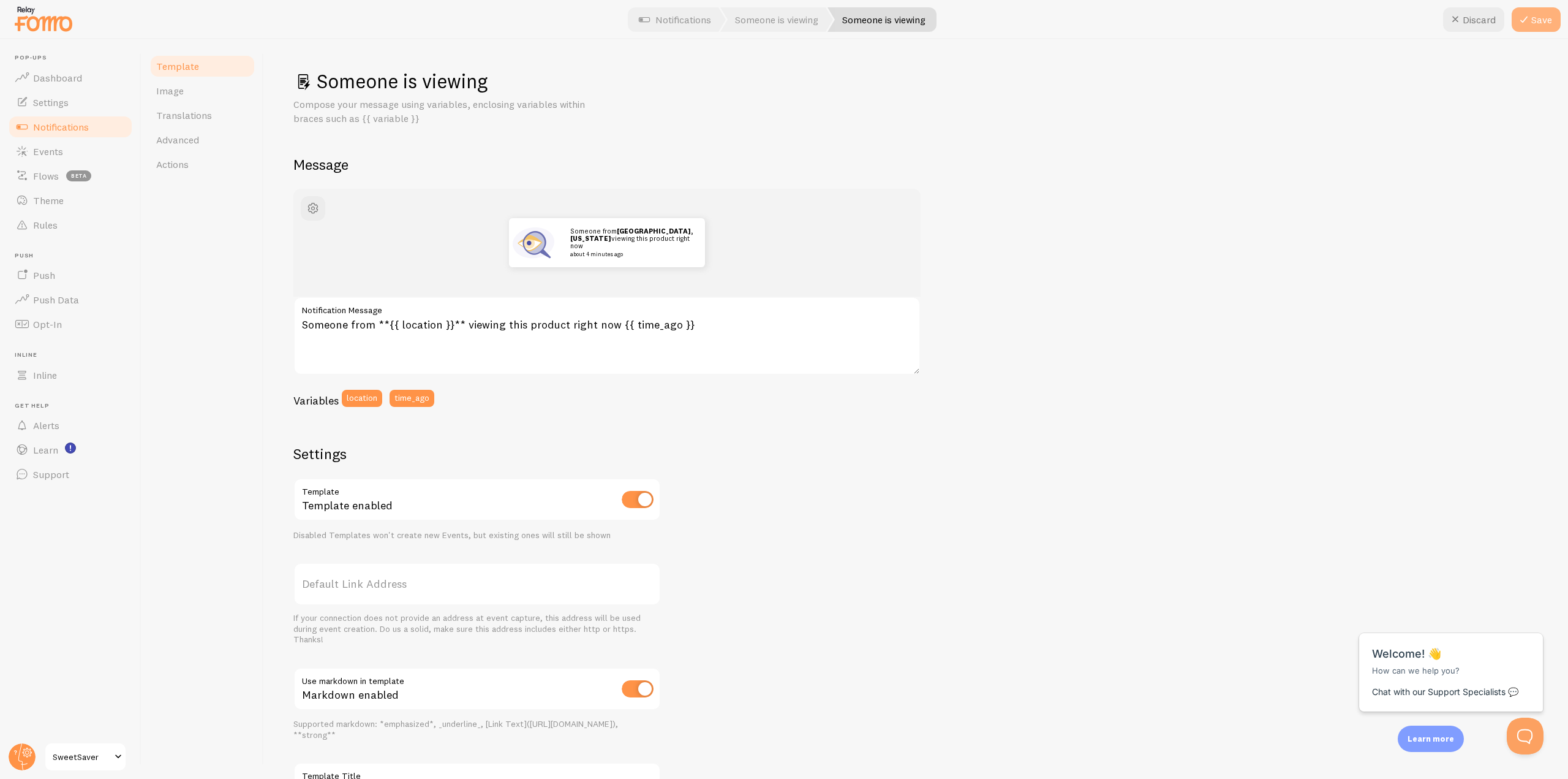
click at [1547, 17] on button "Save" at bounding box center [1536, 19] width 49 height 25
